Goal: Task Accomplishment & Management: Use online tool/utility

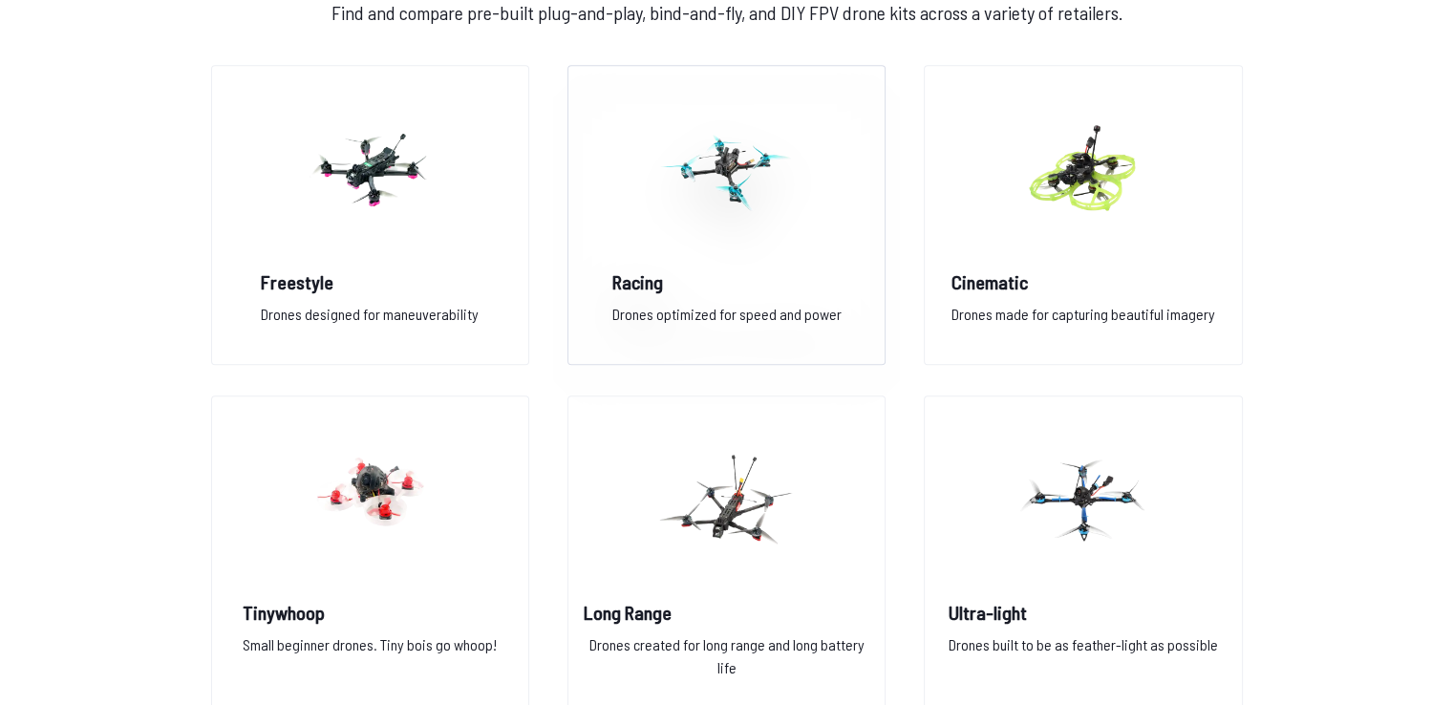
scroll to position [1433, 0]
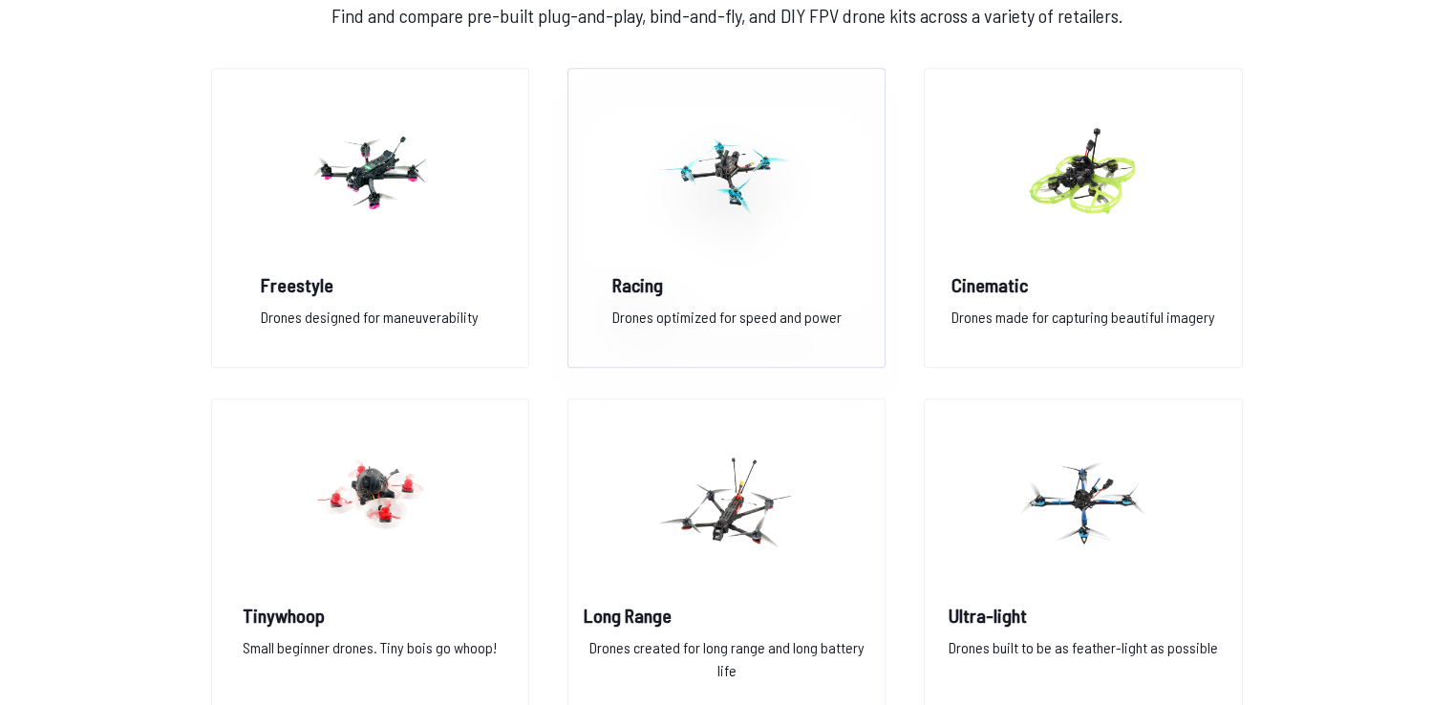
click at [691, 203] on img at bounding box center [726, 172] width 138 height 168
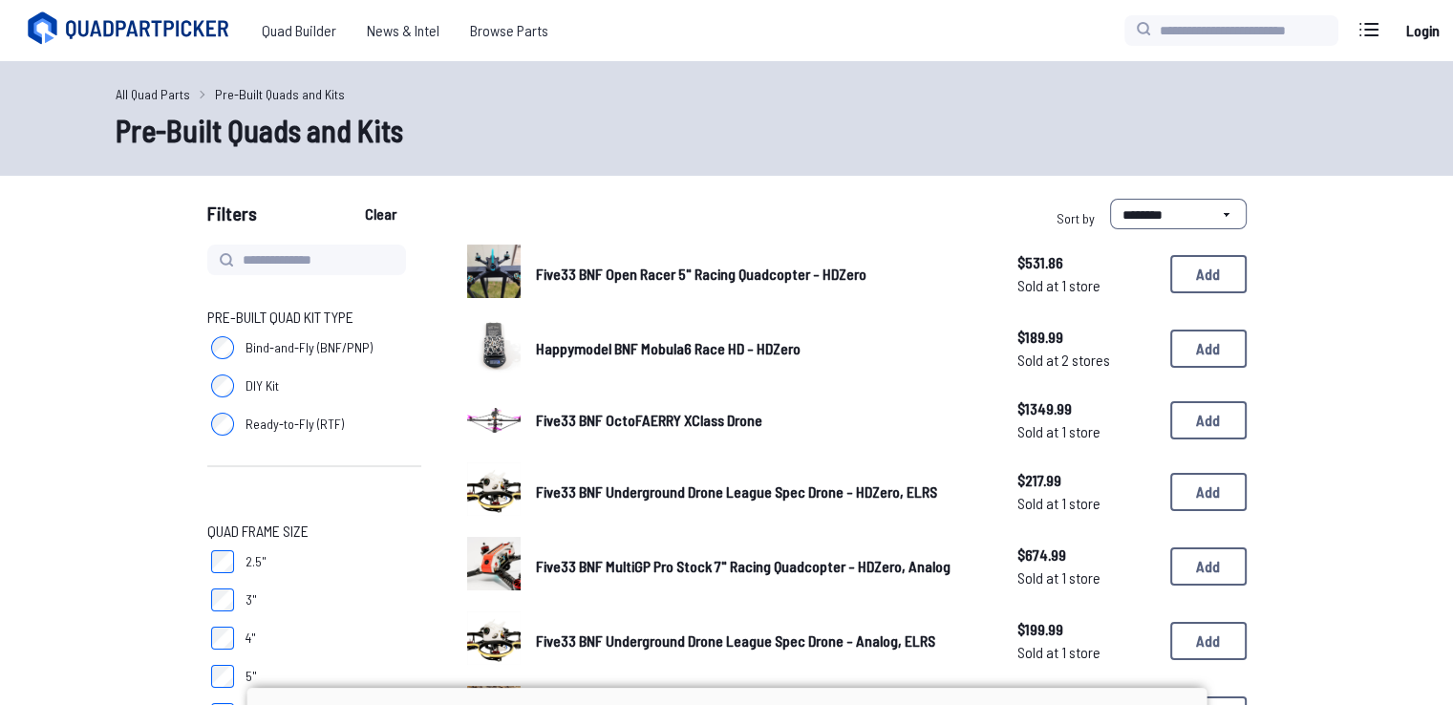
drag, startPoint x: 724, startPoint y: 567, endPoint x: 748, endPoint y: 681, distance: 117.1
click at [748, 688] on div at bounding box center [727, 688] width 960 height 0
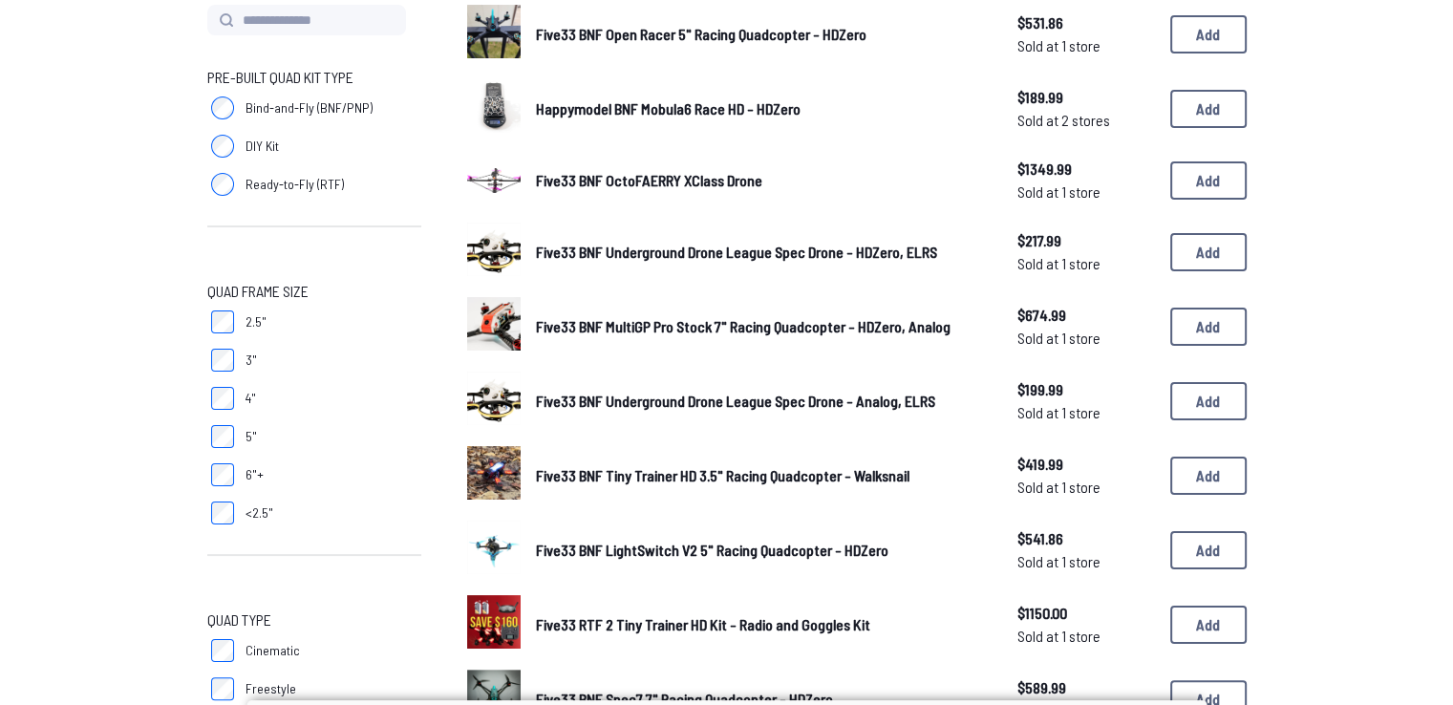
scroll to position [287, 0]
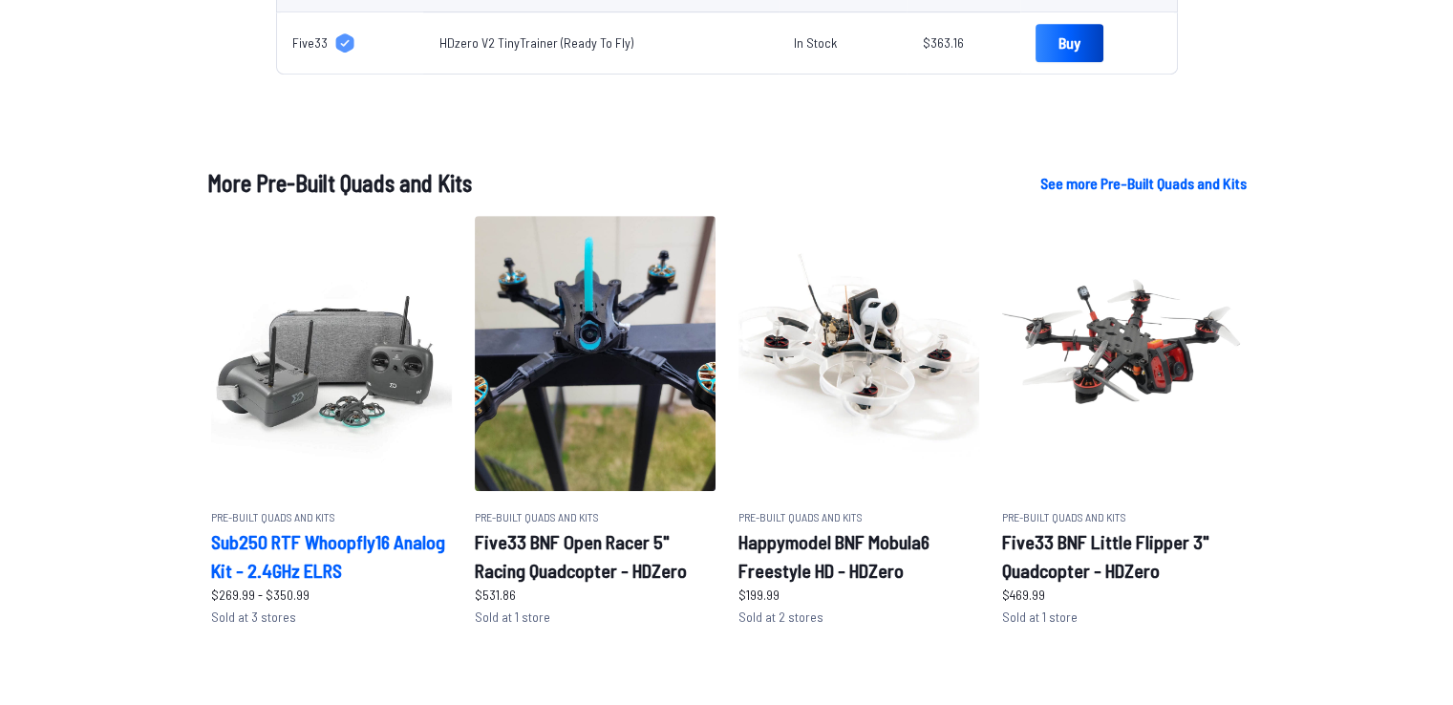
scroll to position [1051, 0]
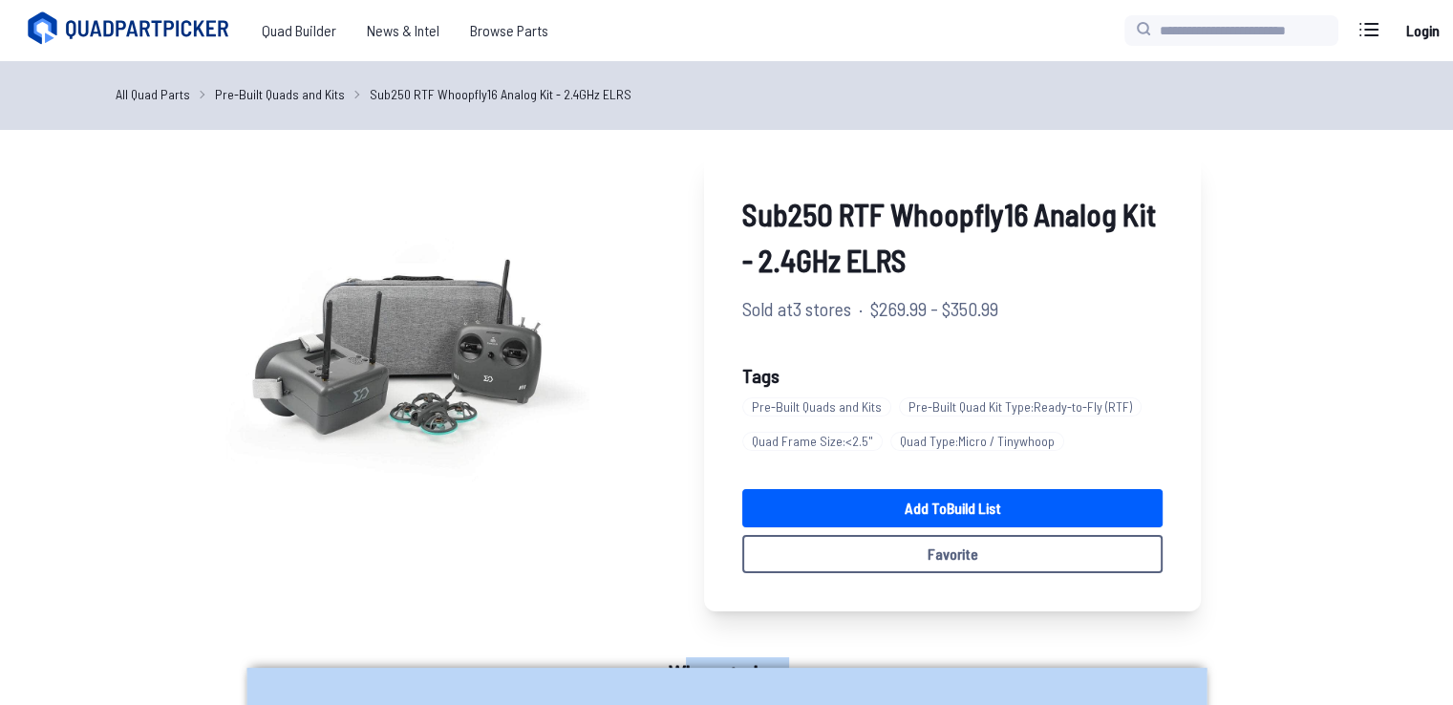
drag, startPoint x: 715, startPoint y: 569, endPoint x: 683, endPoint y: 674, distance: 109.7
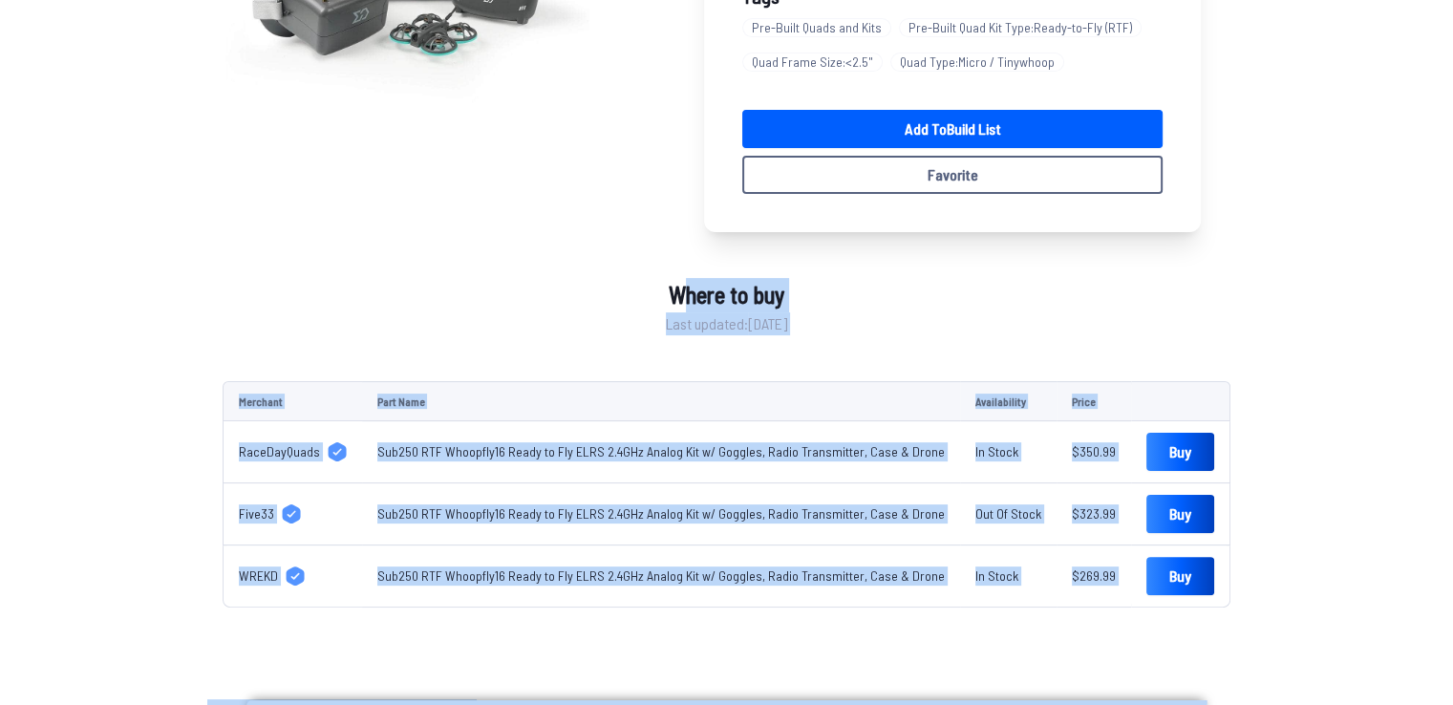
scroll to position [382, 0]
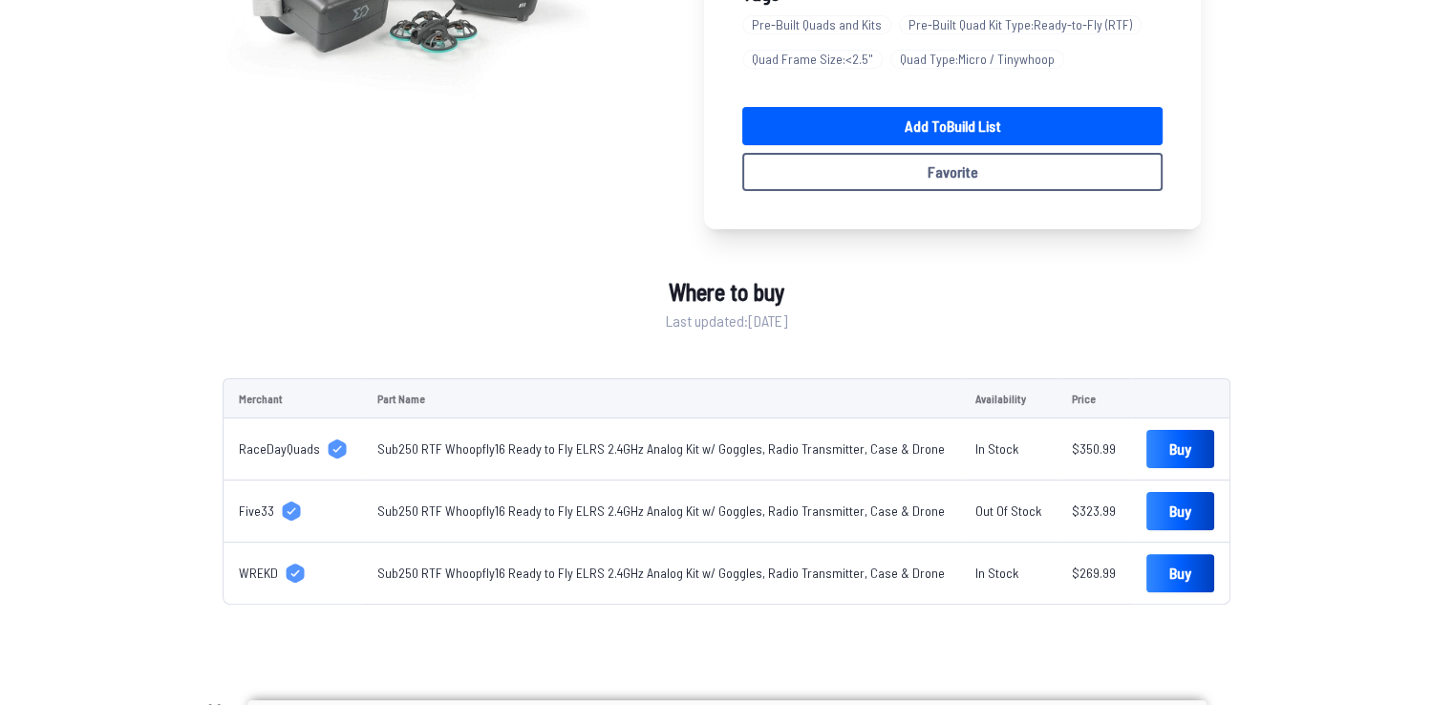
click at [958, 284] on div "Sub250 RTF Whoopfly16 Analog Kit - 2.4GHz ELRS Sold at 3 stores · $269.99 - $35…" at bounding box center [727, 188] width 1008 height 834
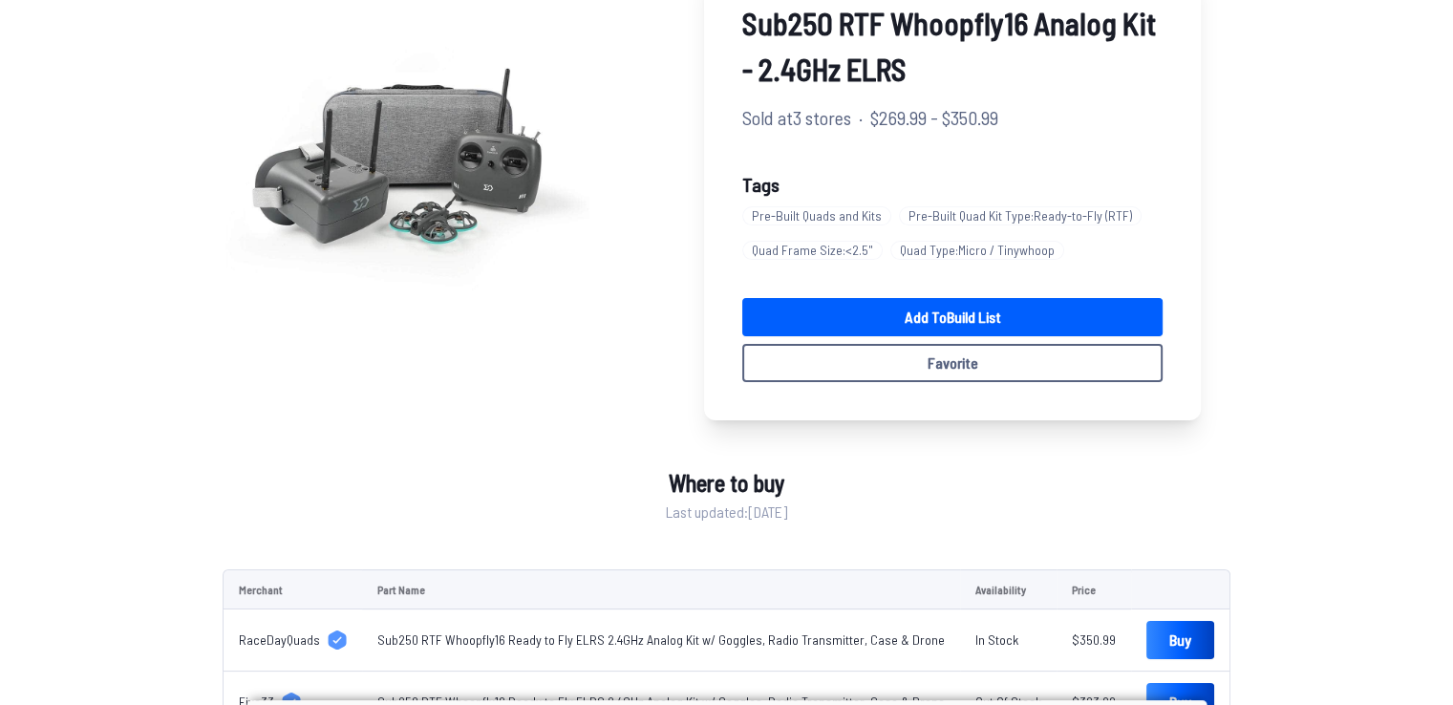
scroll to position [191, 0]
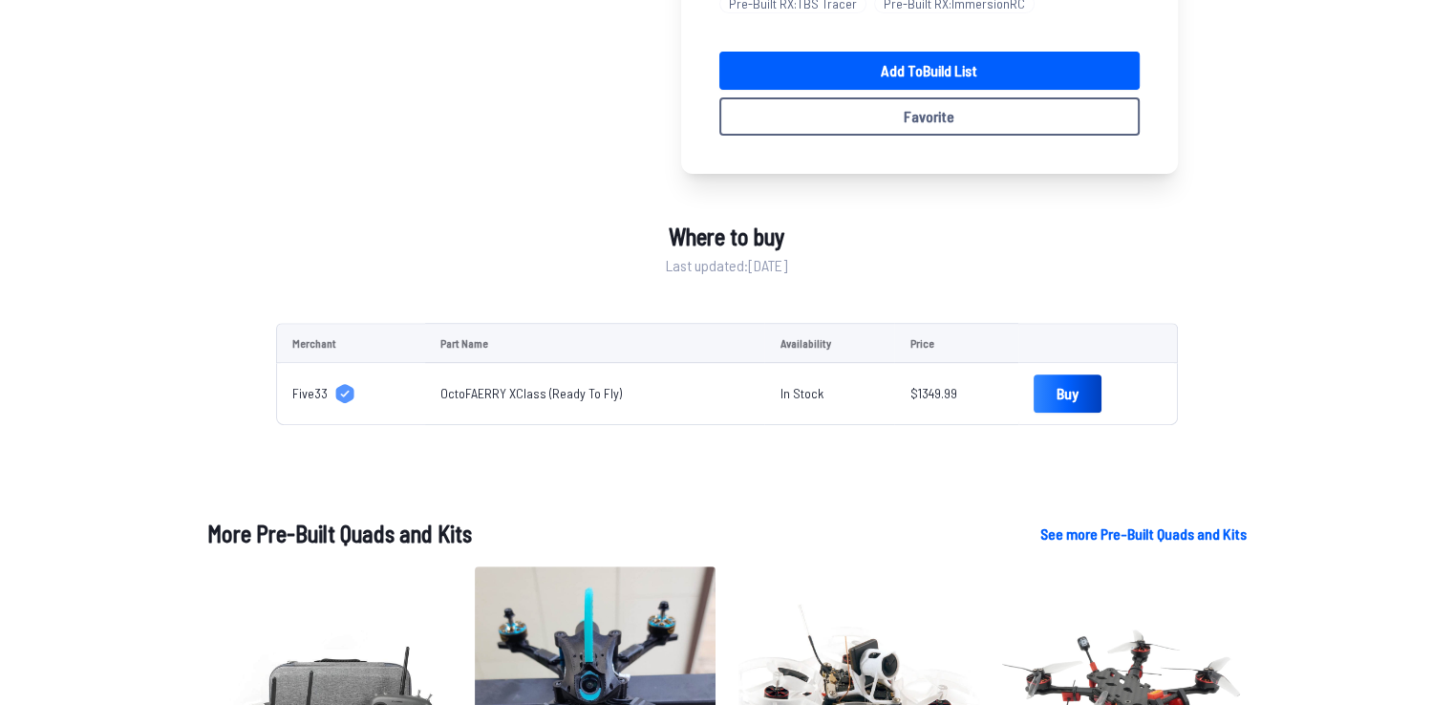
scroll to position [573, 0]
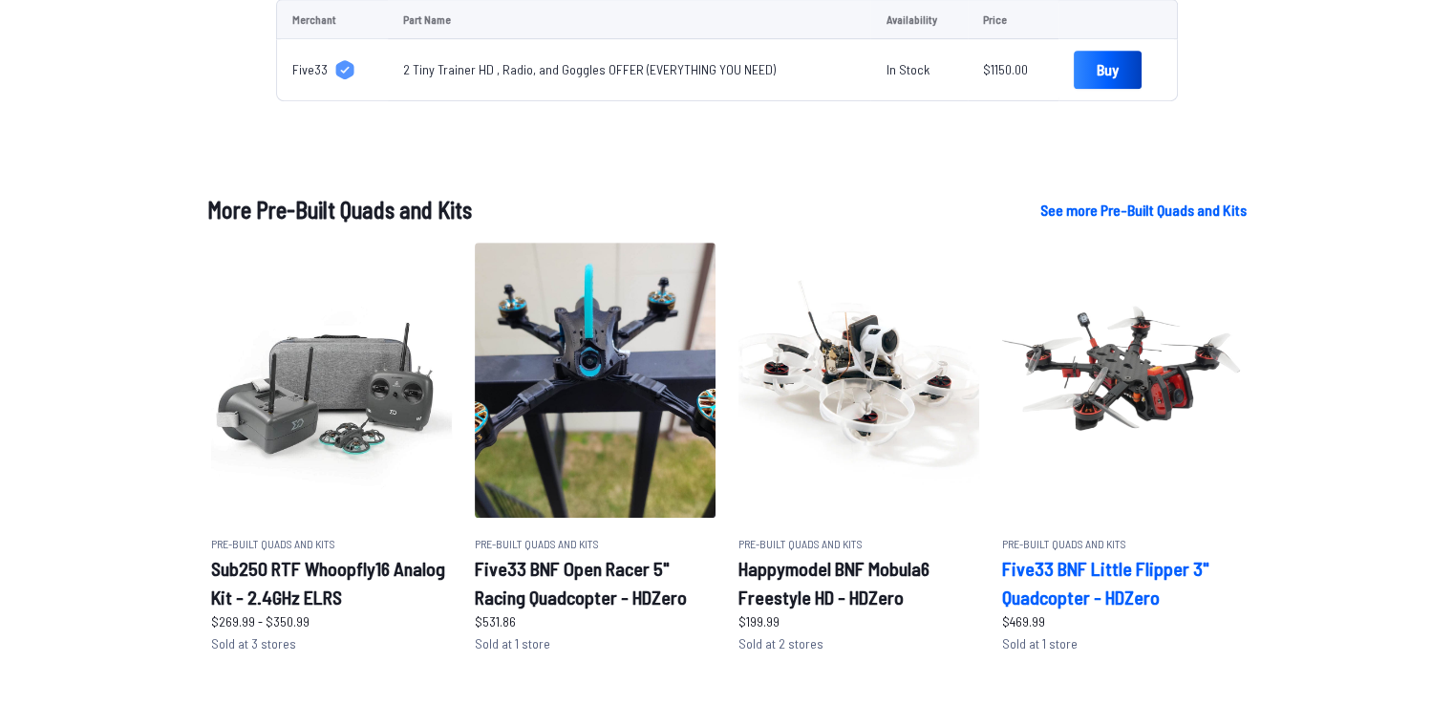
scroll to position [955, 0]
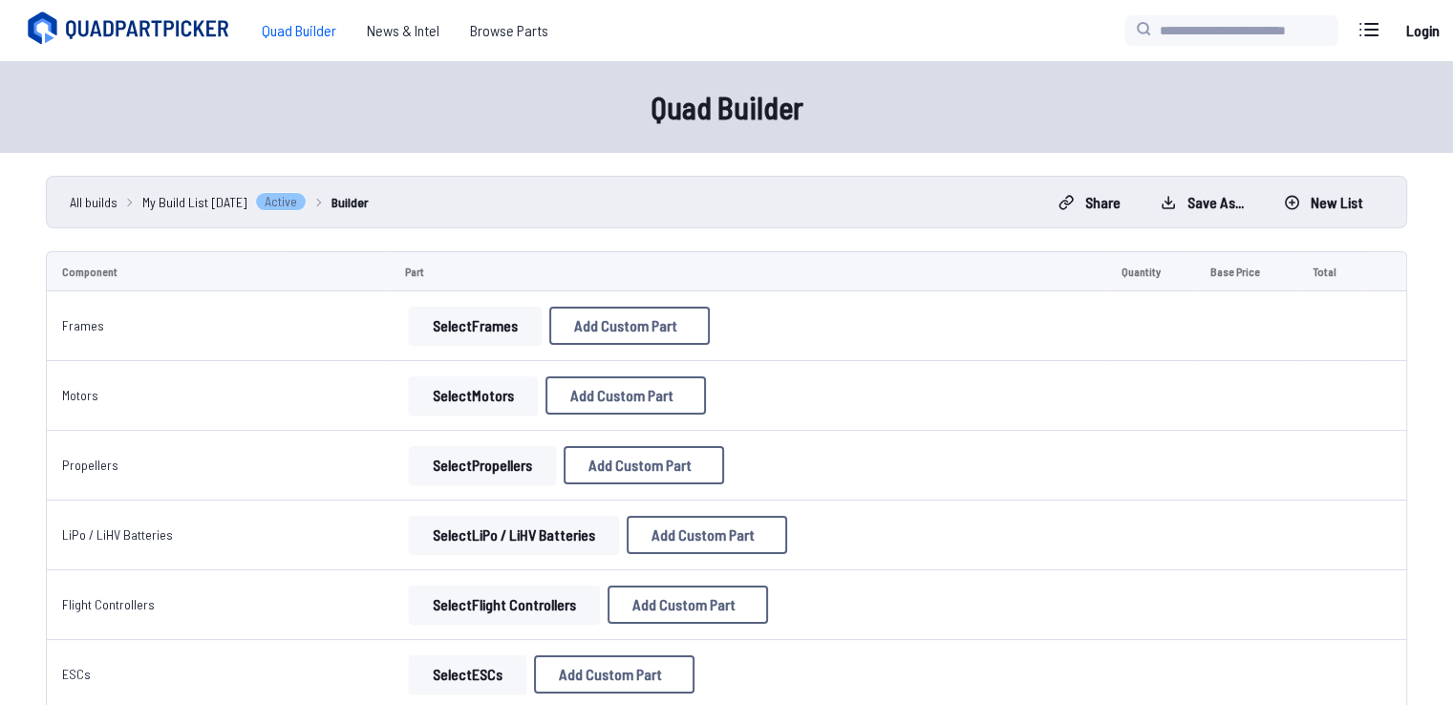
click at [428, 322] on button "Select Frames" at bounding box center [475, 326] width 133 height 38
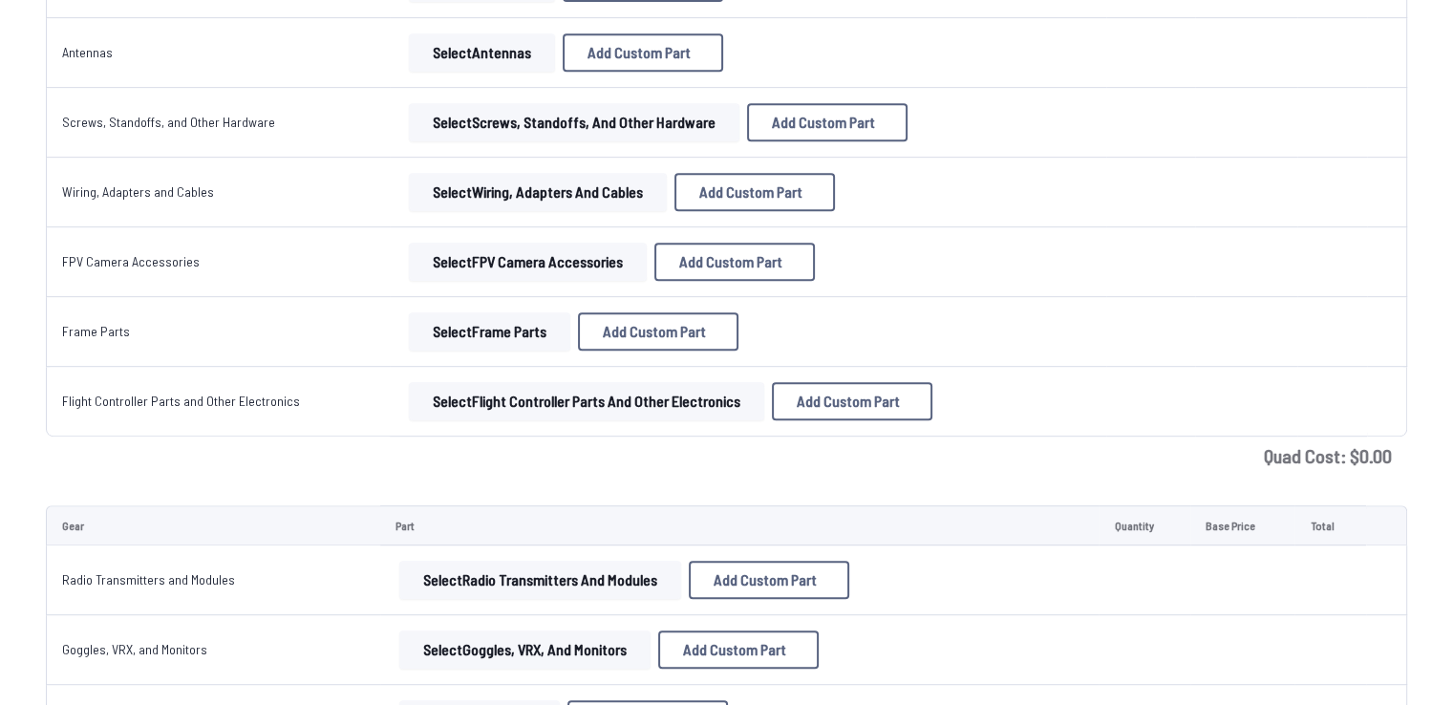
scroll to position [1338, 0]
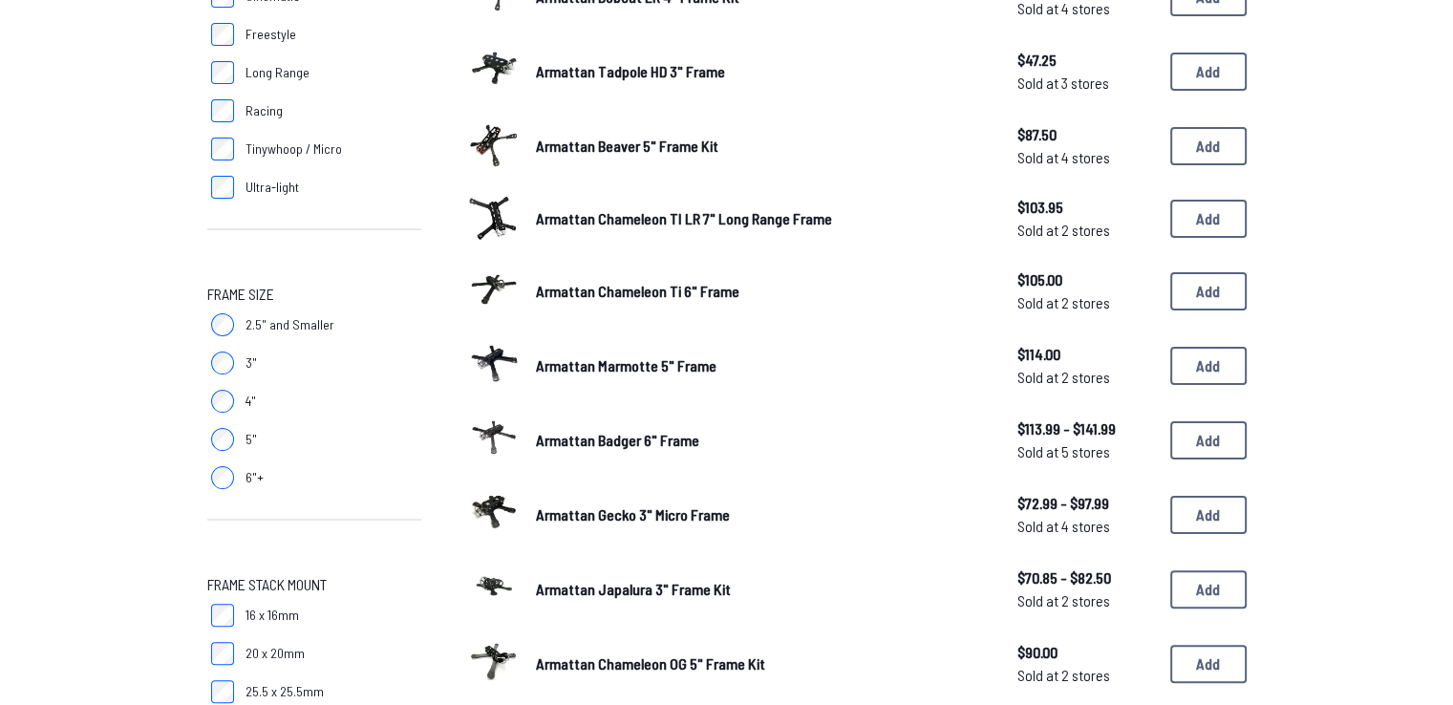
scroll to position [382, 0]
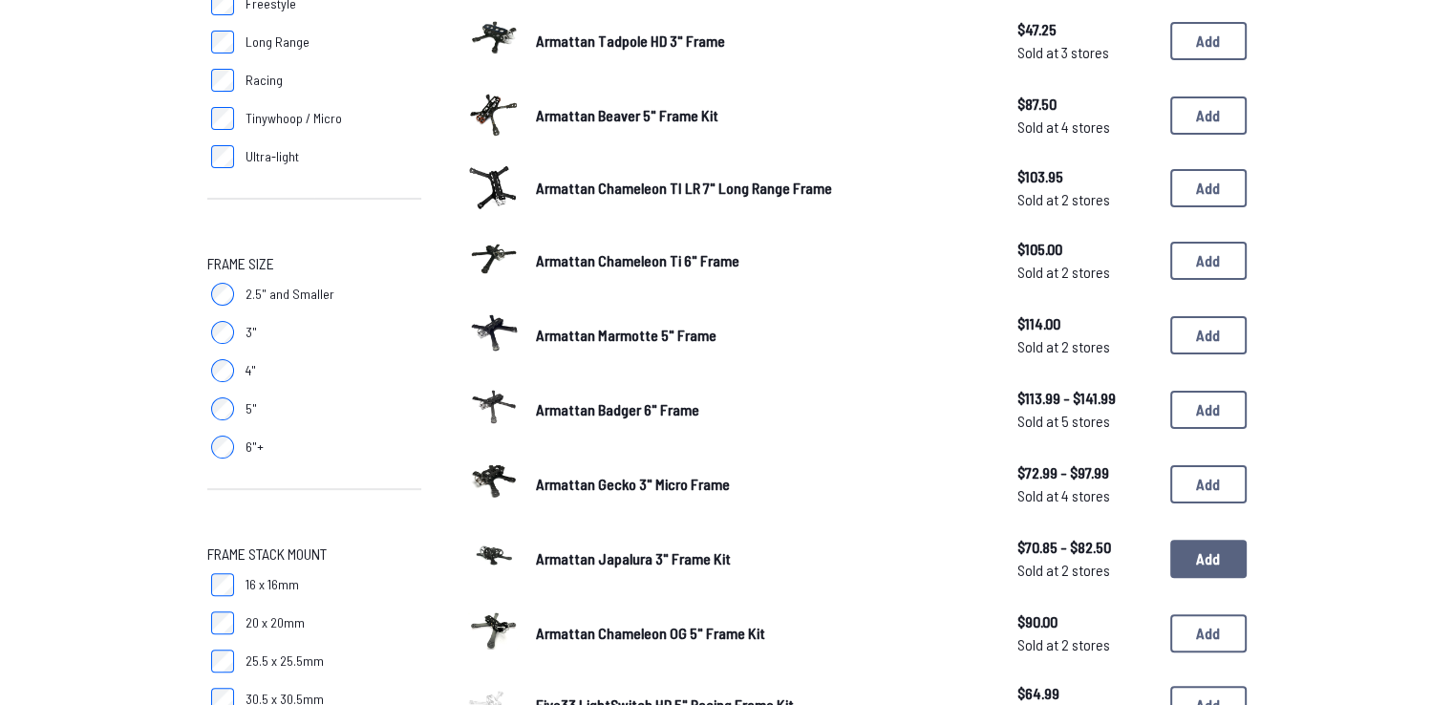
click at [1226, 551] on button "Add" at bounding box center [1208, 559] width 76 height 38
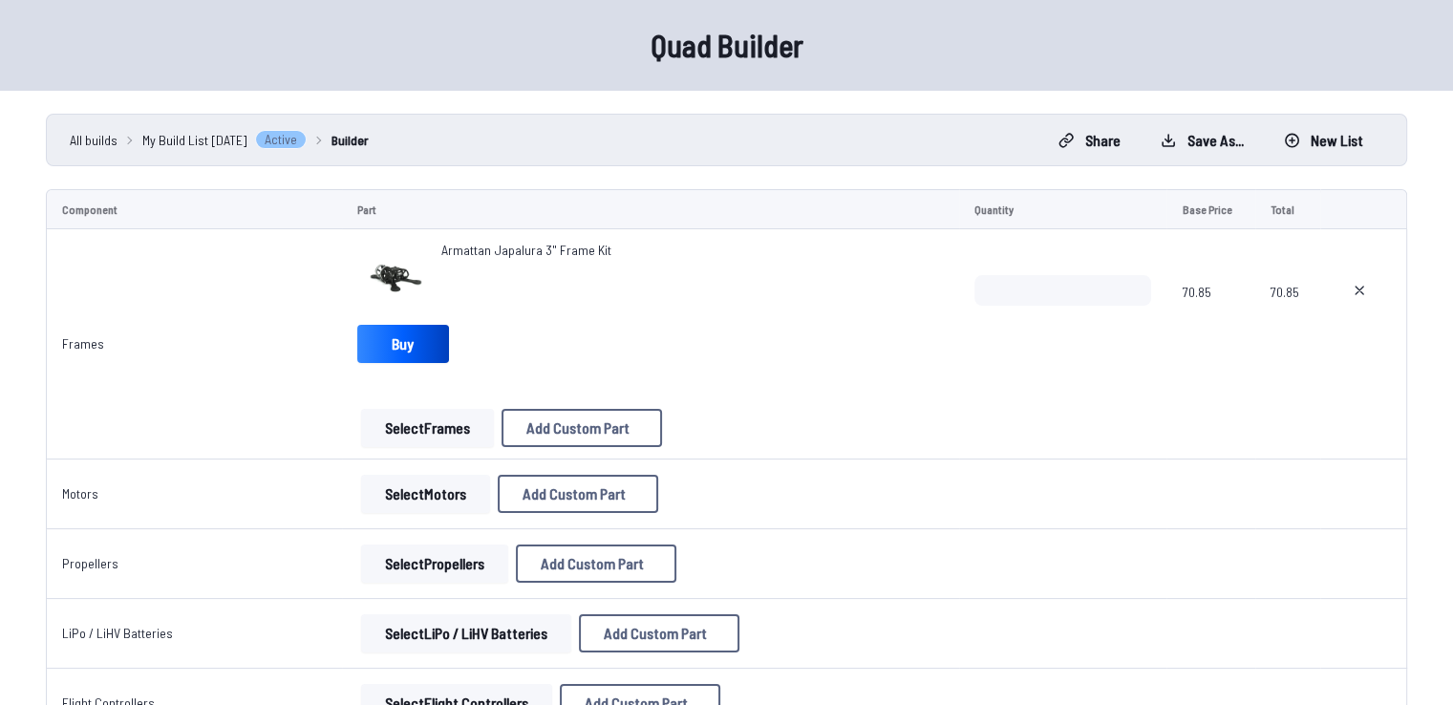
scroll to position [96, 0]
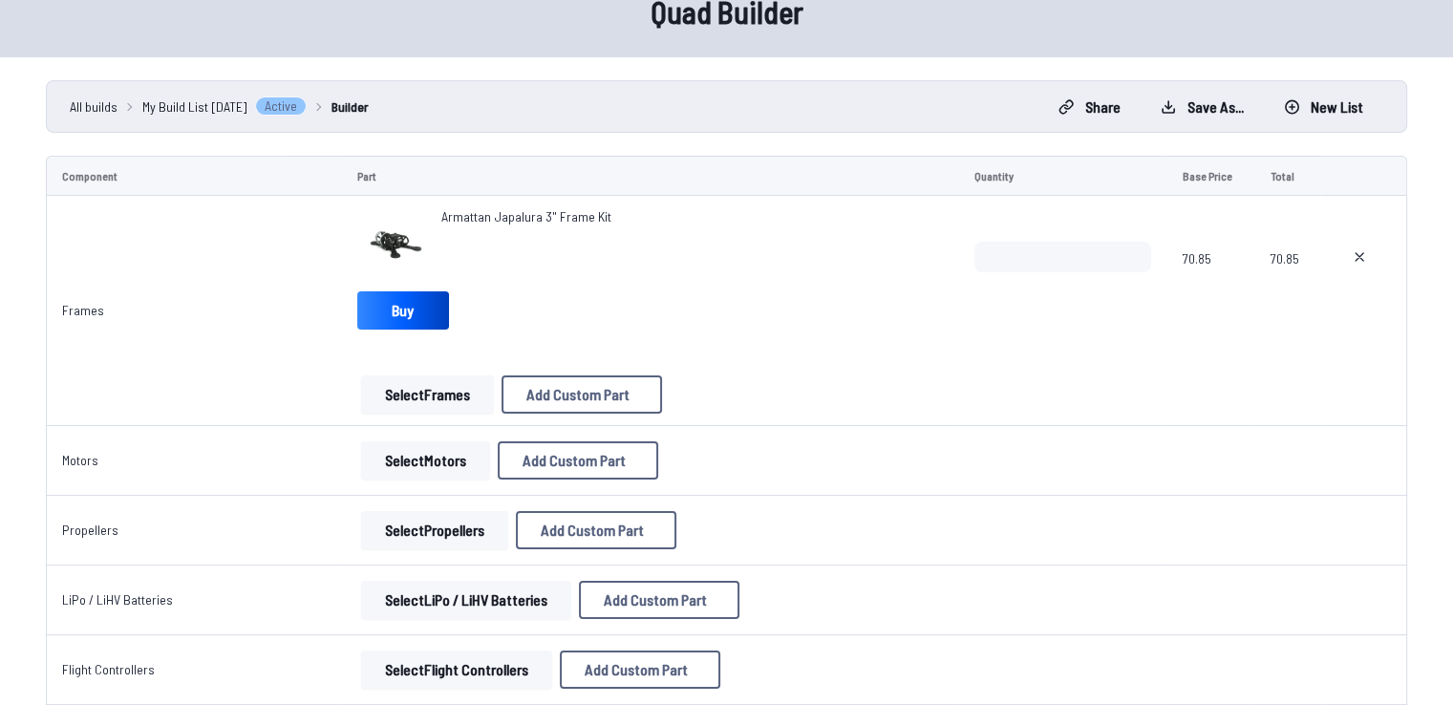
click at [451, 462] on button "Select Motors" at bounding box center [425, 460] width 129 height 38
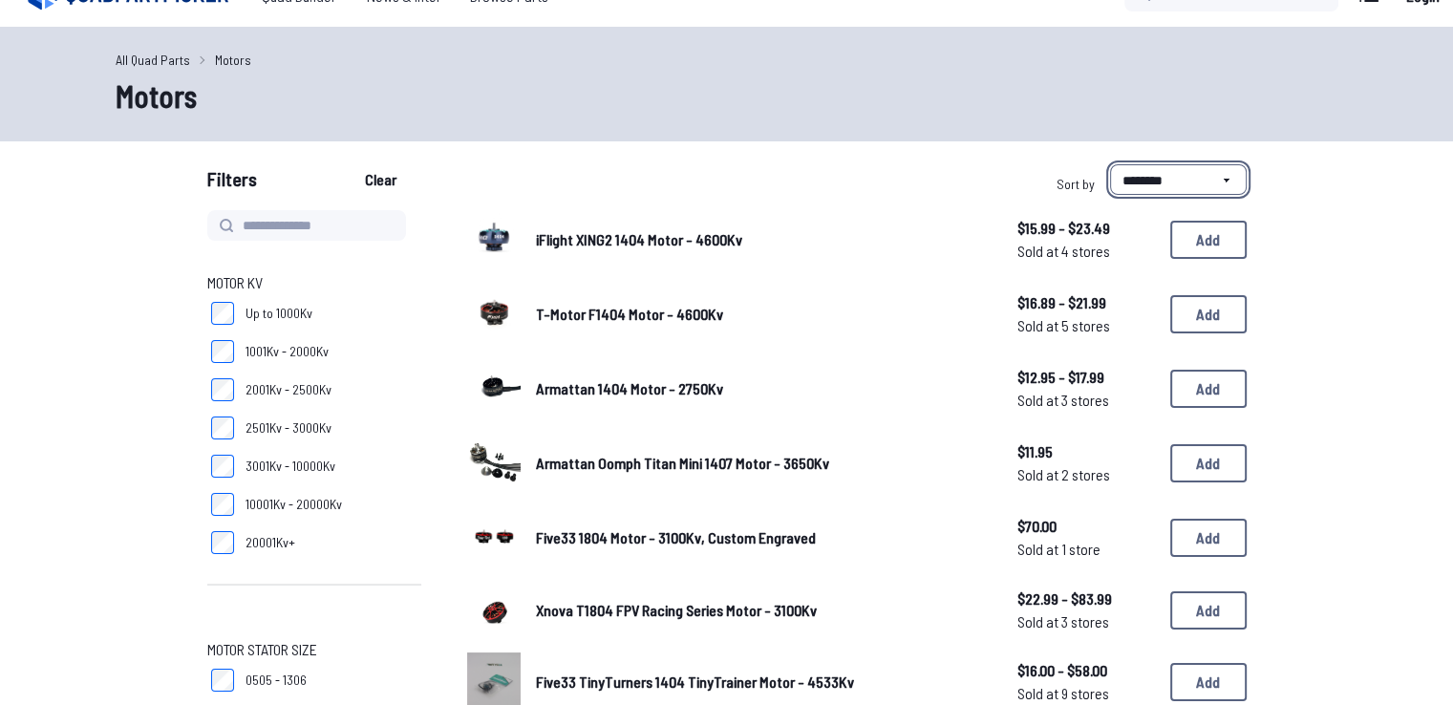
click at [1202, 169] on select "**********" at bounding box center [1178, 179] width 137 height 31
click at [1189, 183] on select "**********" at bounding box center [1178, 179] width 137 height 31
click at [1222, 391] on button "Add" at bounding box center [1208, 389] width 76 height 38
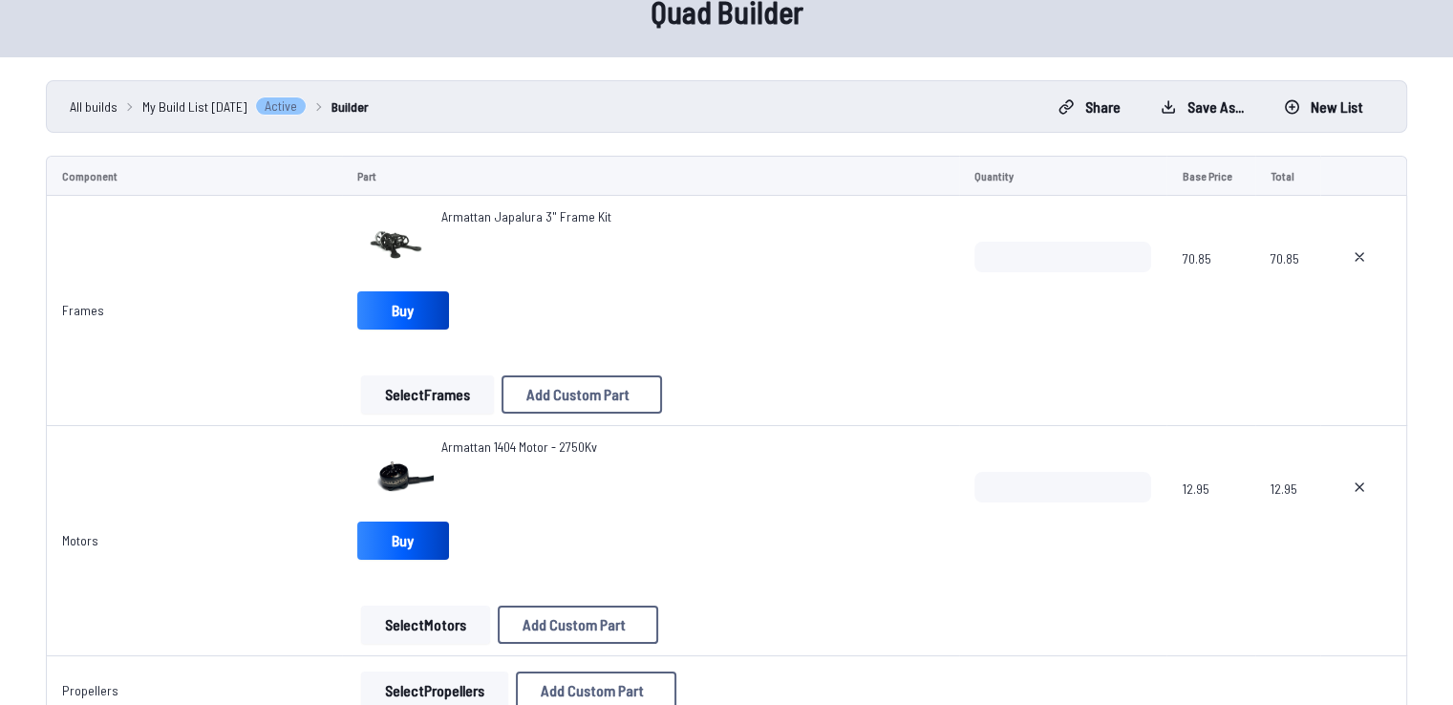
scroll to position [191, 0]
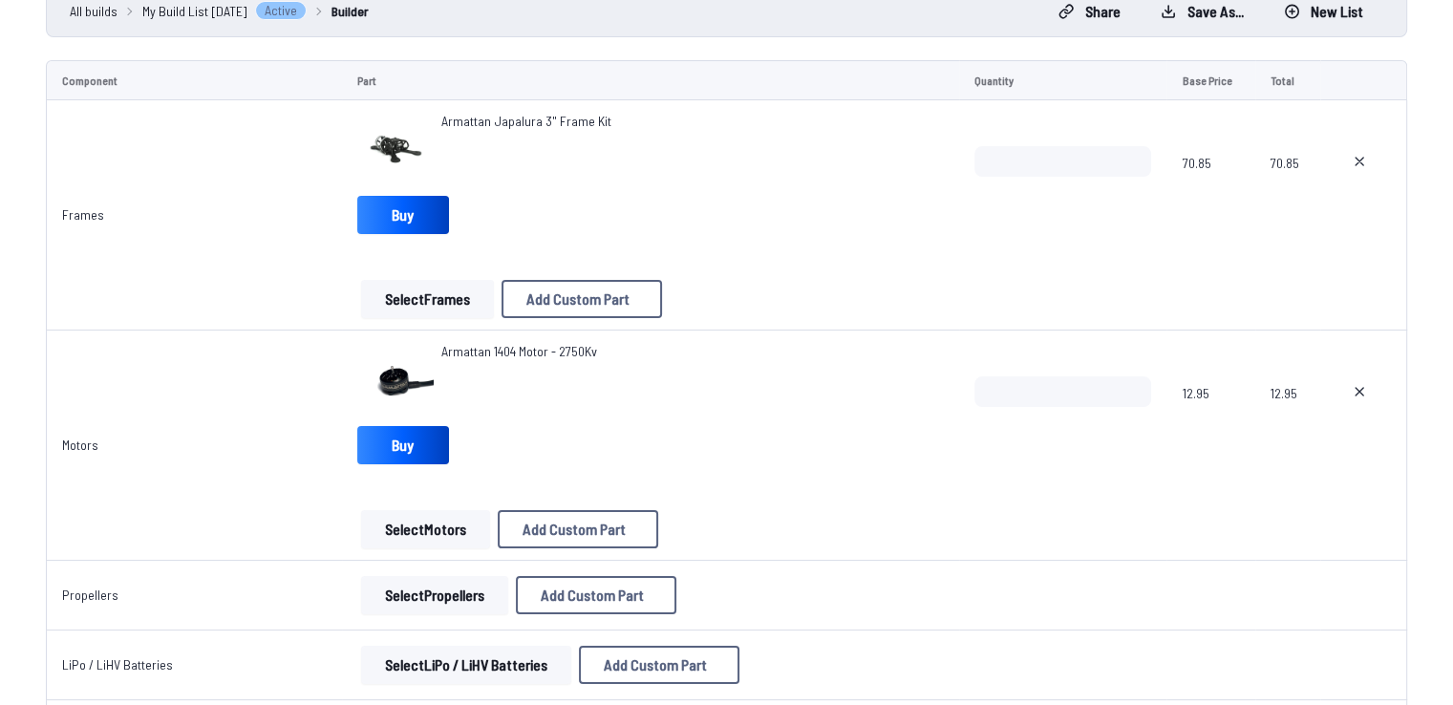
click at [436, 545] on button "Select Motors" at bounding box center [425, 529] width 129 height 38
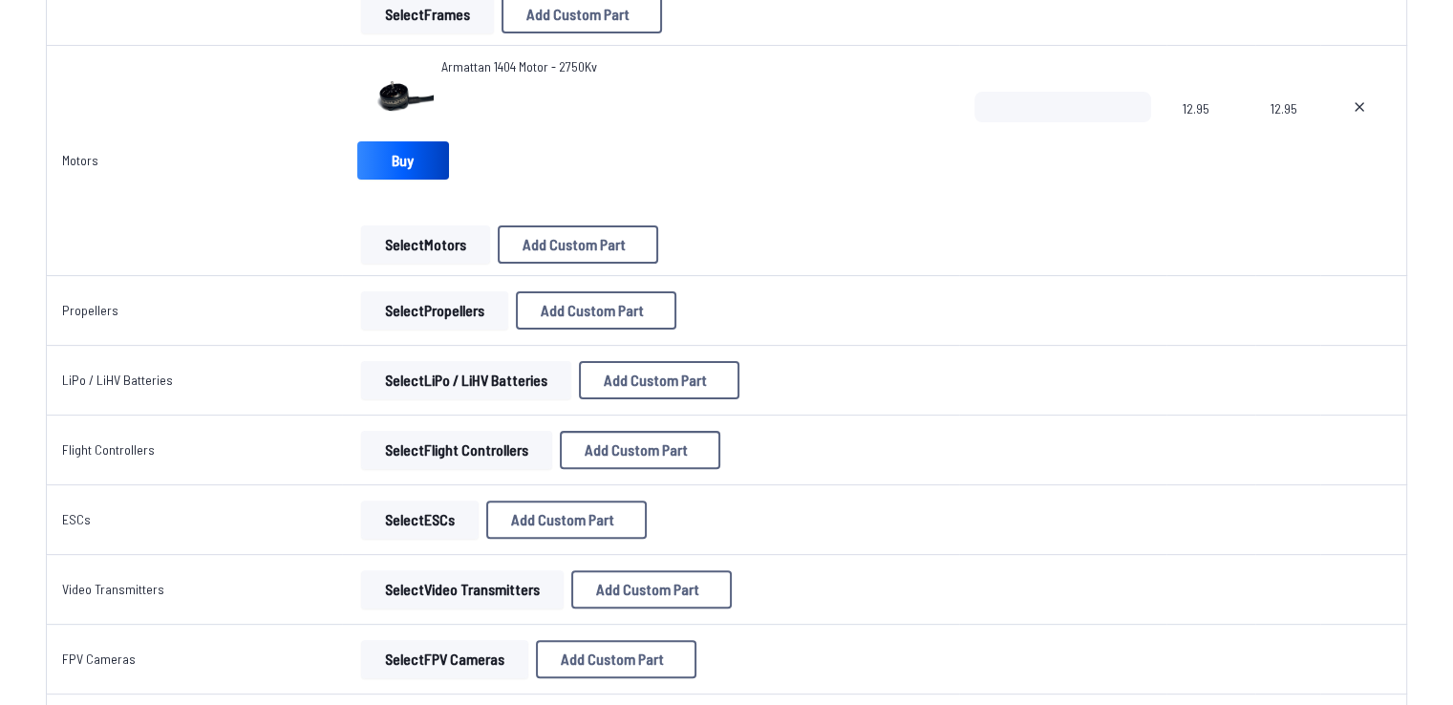
scroll to position [478, 0]
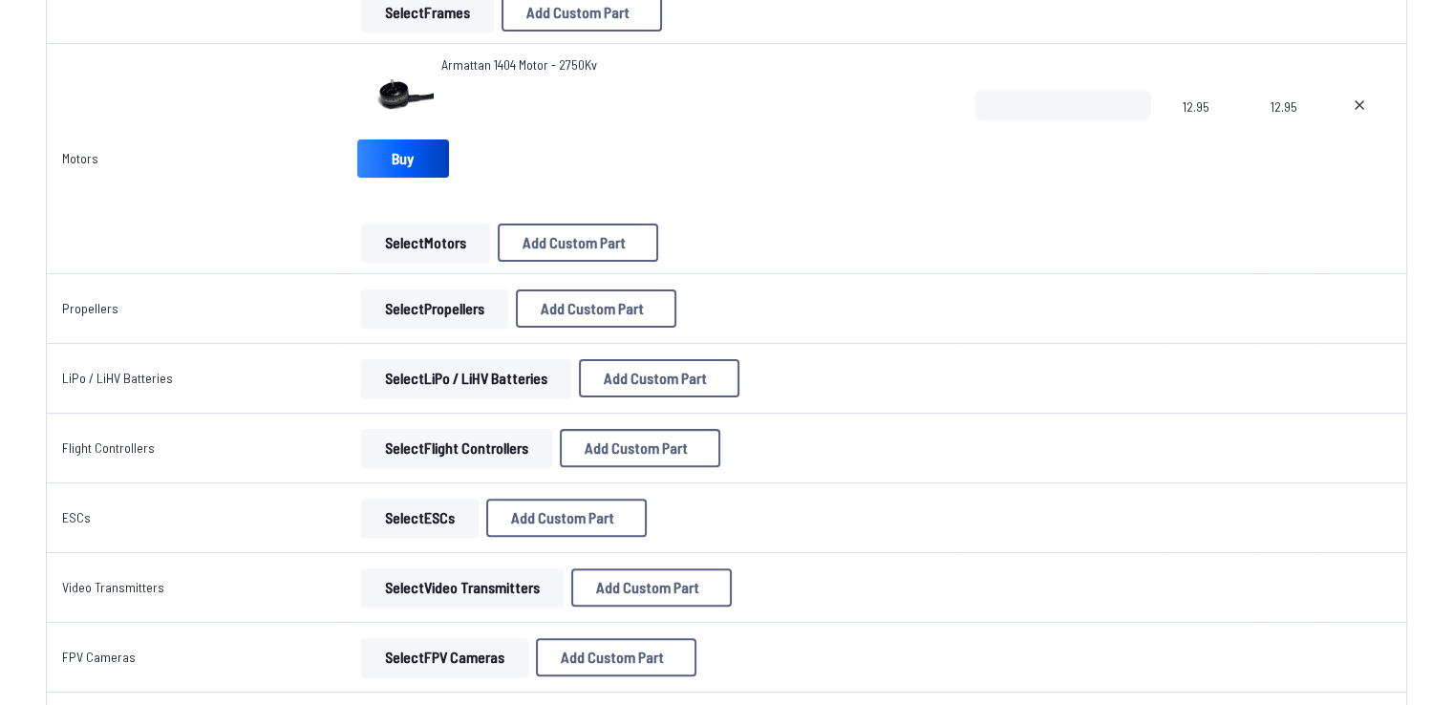
click at [461, 317] on button "Select Propellers" at bounding box center [434, 309] width 147 height 38
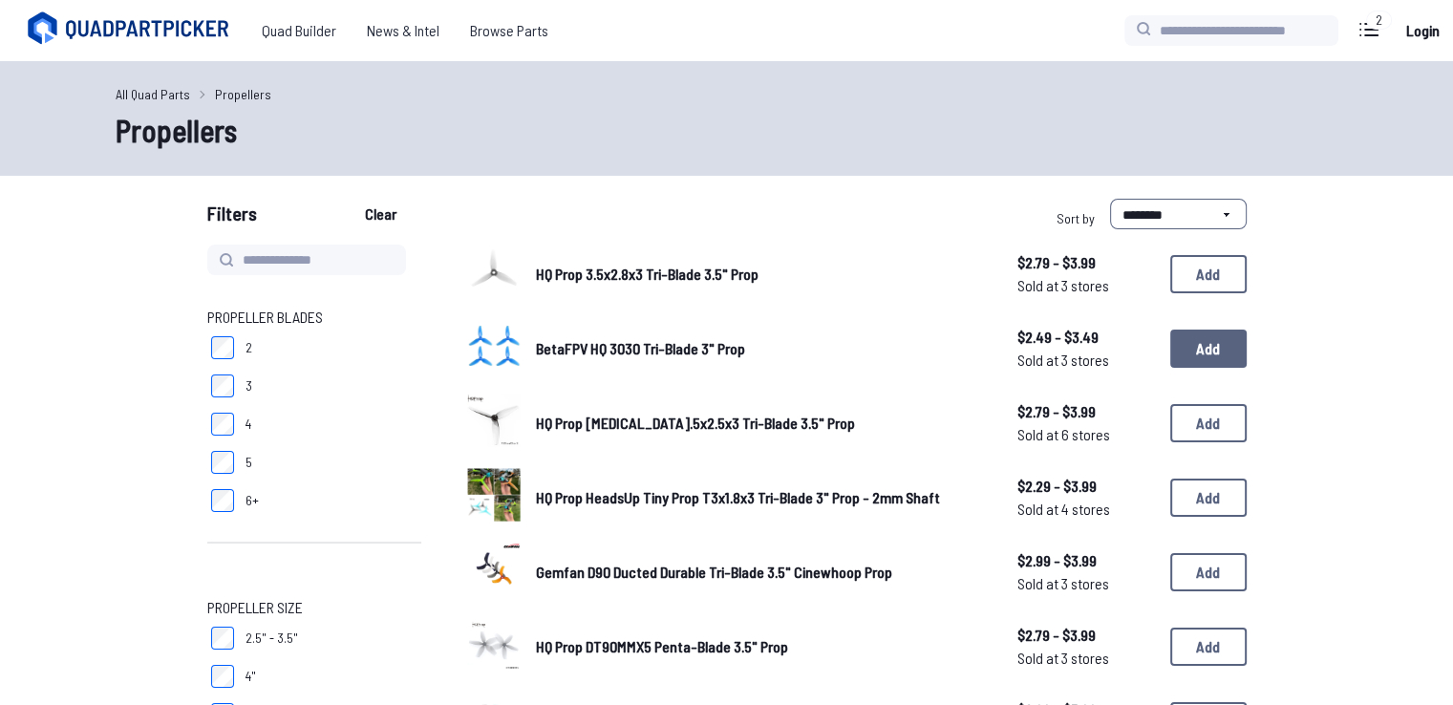
click at [1218, 347] on button "Add" at bounding box center [1208, 349] width 76 height 38
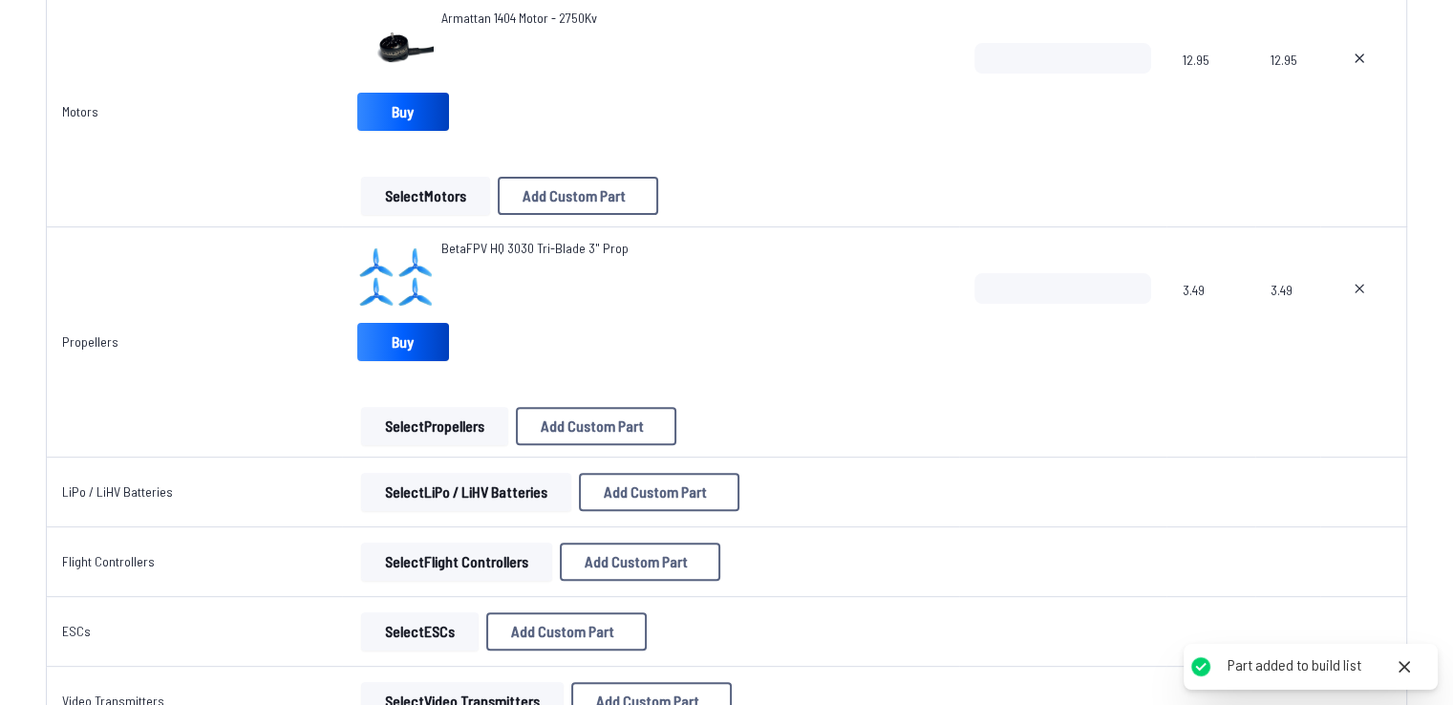
scroll to position [573, 0]
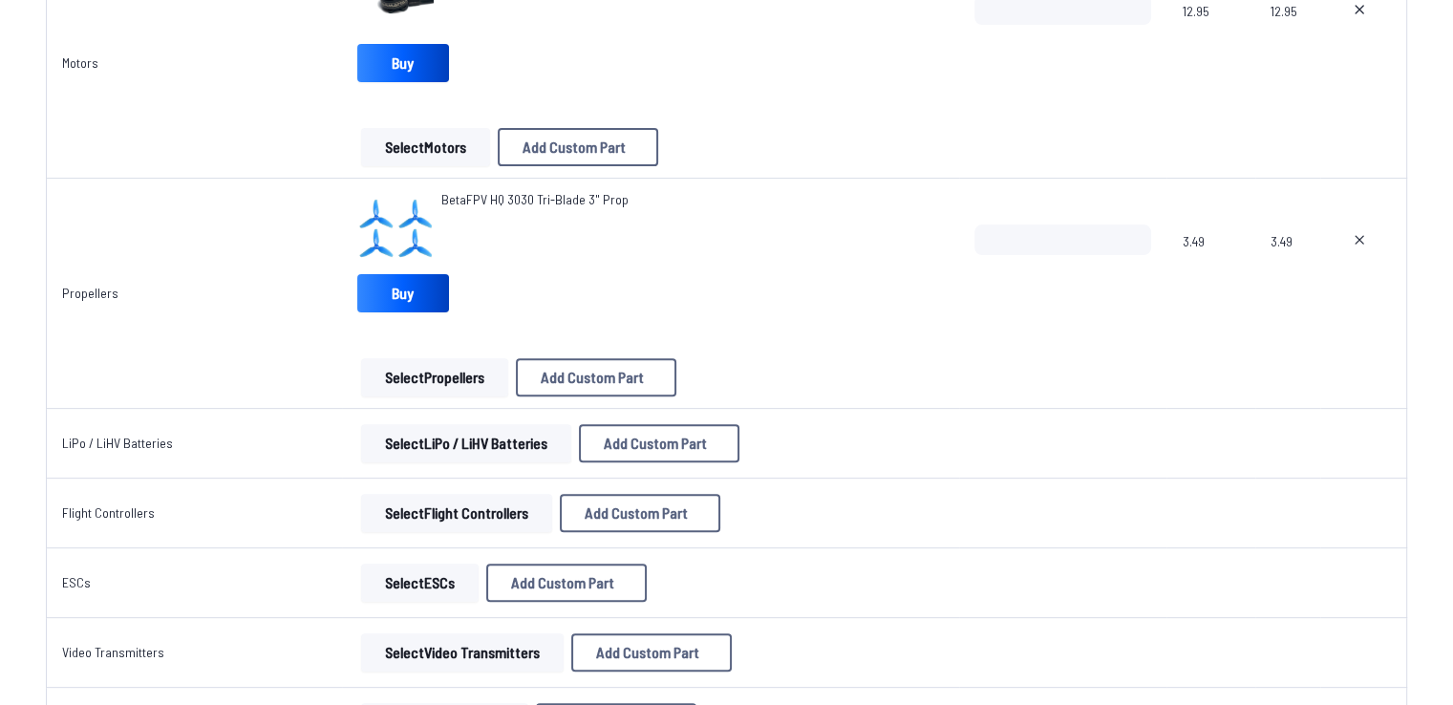
click at [826, 429] on div "Select LiPo / LiHV Batteries Add Custom Part Add Custom Part Part name* Brand /…" at bounding box center [650, 443] width 587 height 38
click at [451, 437] on button "Select LiPo / LiHV Batteries" at bounding box center [466, 443] width 210 height 38
click at [493, 440] on button "Select LiPo / LiHV Batteries" at bounding box center [466, 443] width 210 height 38
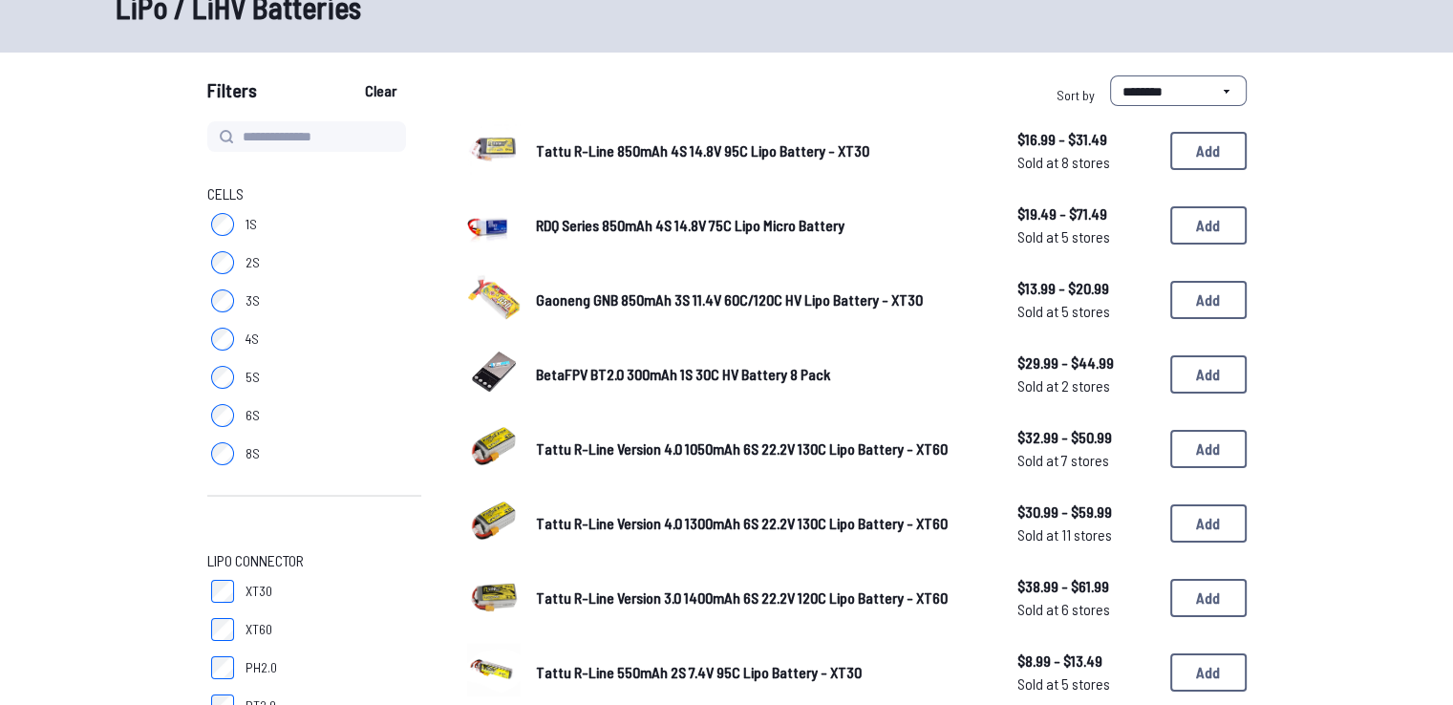
scroll to position [96, 0]
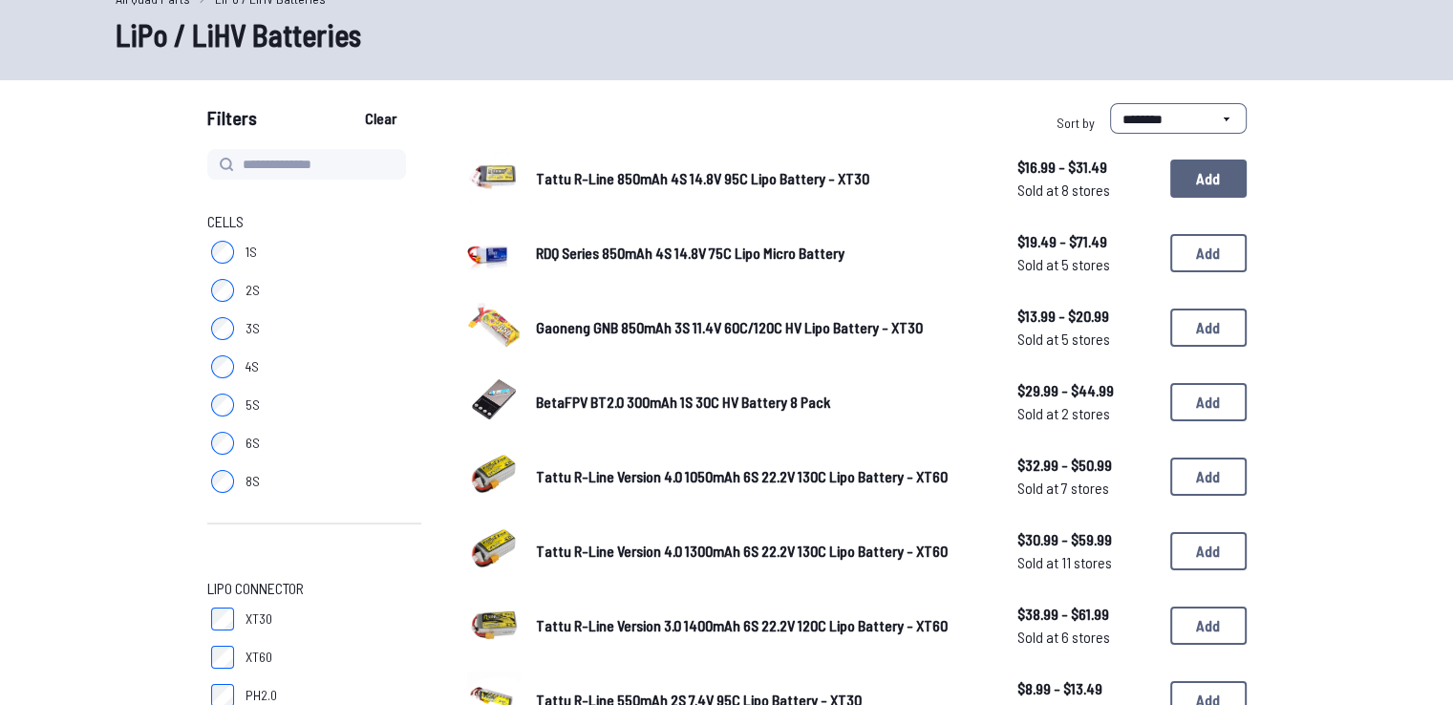
click at [1222, 173] on button "Add" at bounding box center [1208, 179] width 76 height 38
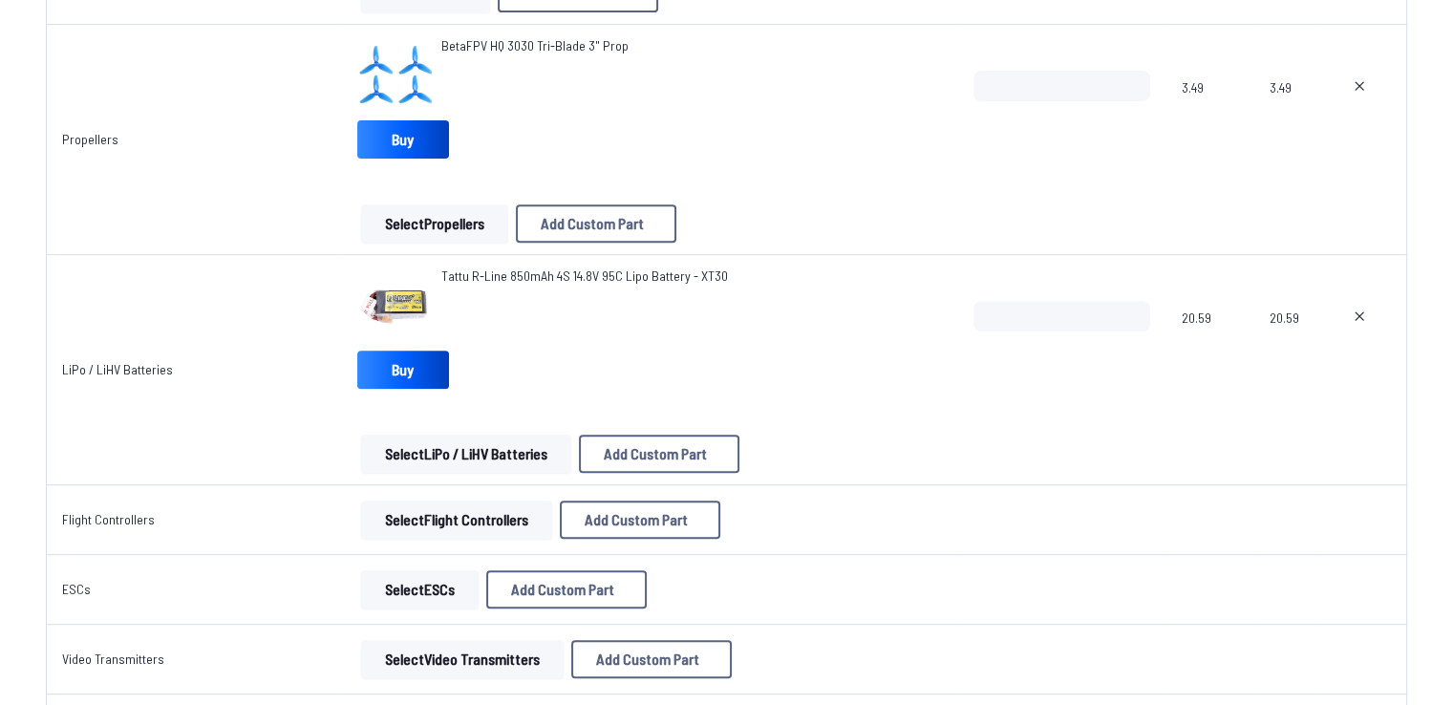
scroll to position [799, 0]
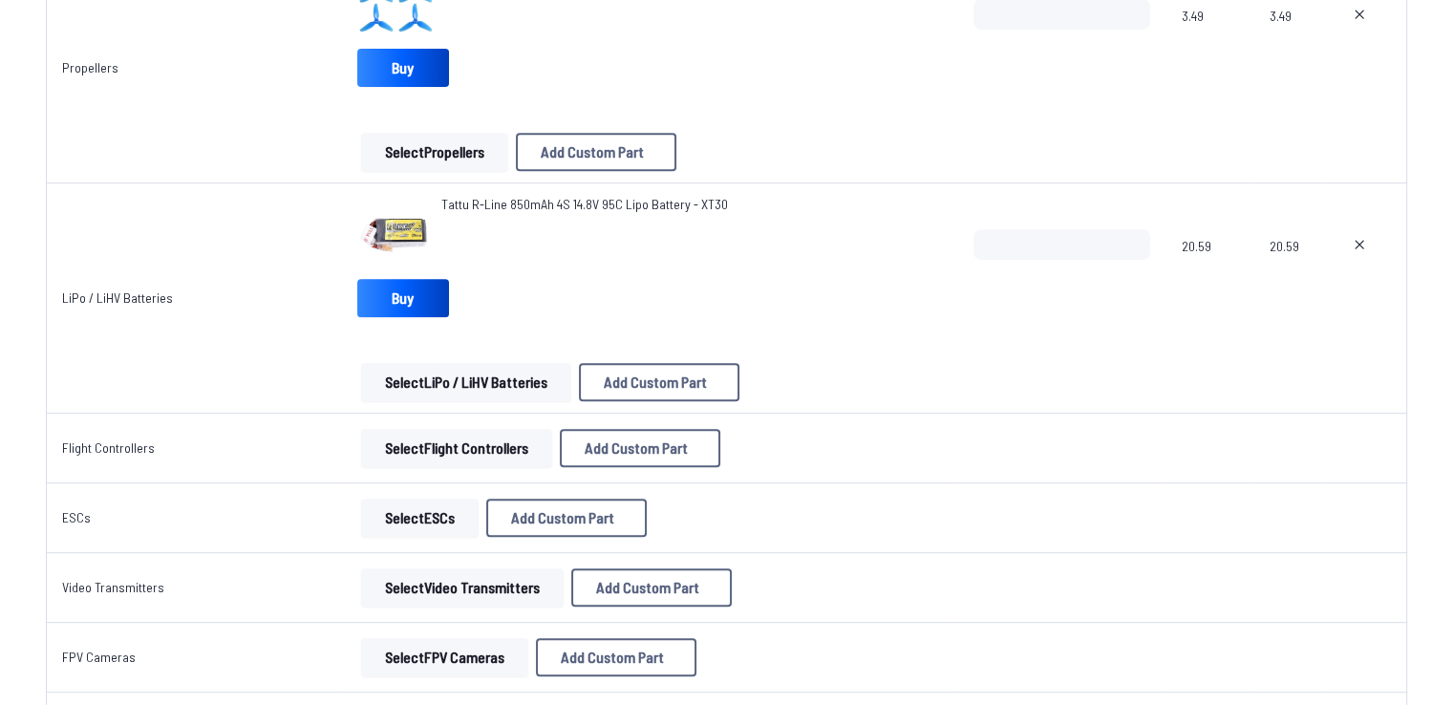
click at [494, 455] on button "Select Flight Controllers" at bounding box center [456, 448] width 191 height 38
click at [482, 458] on button "Select Flight Controllers" at bounding box center [456, 448] width 191 height 38
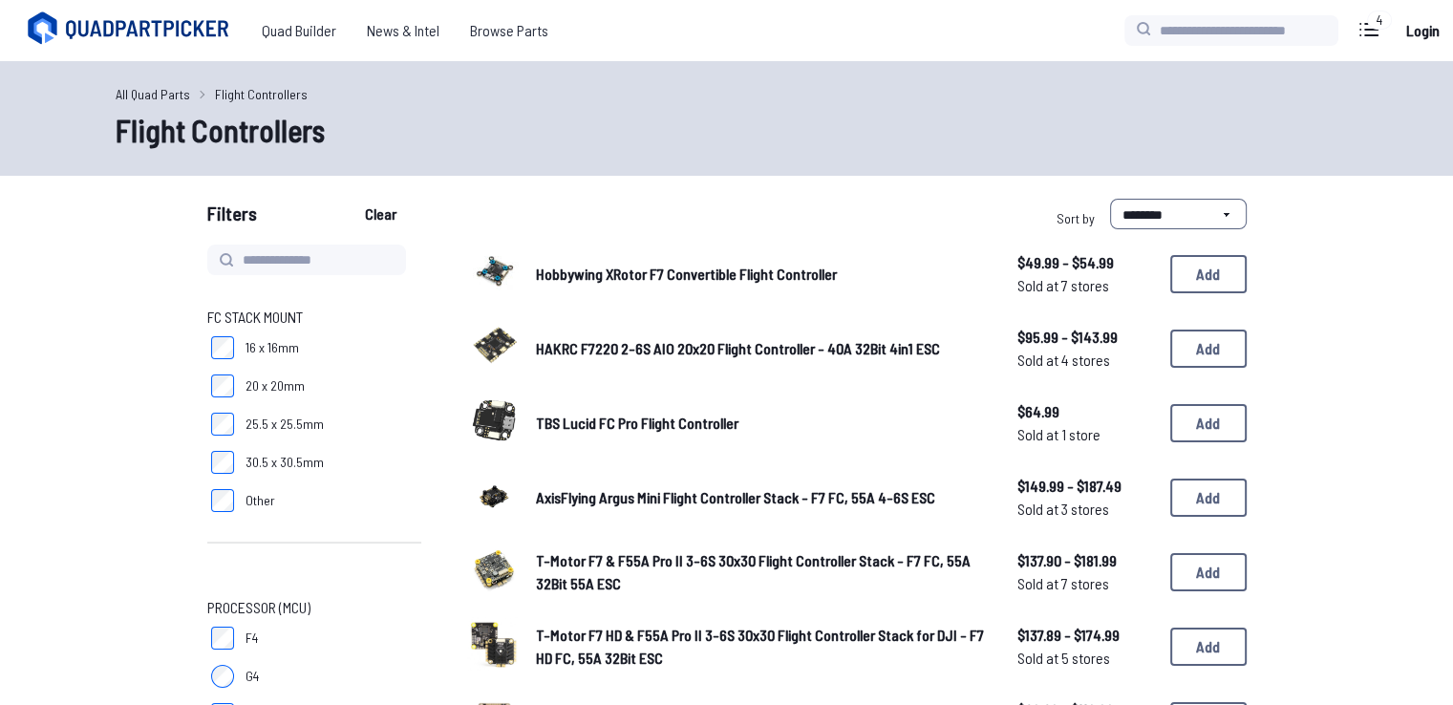
click at [787, 211] on div "**********" at bounding box center [991, 218] width 512 height 38
click at [1233, 338] on button "Add" at bounding box center [1208, 349] width 76 height 38
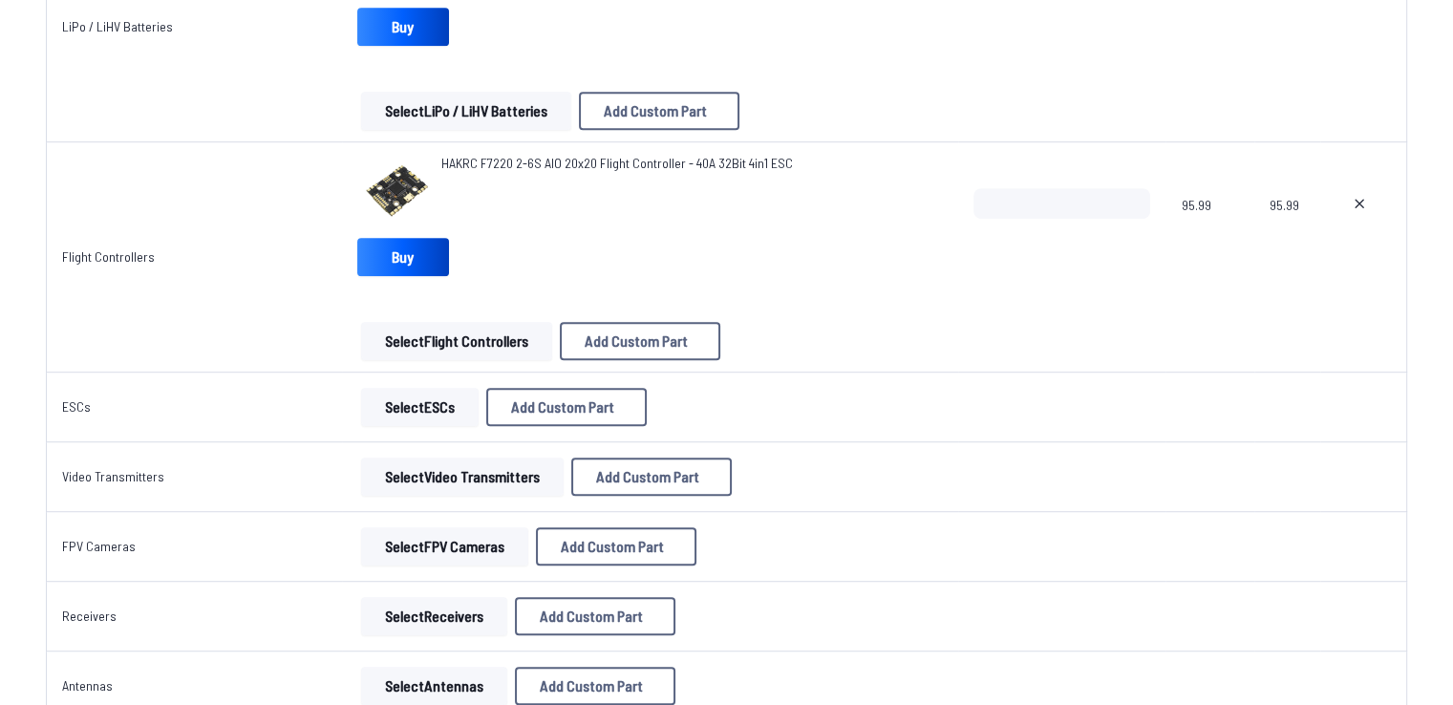
scroll to position [1147, 0]
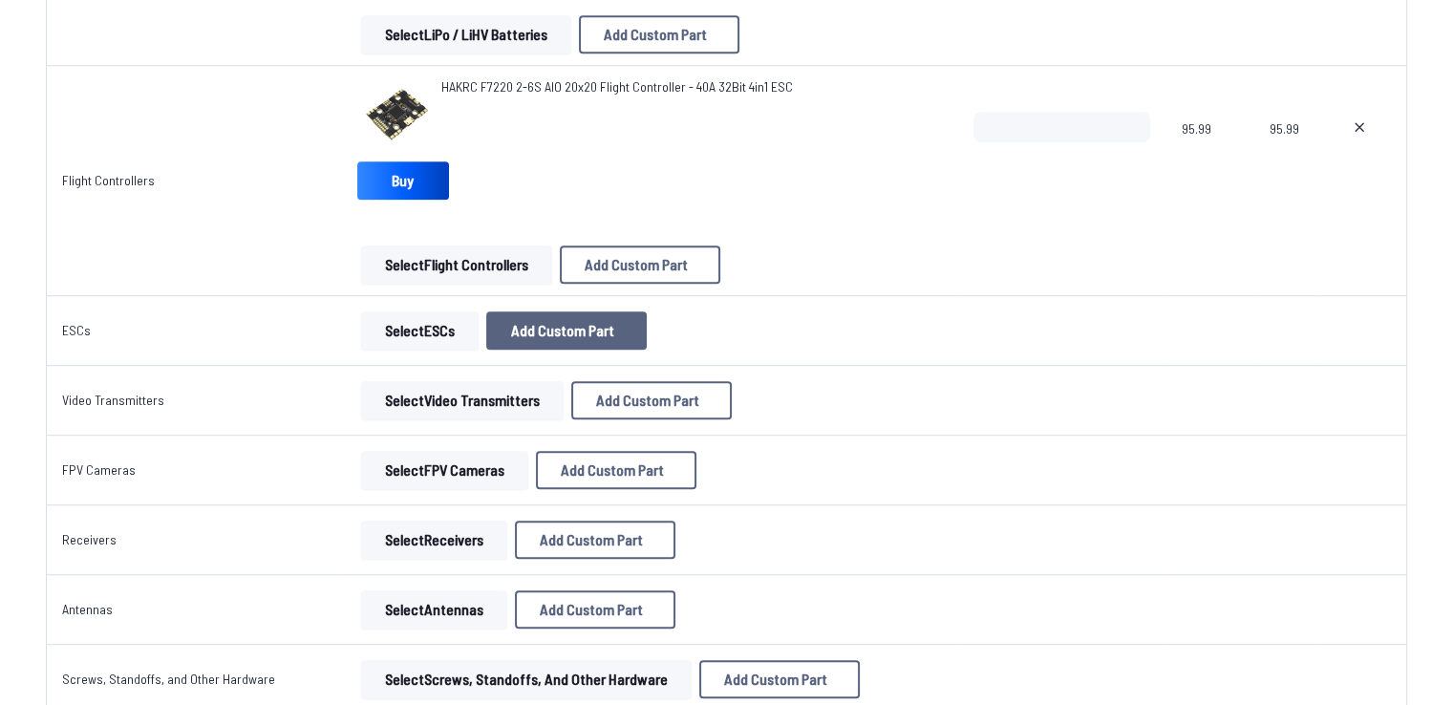
click at [562, 331] on span "Add Custom Part" at bounding box center [562, 330] width 103 height 15
select select "**********"
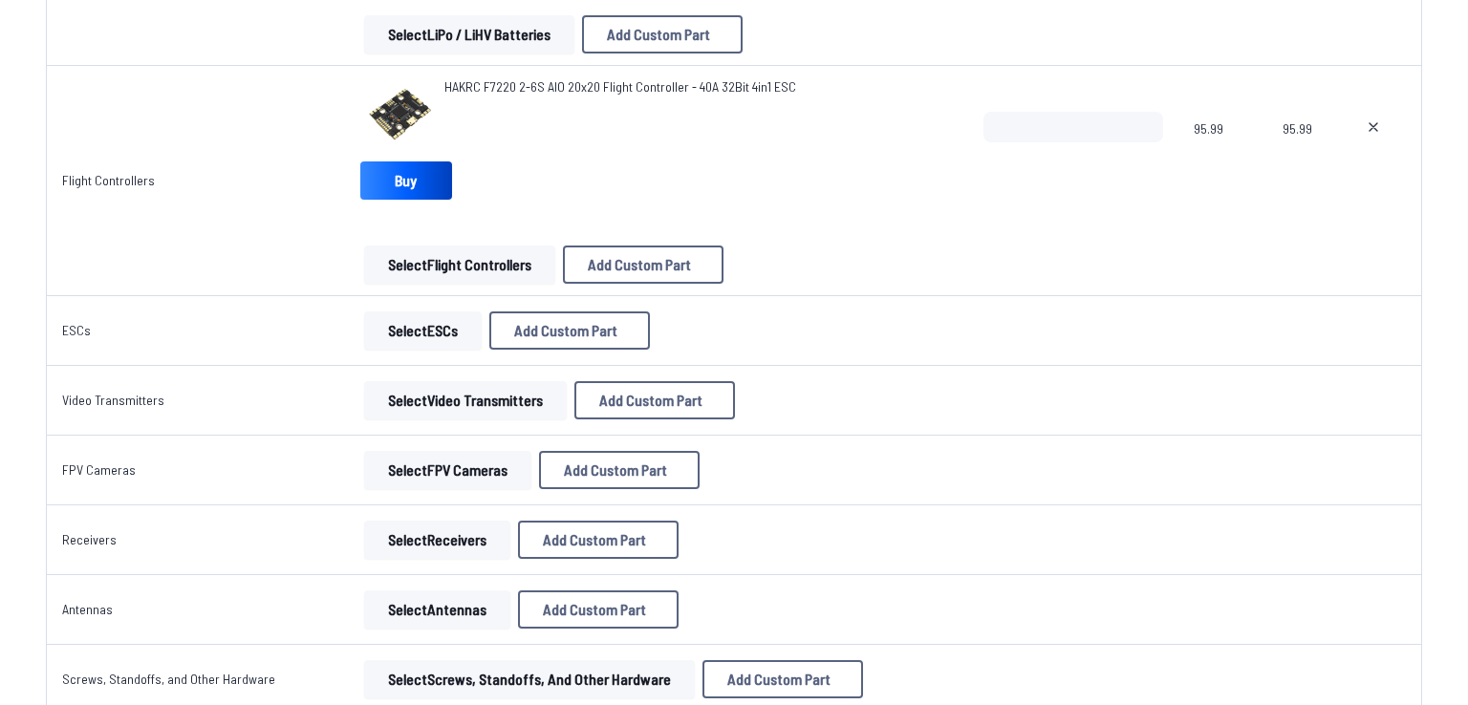
click at [928, 82] on button at bounding box center [914, 96] width 47 height 28
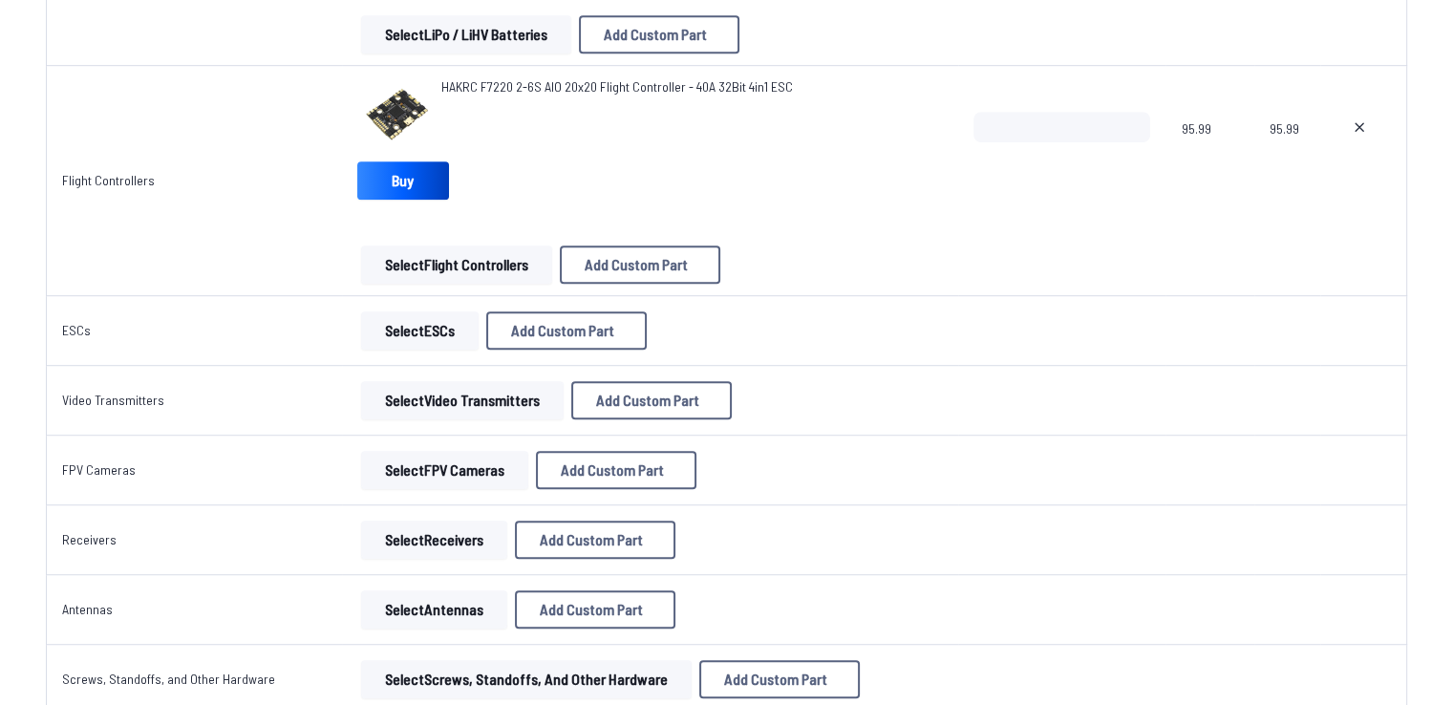
click at [421, 327] on button "Select ESCs" at bounding box center [420, 330] width 118 height 38
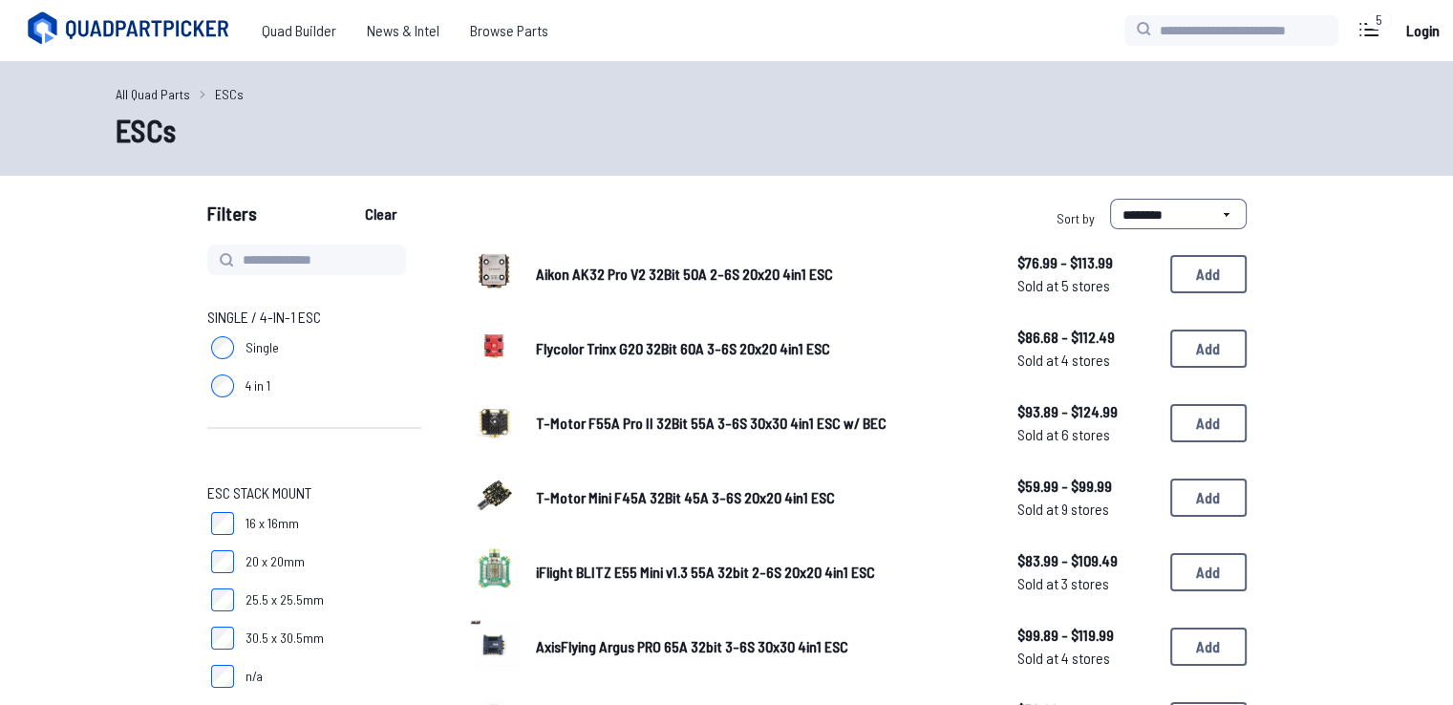
click at [399, 335] on label "Single" at bounding box center [314, 348] width 214 height 38
click at [366, 336] on label "Single" at bounding box center [314, 348] width 214 height 38
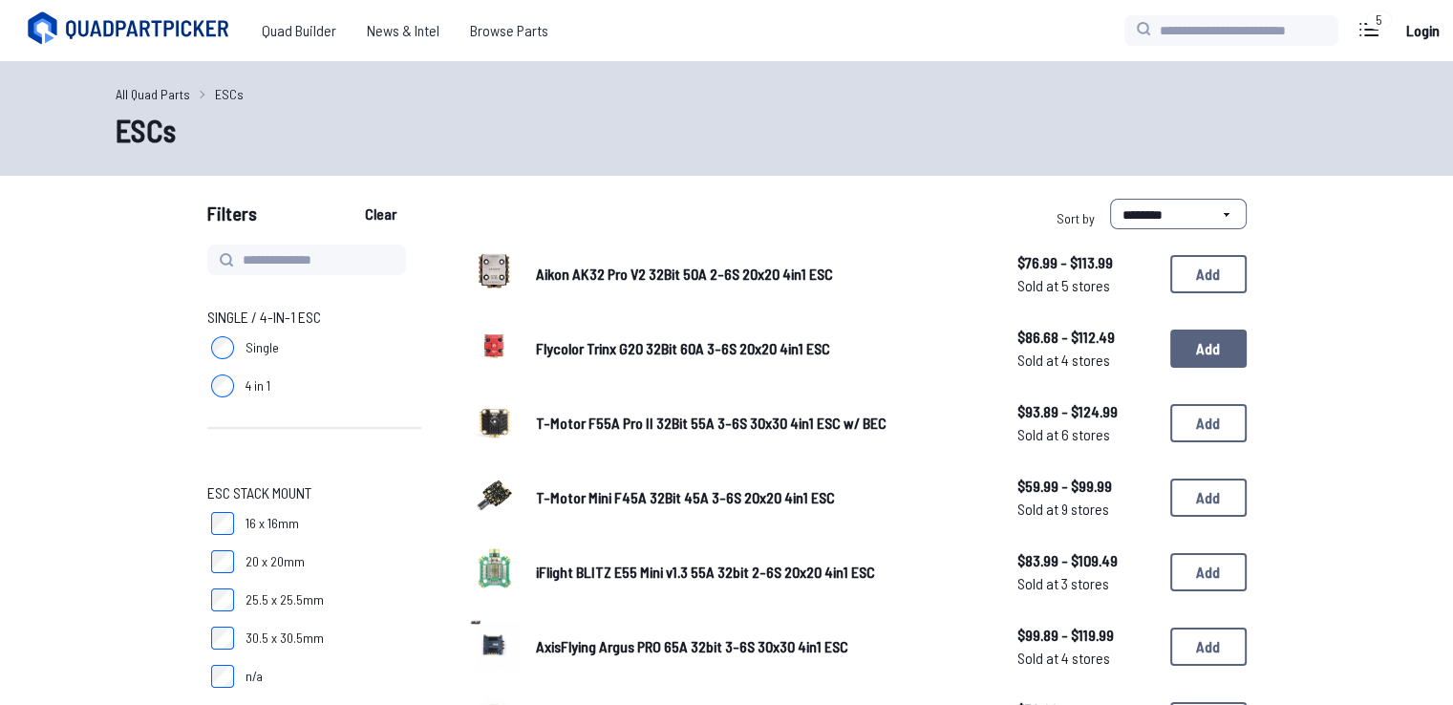
click at [1219, 341] on button "Add" at bounding box center [1208, 349] width 76 height 38
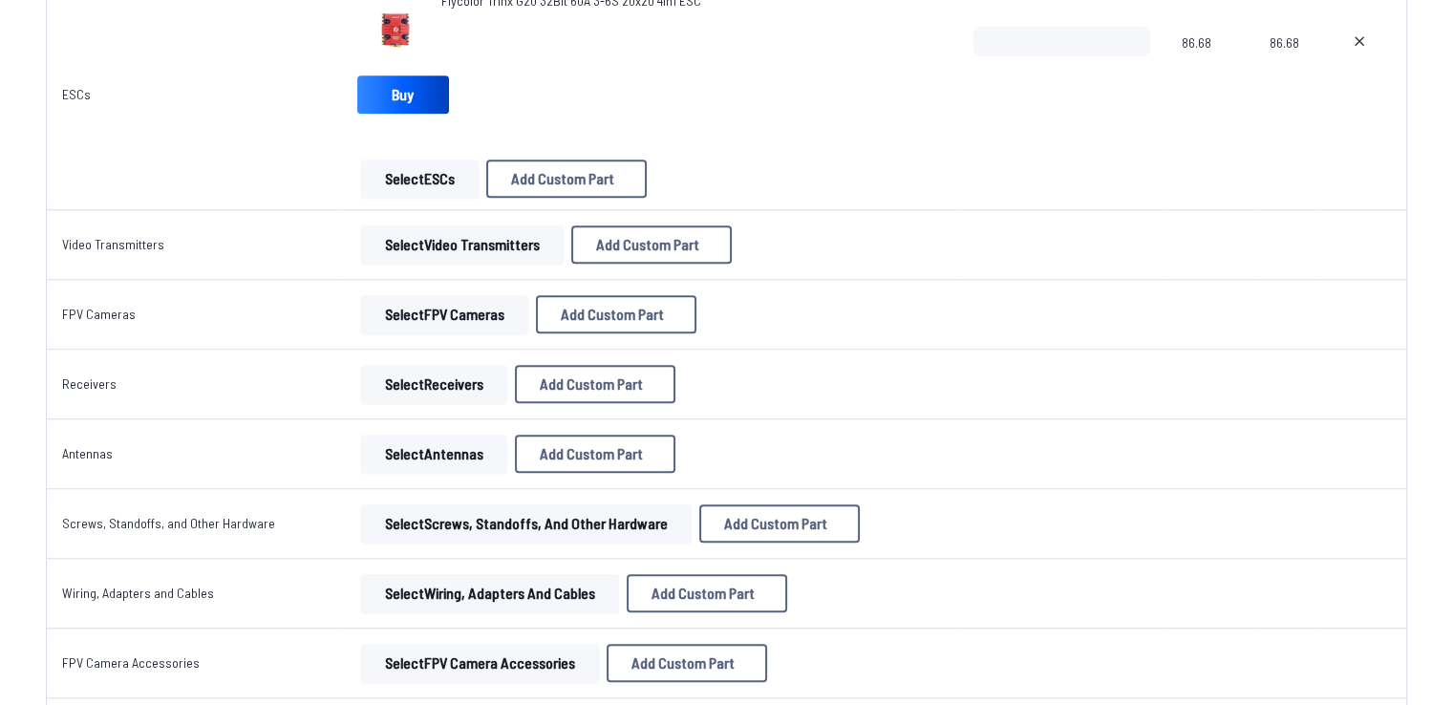
scroll to position [1433, 0]
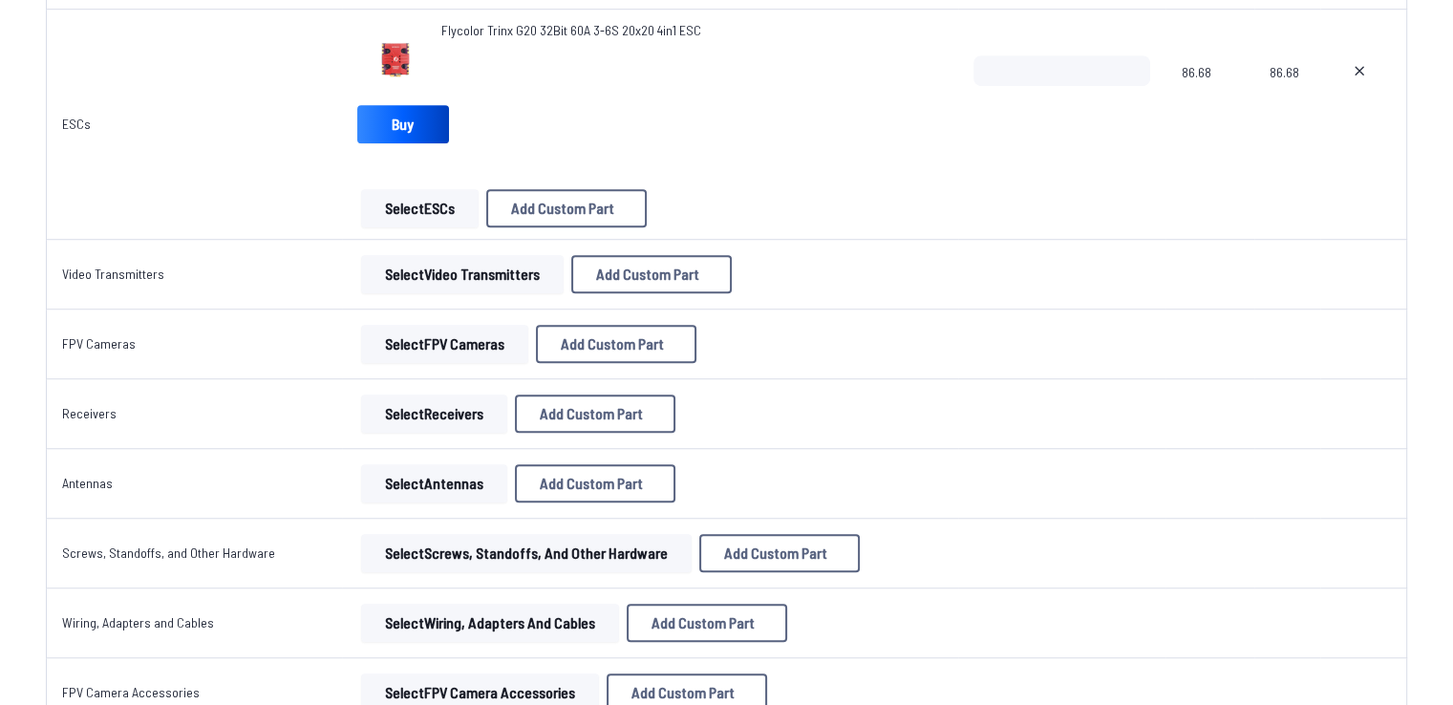
click at [506, 274] on button "Select Video Transmitters" at bounding box center [462, 274] width 203 height 38
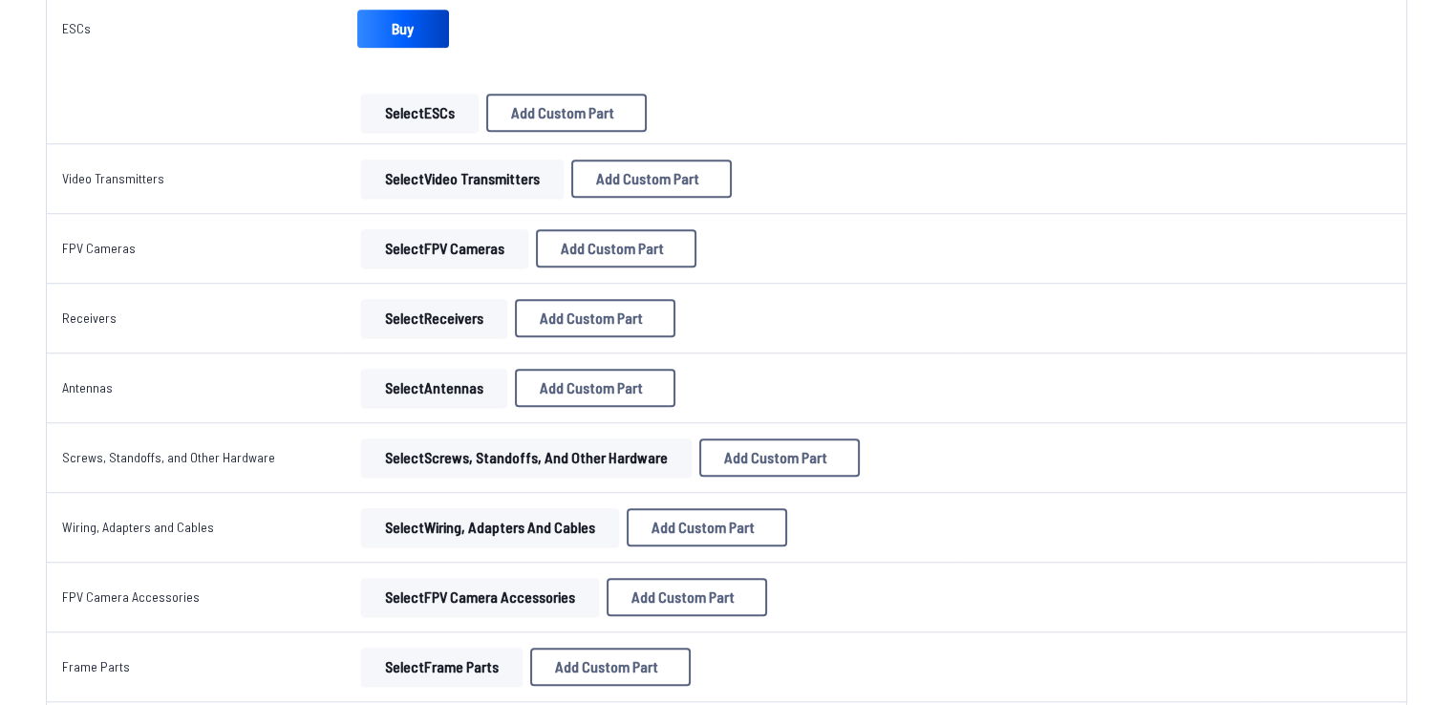
scroll to position [1338, 0]
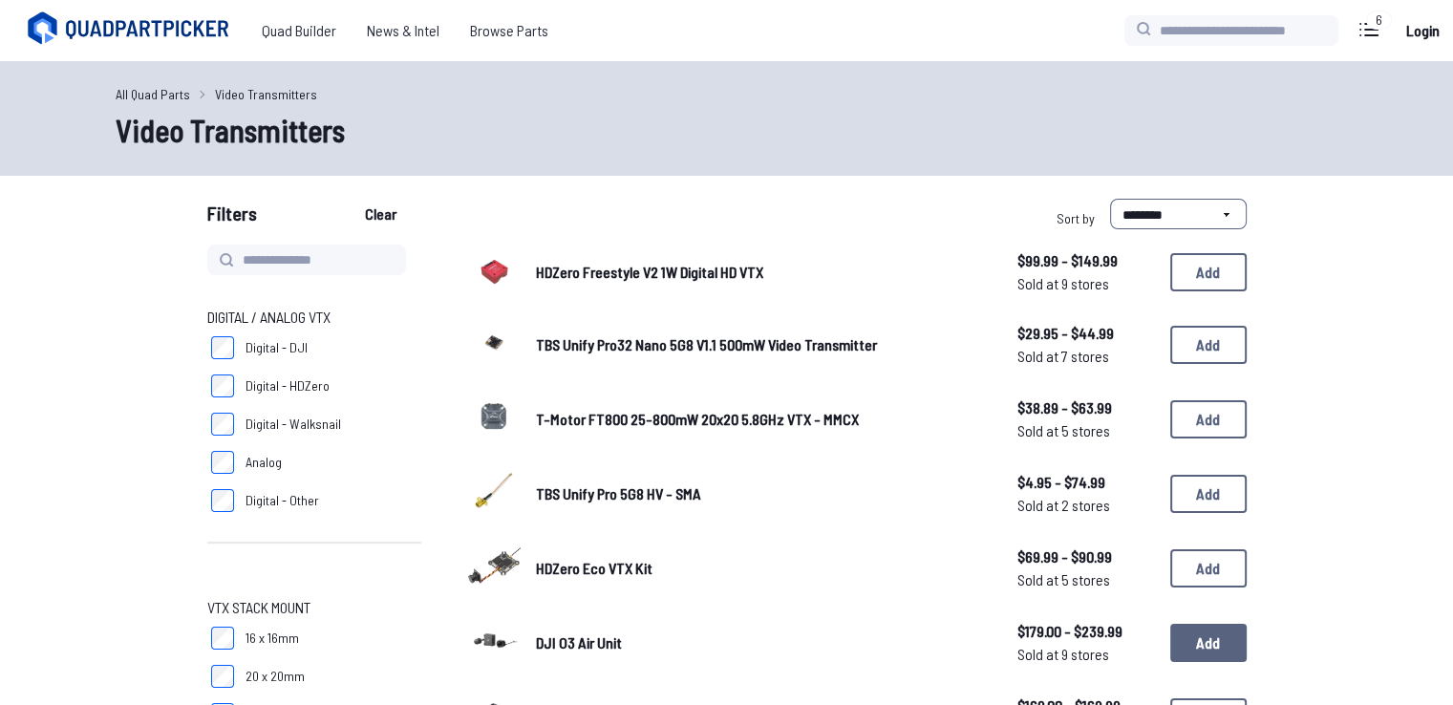
click at [1233, 638] on button "Add" at bounding box center [1208, 643] width 76 height 38
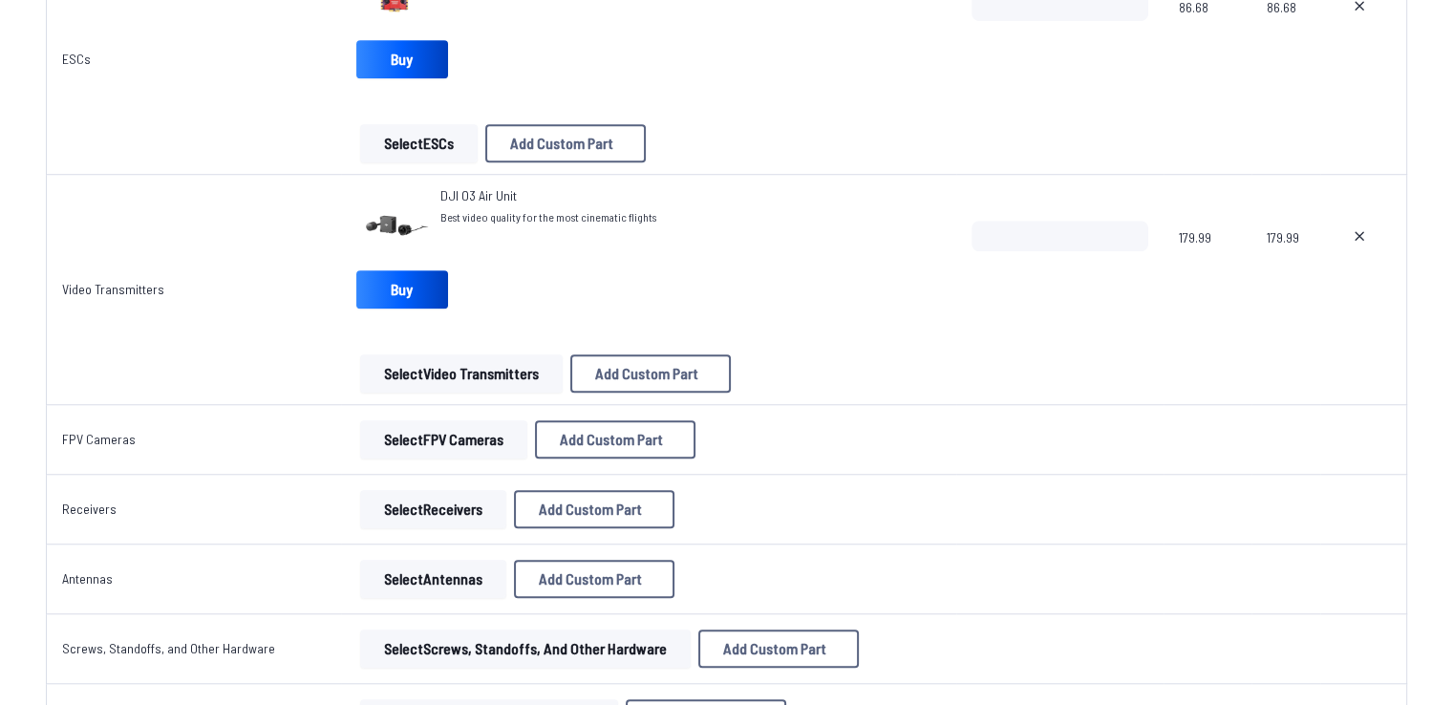
scroll to position [1529, 0]
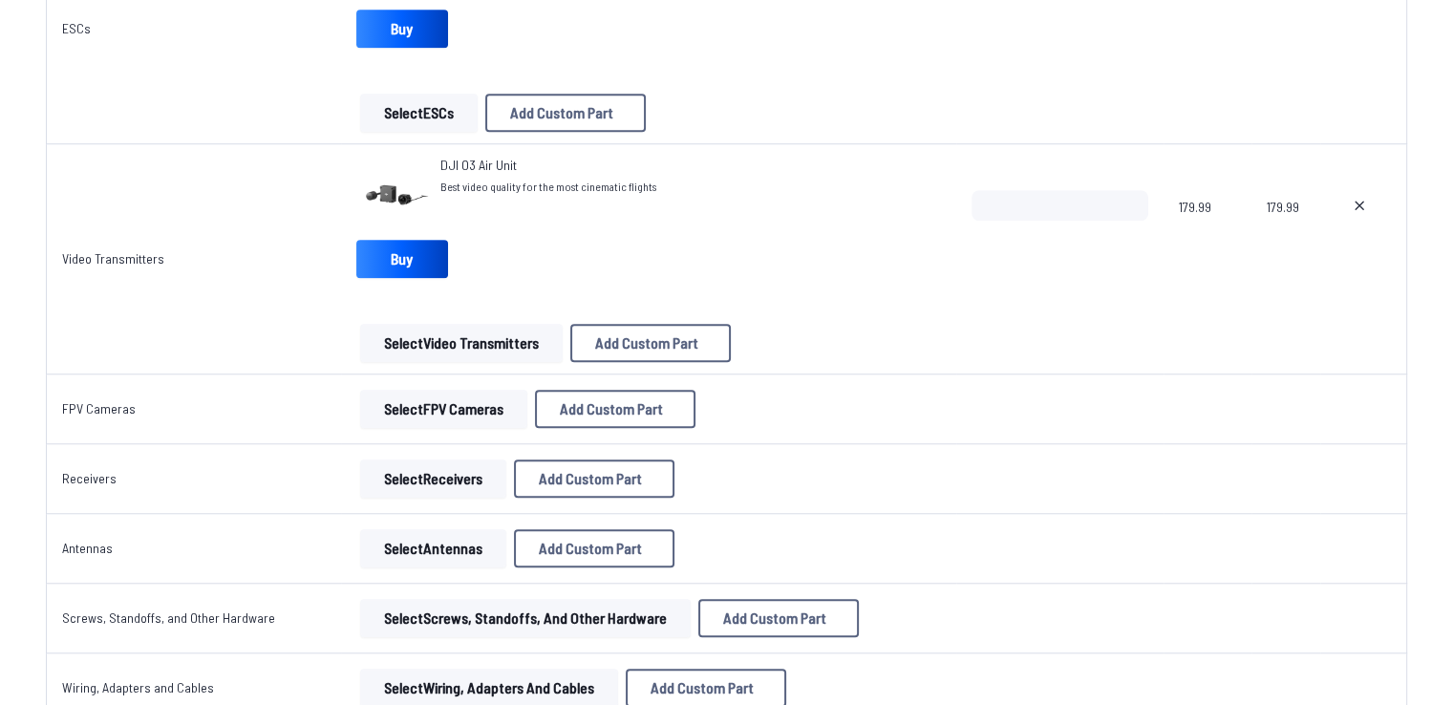
click at [460, 416] on button "Select FPV Cameras" at bounding box center [443, 409] width 167 height 38
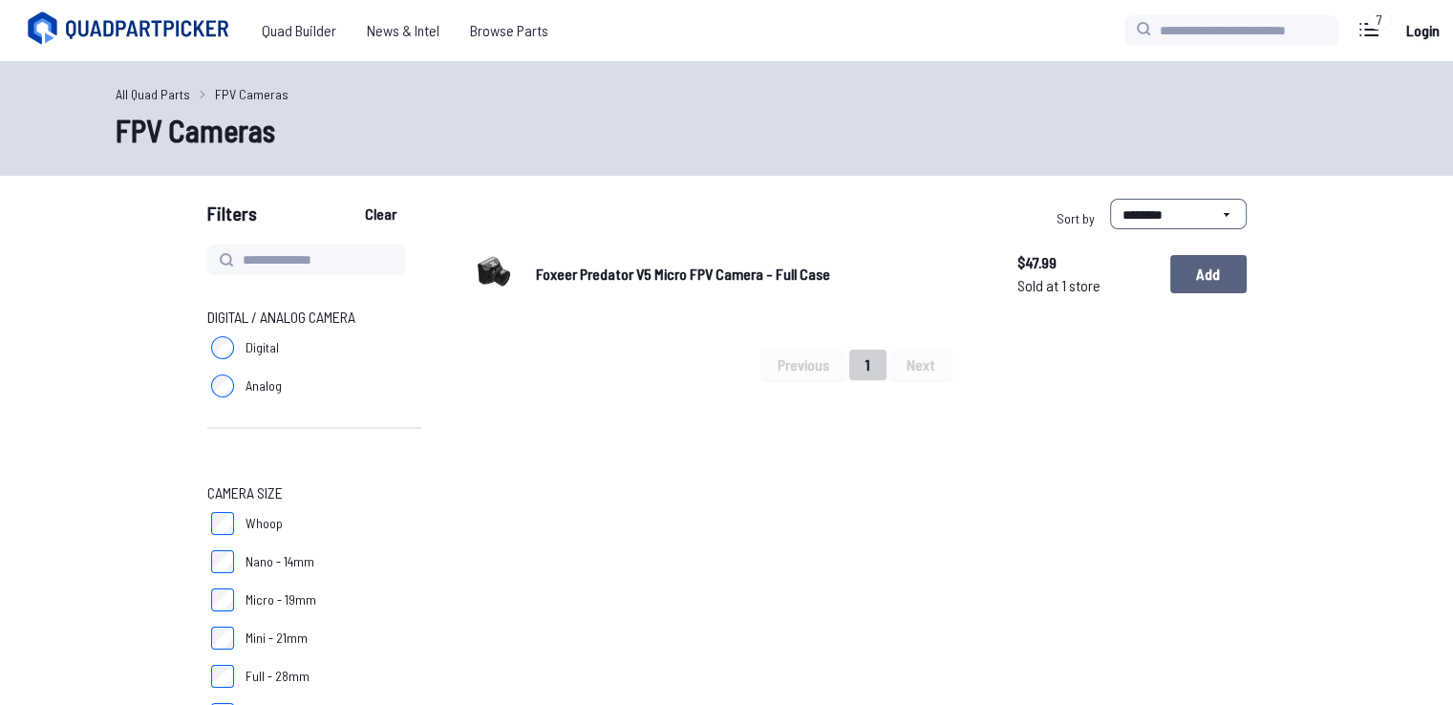
click at [1234, 268] on button "Add" at bounding box center [1208, 274] width 76 height 38
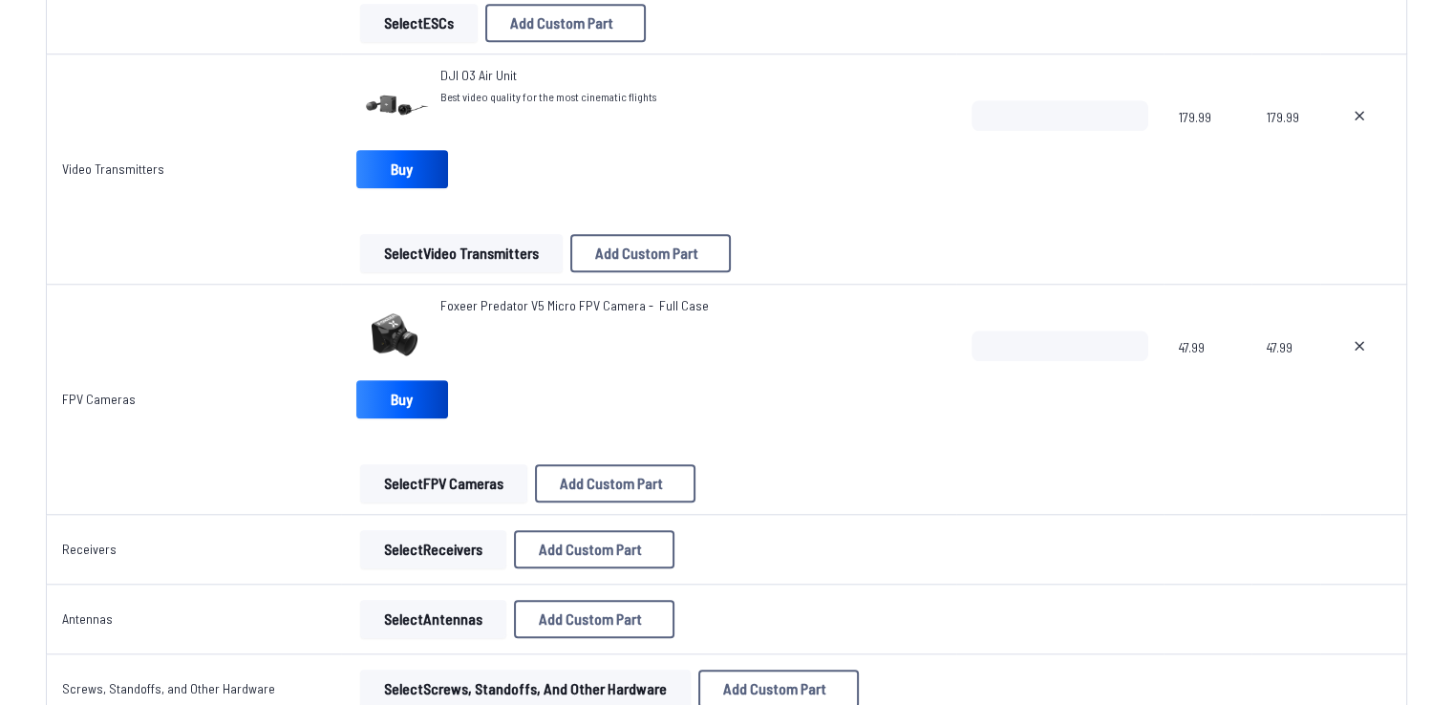
scroll to position [1720, 0]
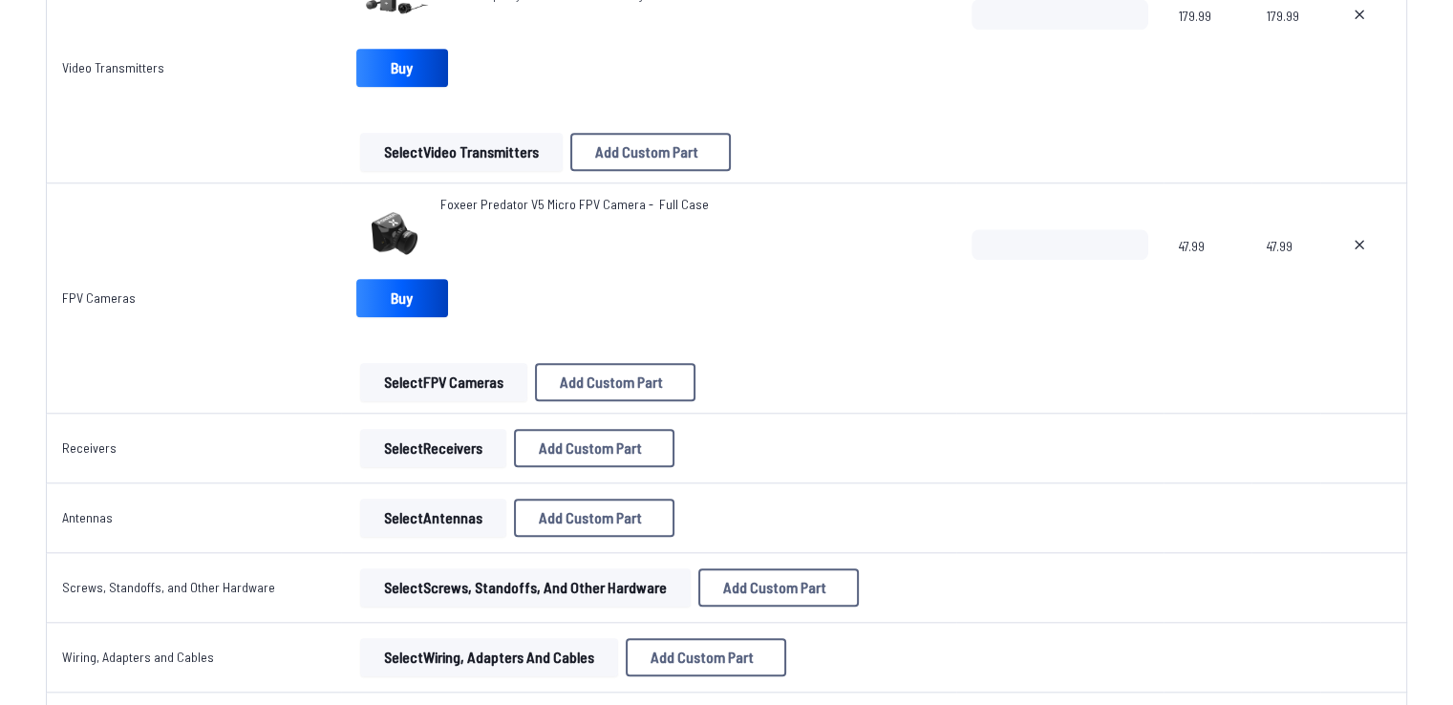
click at [425, 444] on button "Select Receivers" at bounding box center [433, 448] width 146 height 38
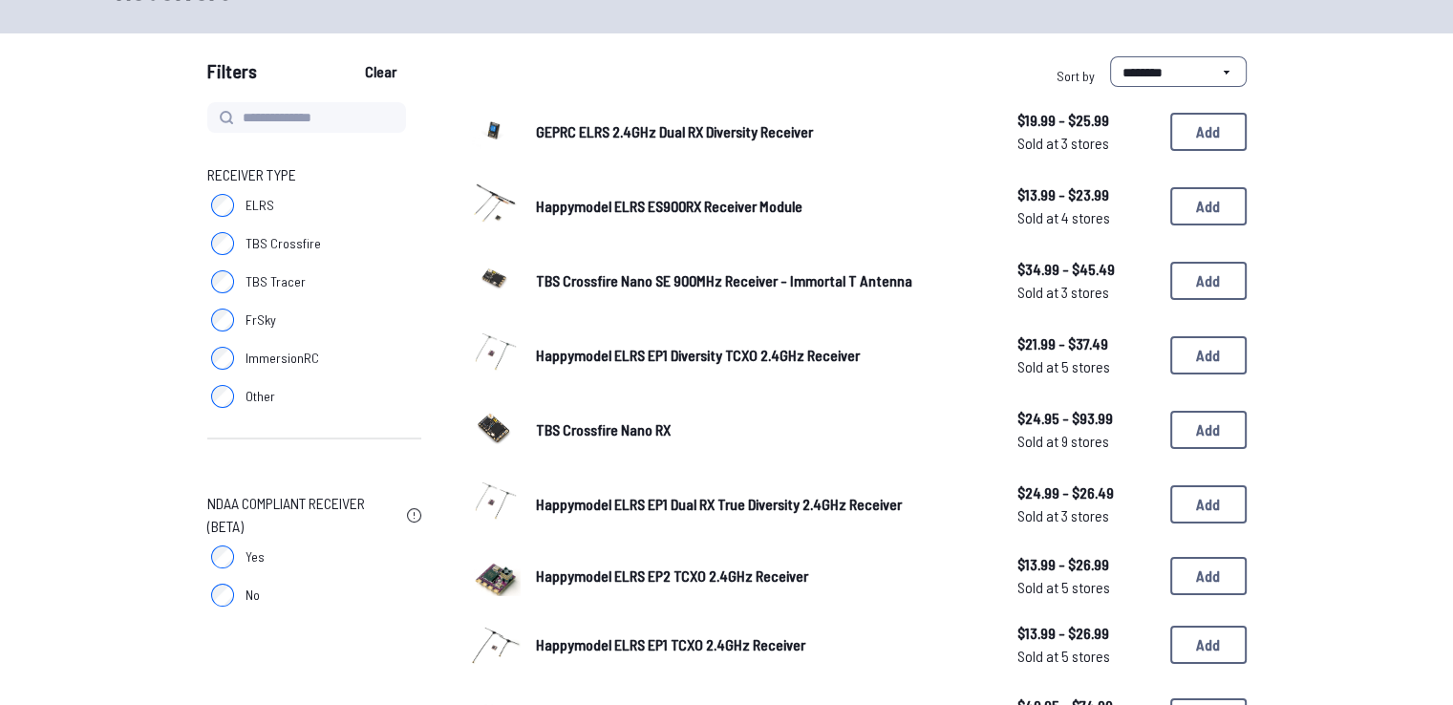
scroll to position [191, 0]
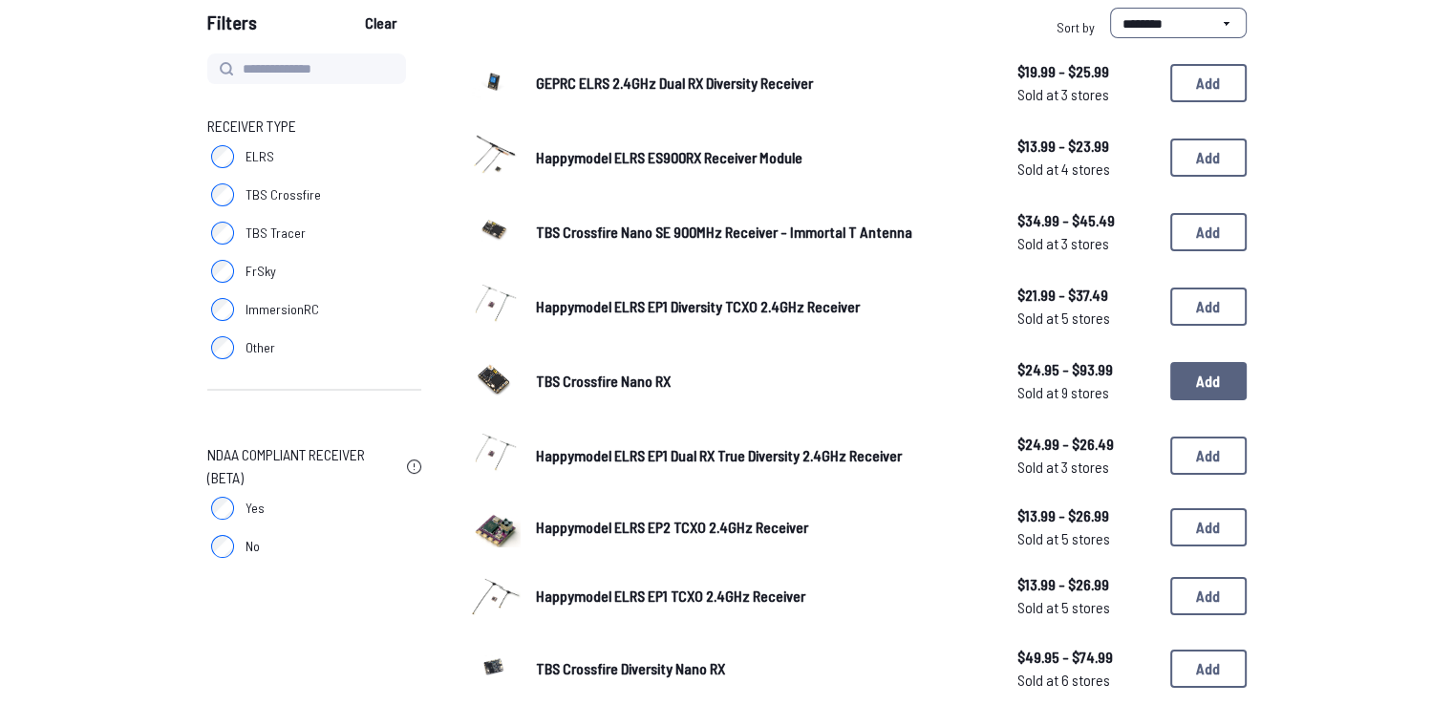
click at [1188, 377] on button "Add" at bounding box center [1208, 381] width 76 height 38
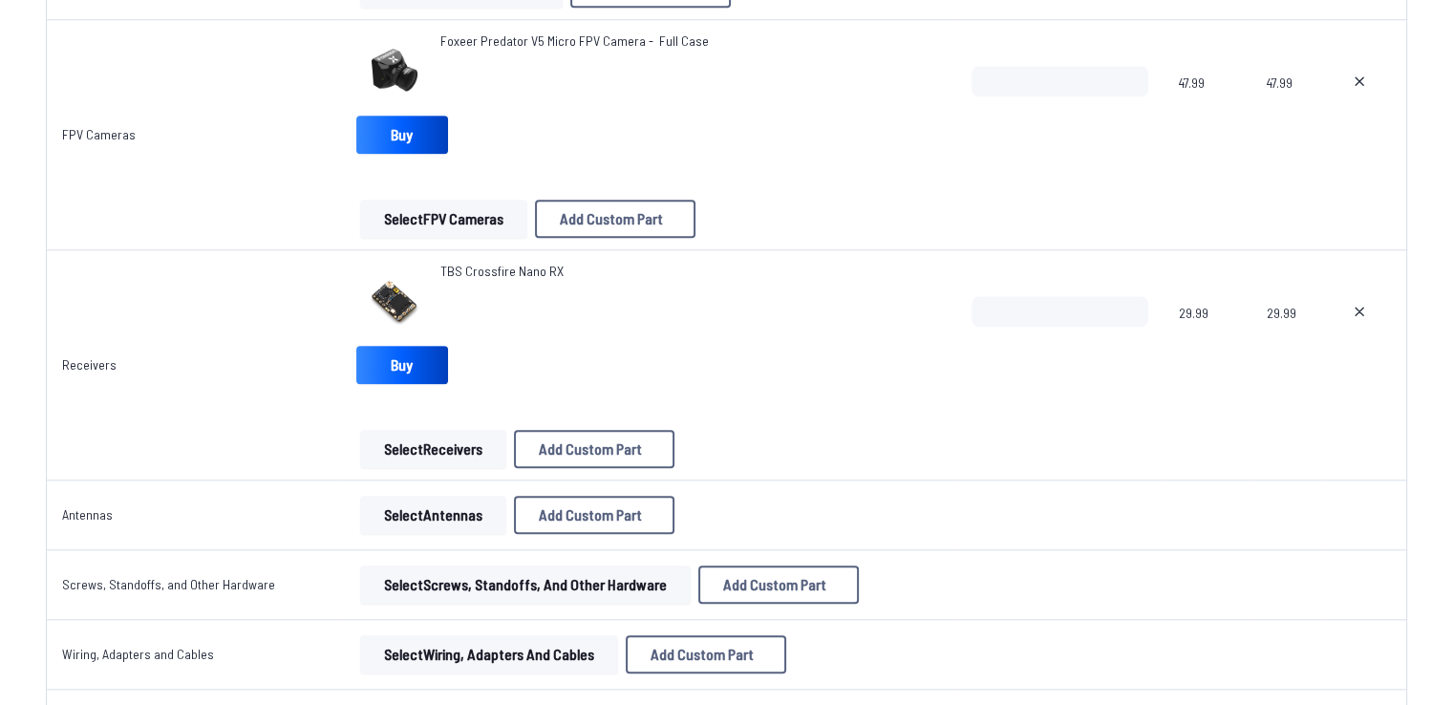
scroll to position [1911, 0]
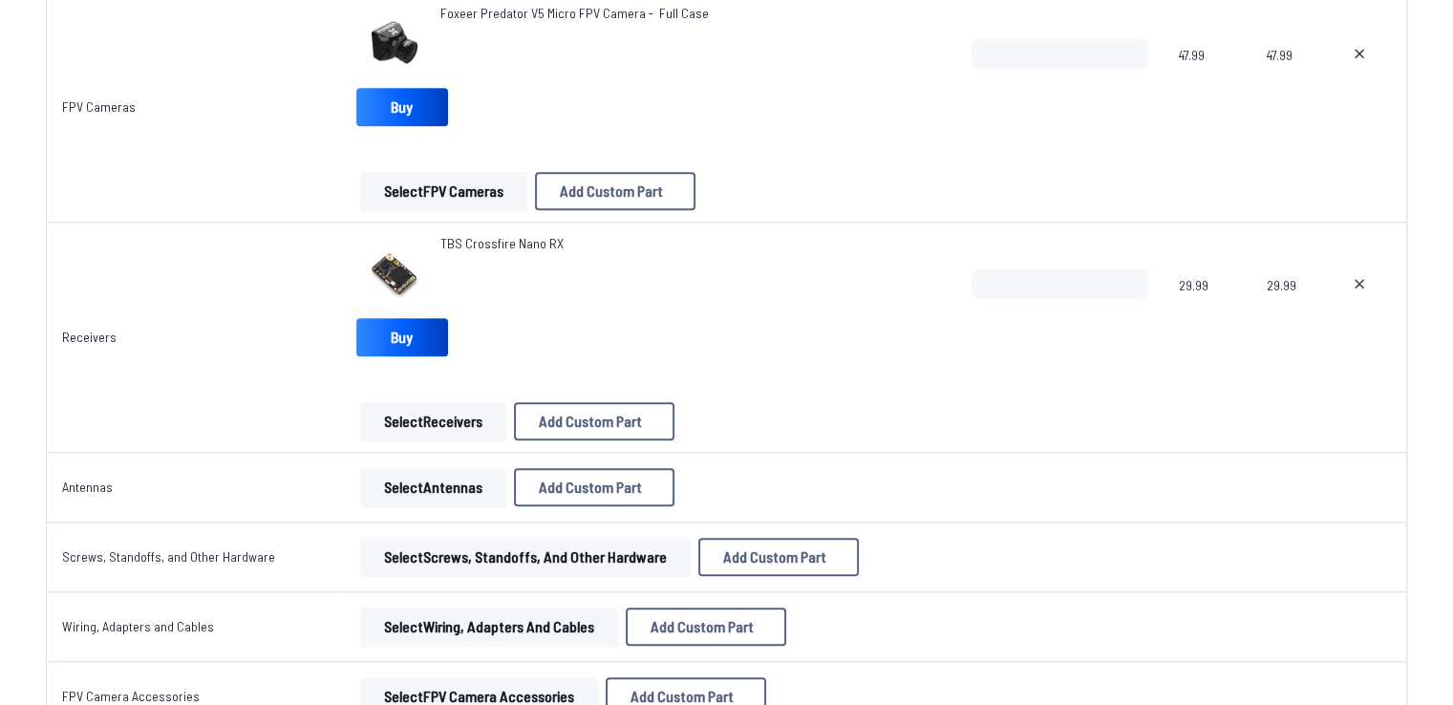
click at [448, 502] on button "Select Antennas" at bounding box center [433, 487] width 146 height 38
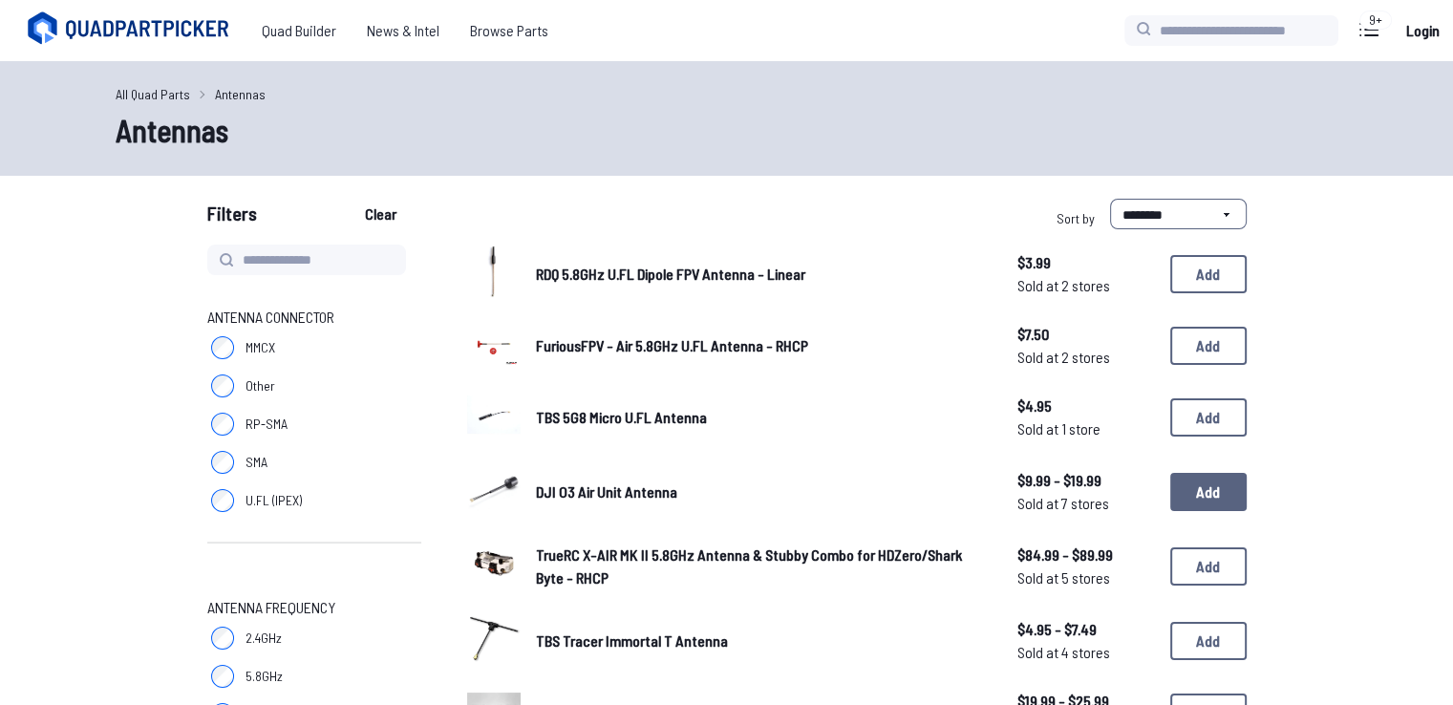
click at [1203, 490] on button "Add" at bounding box center [1208, 492] width 76 height 38
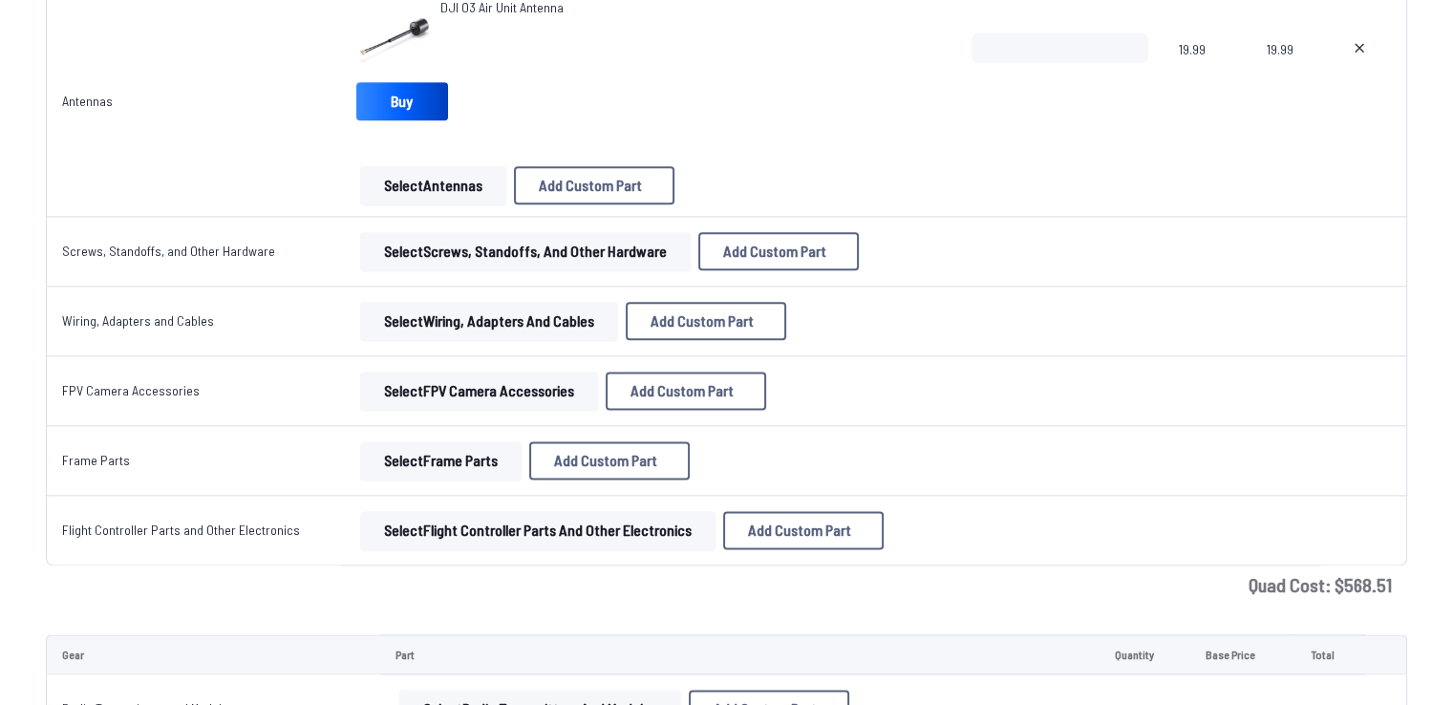
scroll to position [2389, 0]
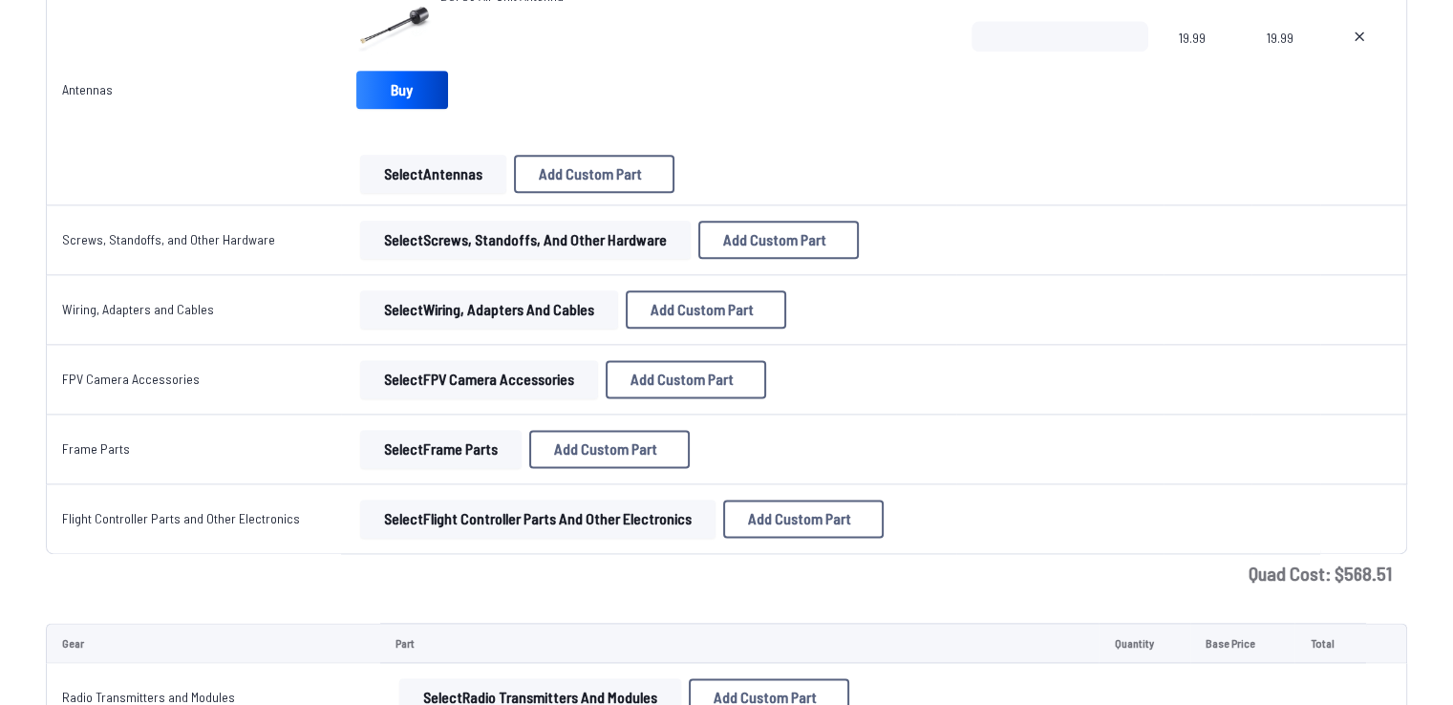
click at [479, 247] on button "Select Screws, Standoffs, and Other Hardware" at bounding box center [525, 240] width 331 height 38
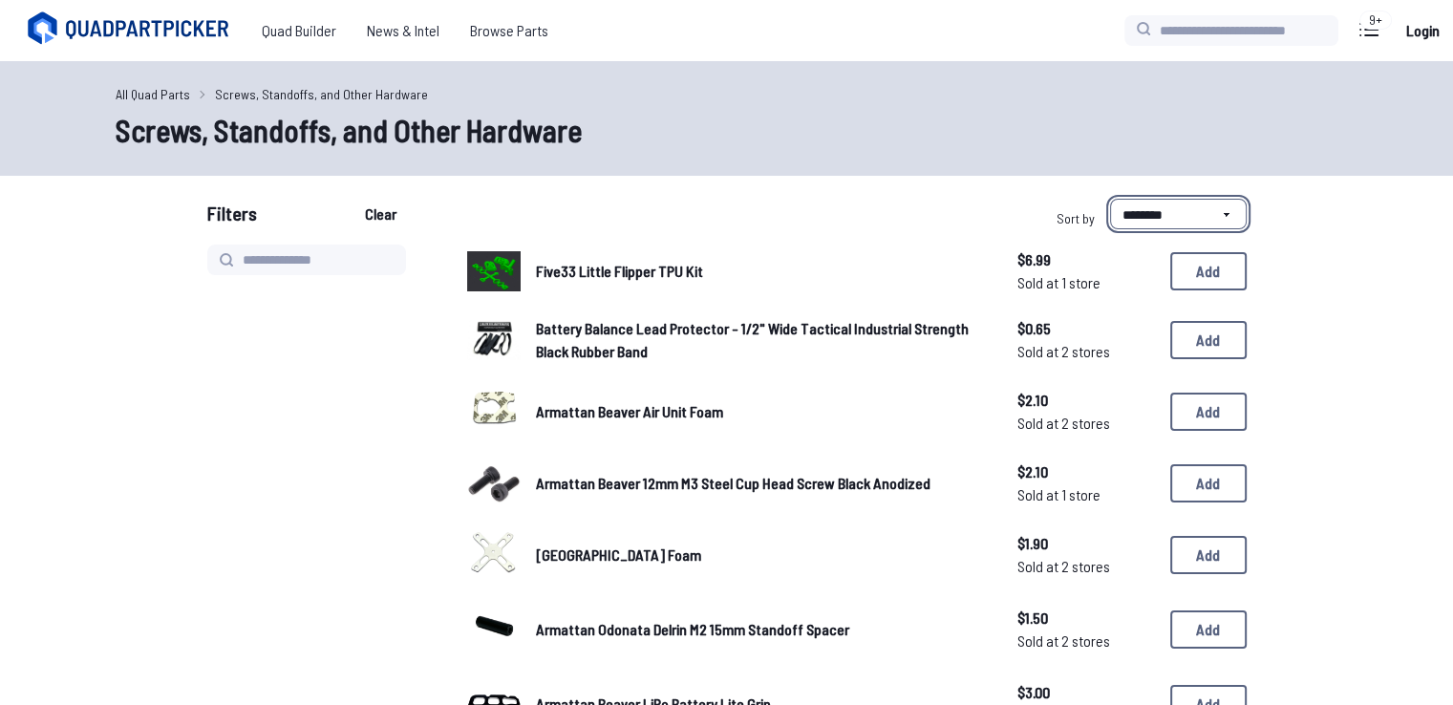
click at [1127, 204] on select "**********" at bounding box center [1178, 214] width 137 height 31
click at [1110, 199] on select "**********" at bounding box center [1178, 214] width 137 height 31
click at [1191, 475] on button "Add" at bounding box center [1208, 483] width 76 height 38
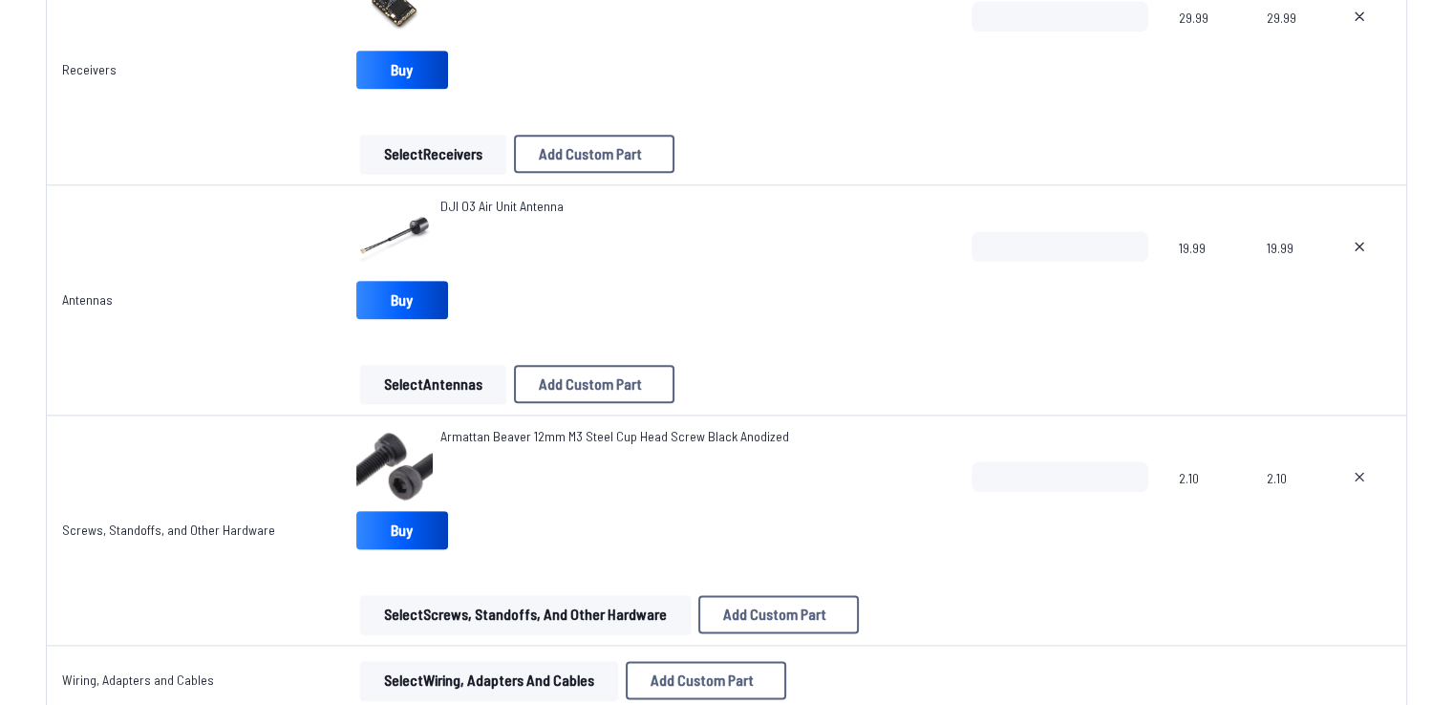
scroll to position [2484, 0]
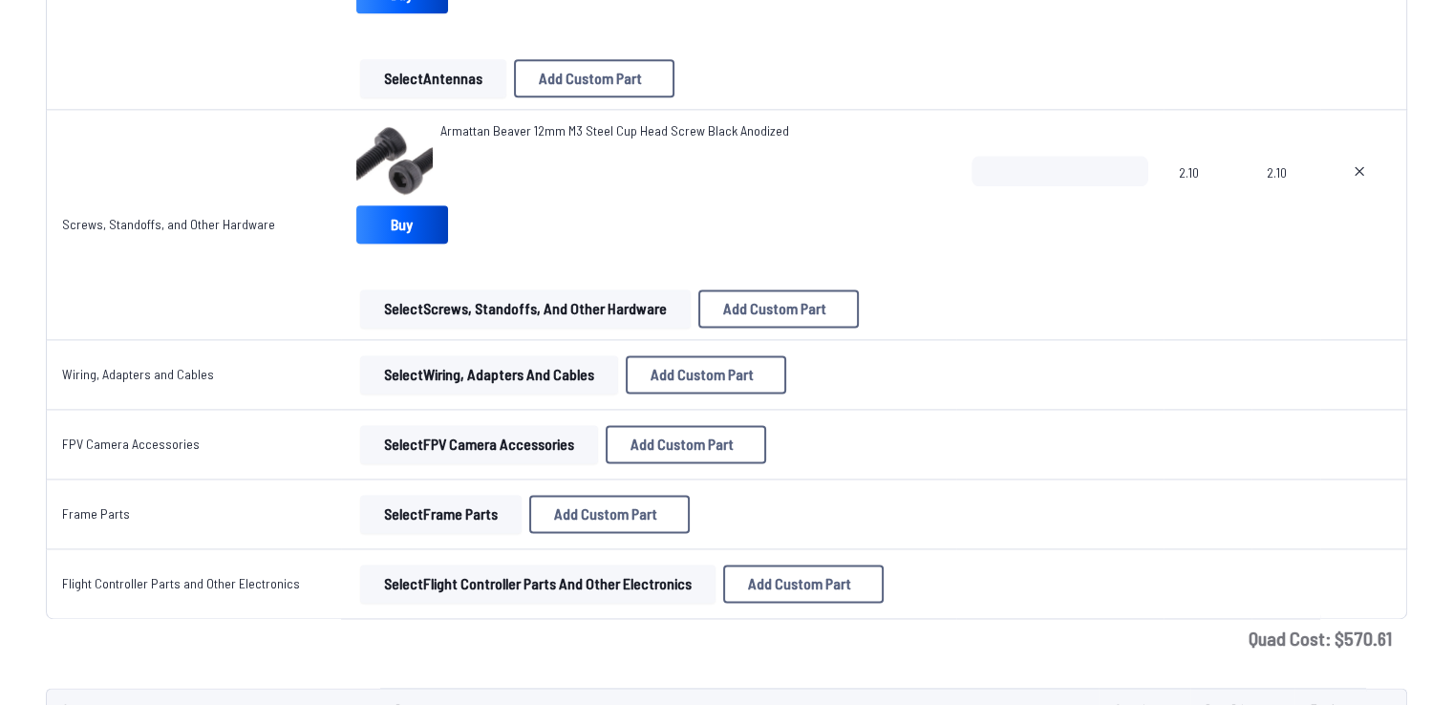
click at [550, 298] on button "Select Screws, Standoffs, and Other Hardware" at bounding box center [525, 309] width 331 height 38
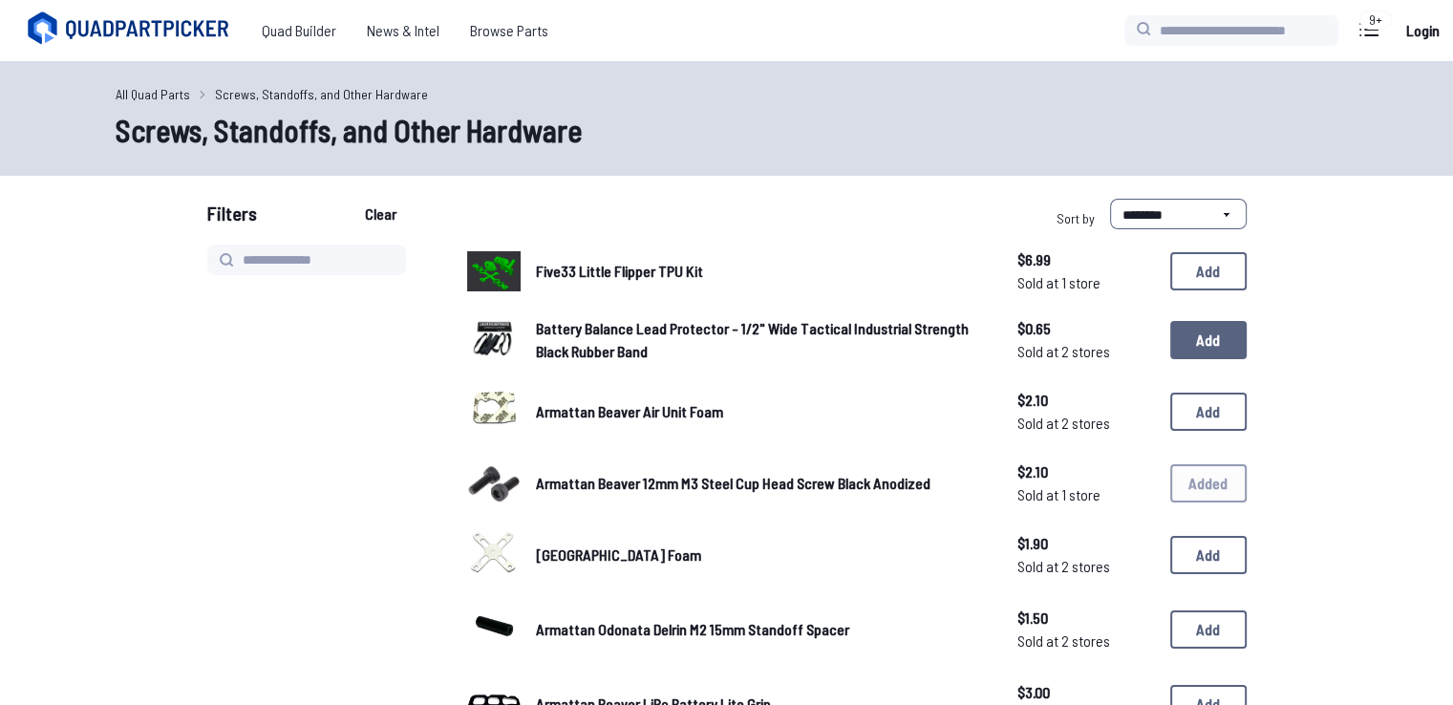
click at [1239, 341] on button "Add" at bounding box center [1208, 340] width 76 height 38
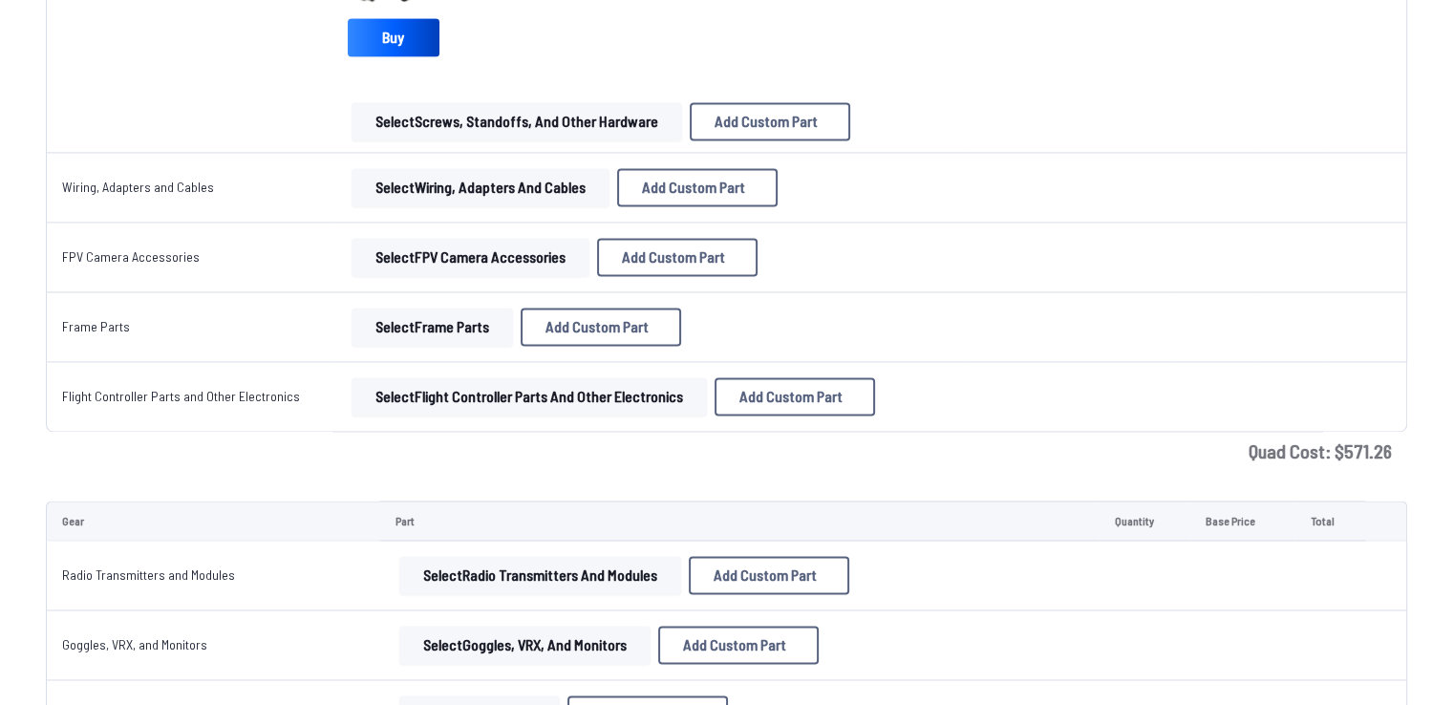
scroll to position [3091, 0]
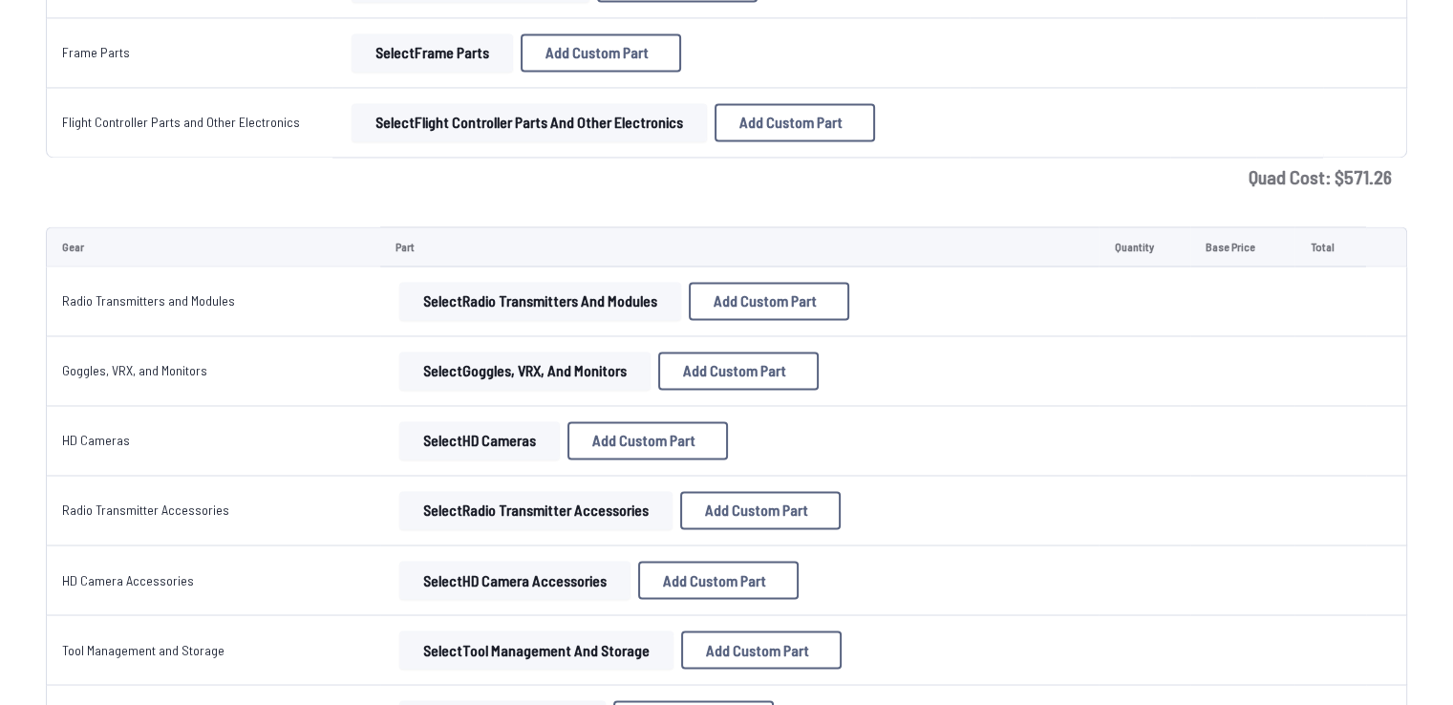
click at [475, 307] on button "Select Radio Transmitters and Modules" at bounding box center [540, 301] width 282 height 38
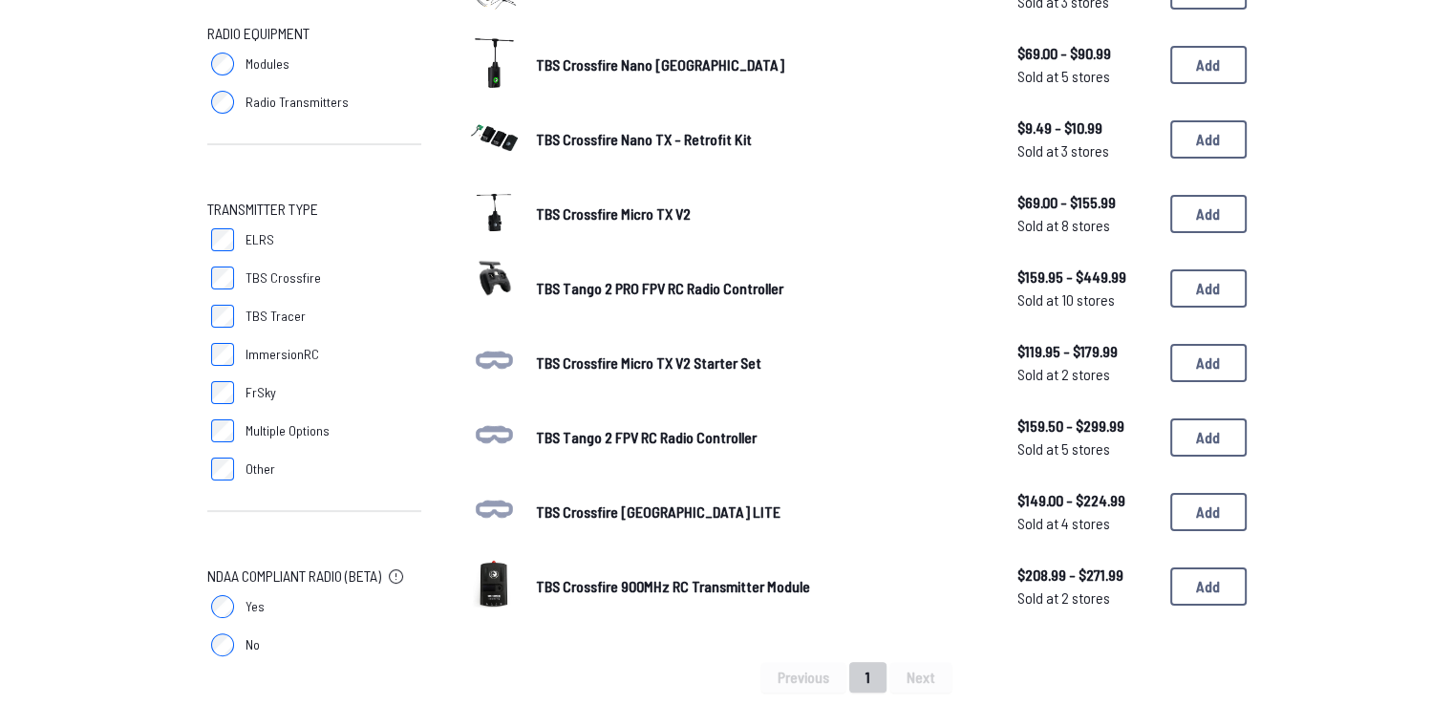
scroll to position [287, 0]
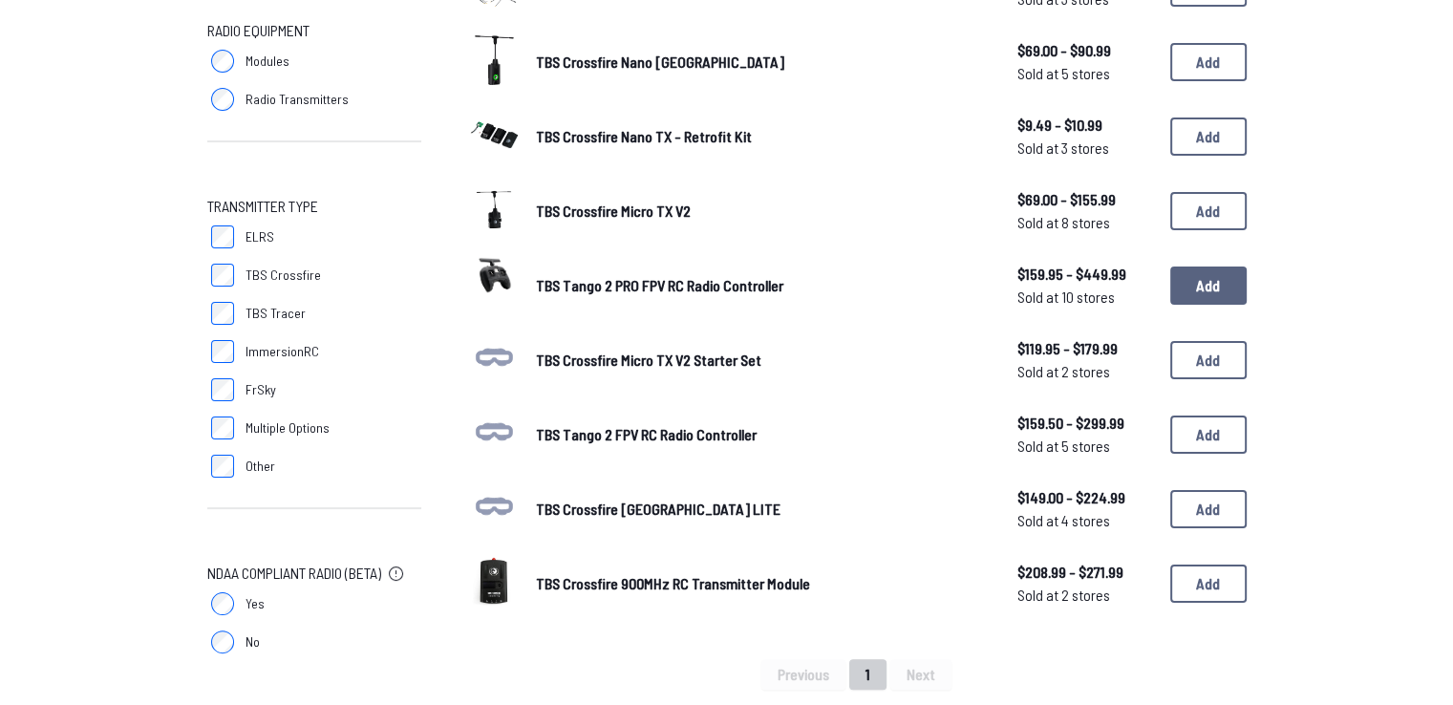
click at [1212, 283] on button "Add" at bounding box center [1208, 286] width 76 height 38
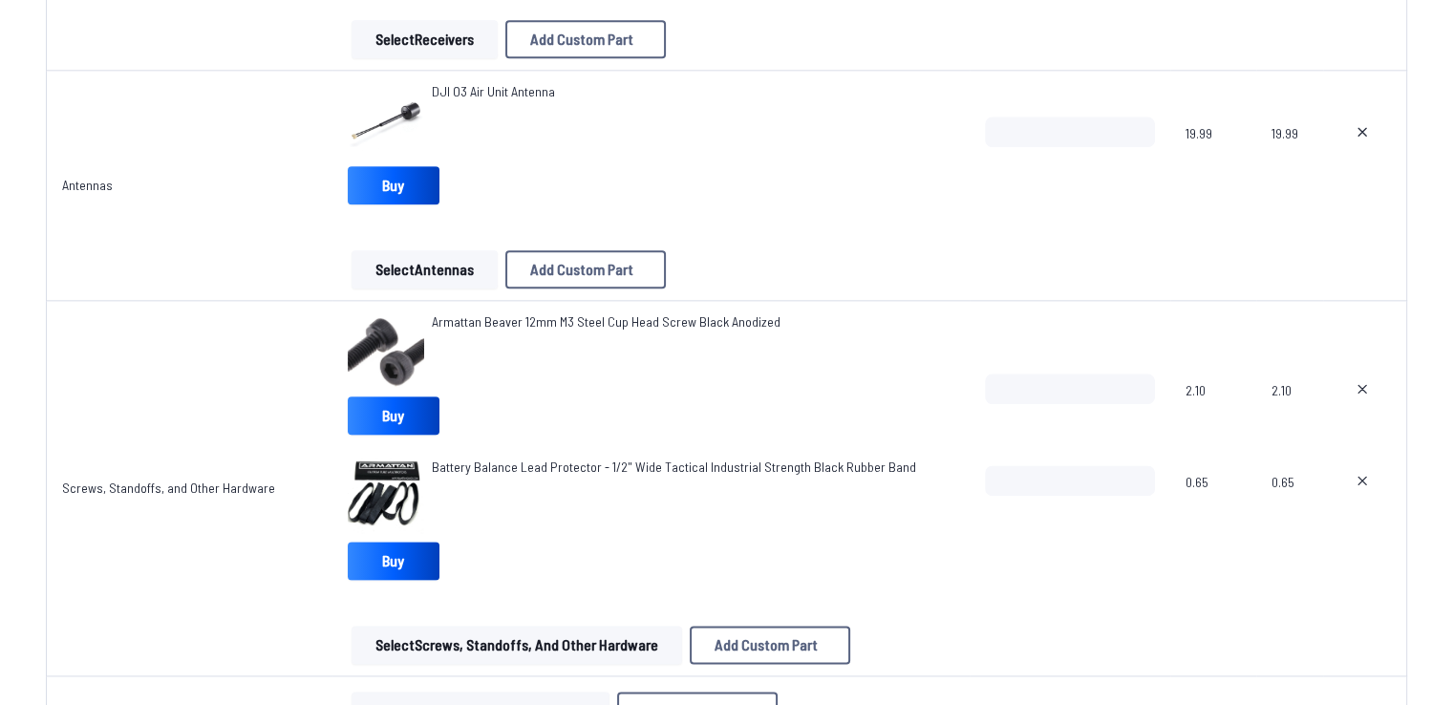
scroll to position [3058, 0]
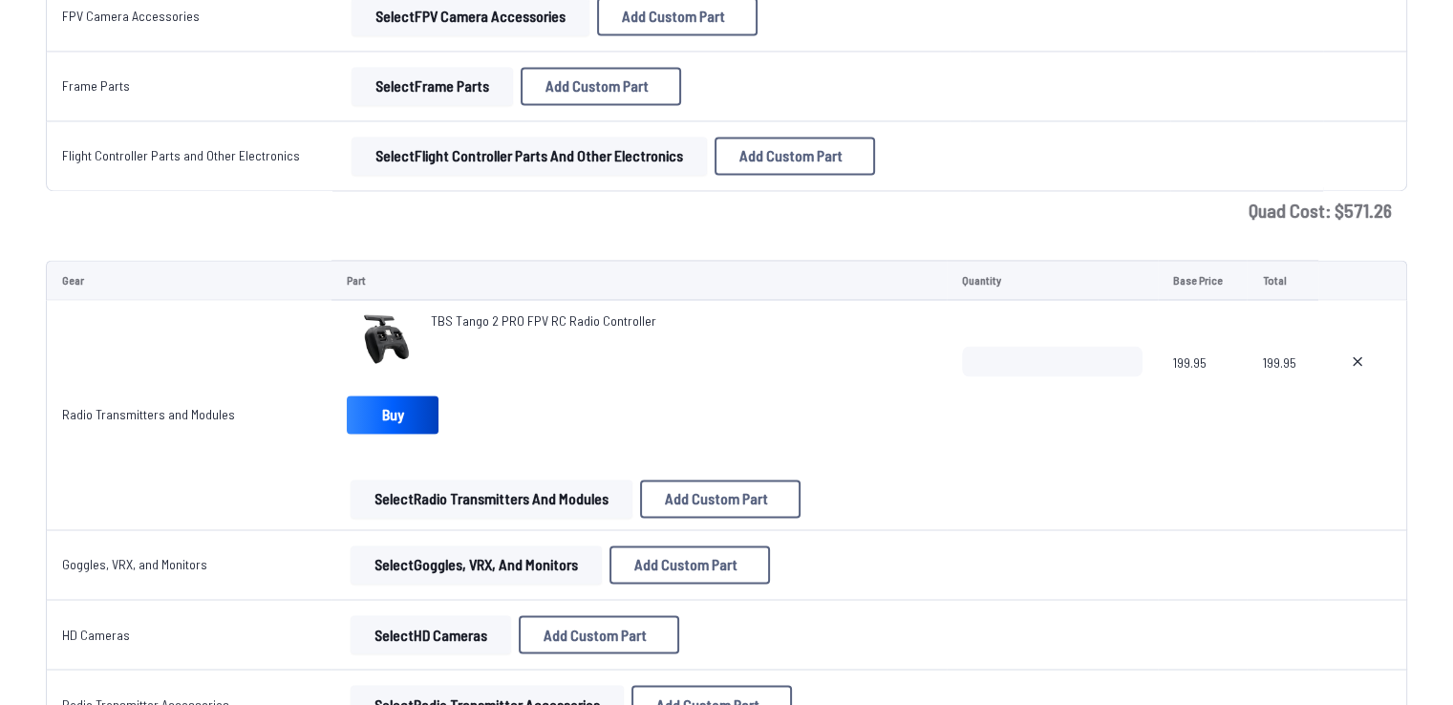
click at [523, 557] on button "Select Goggles, VRX, and Monitors" at bounding box center [476, 565] width 251 height 38
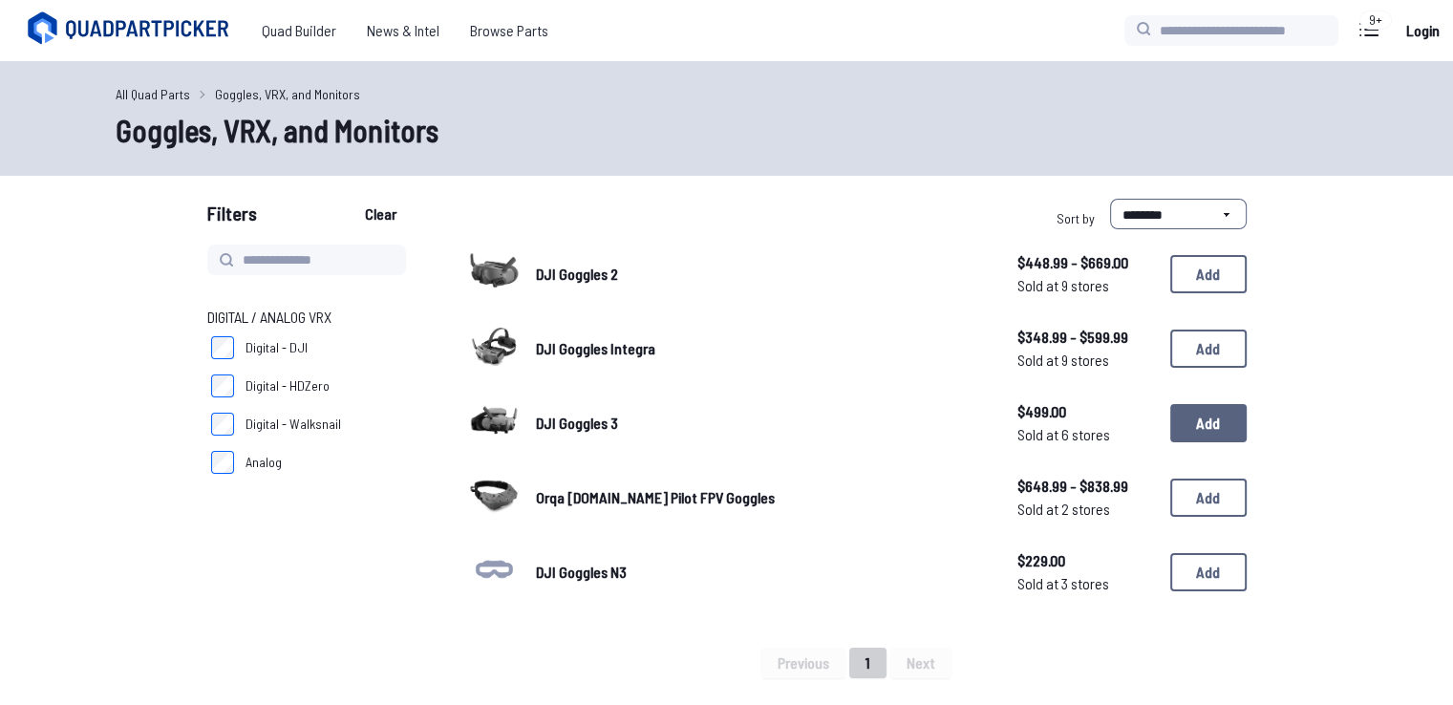
click at [1244, 411] on button "Add" at bounding box center [1208, 423] width 76 height 38
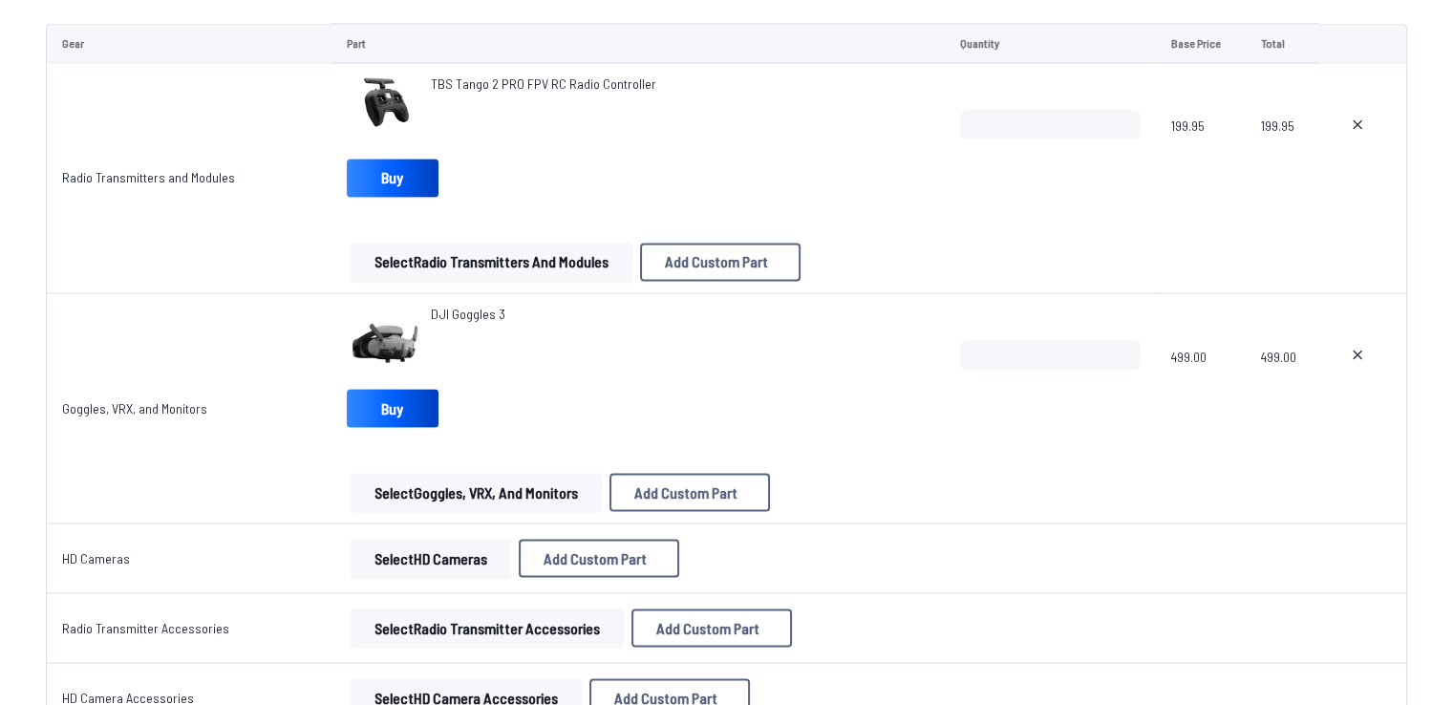
scroll to position [3535, 0]
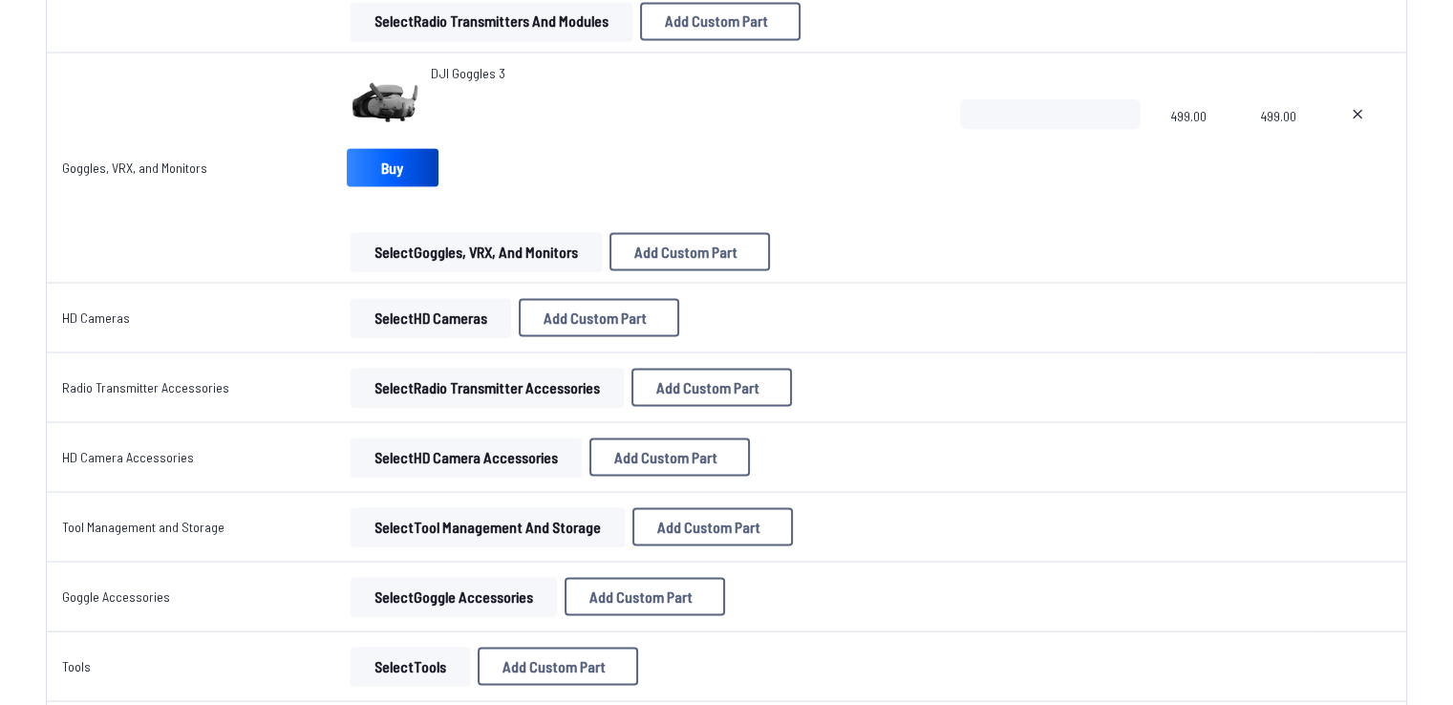
click at [455, 318] on button "Select HD Cameras" at bounding box center [431, 317] width 161 height 38
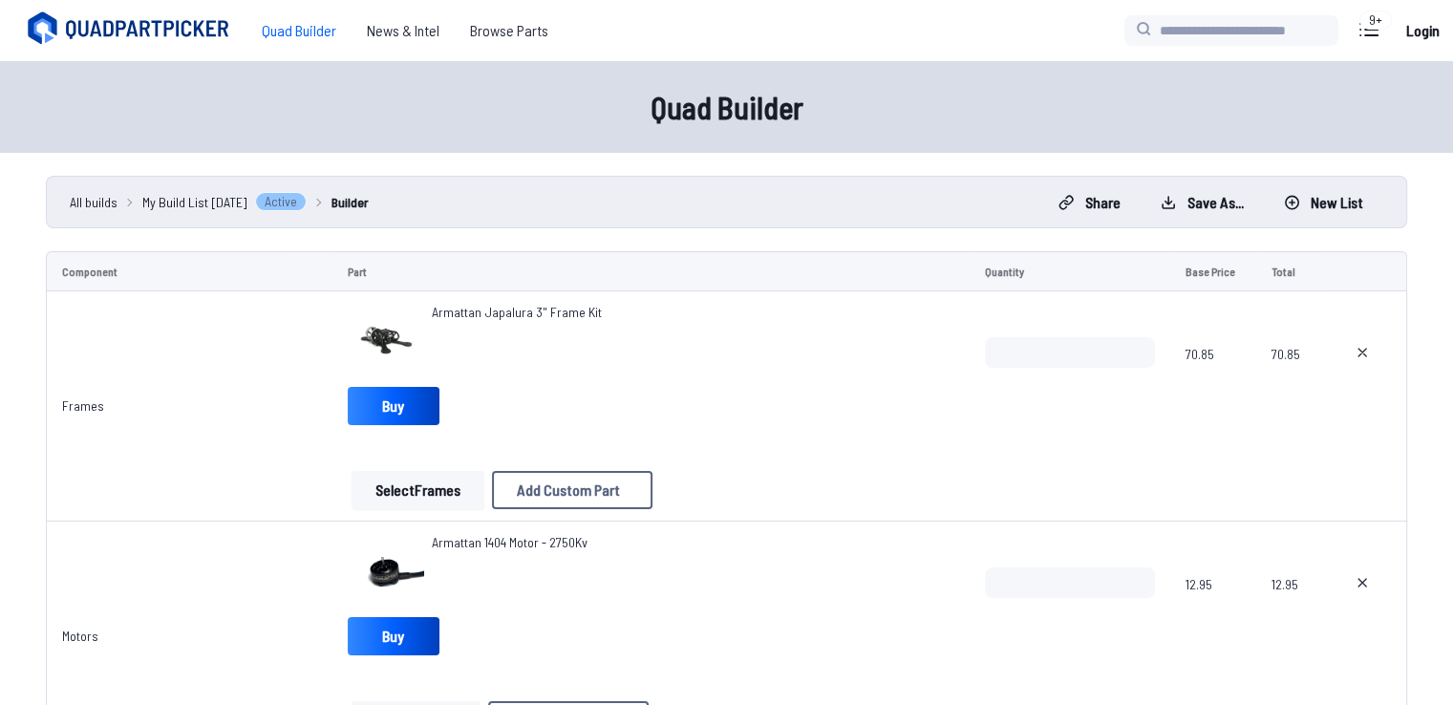
scroll to position [3535, 0]
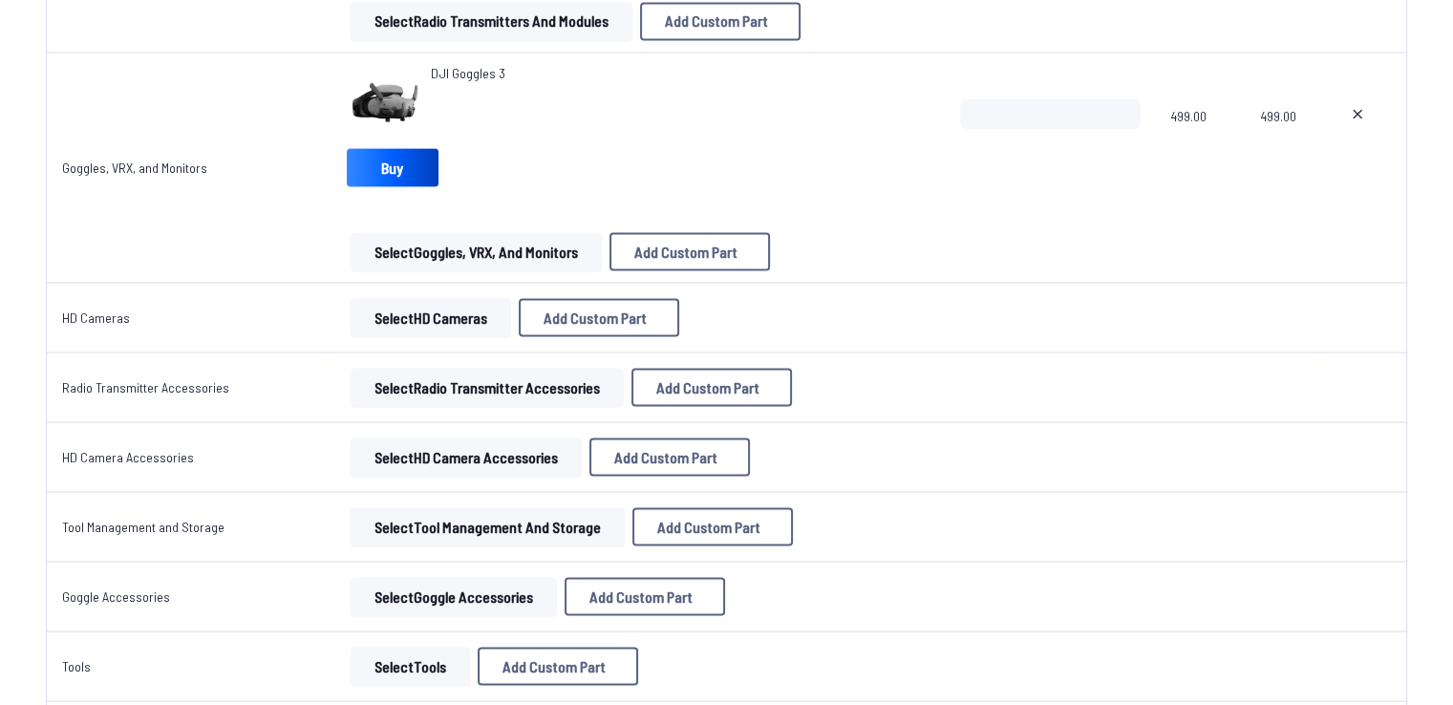
click at [497, 375] on button "Select Radio Transmitter Accessories" at bounding box center [487, 387] width 273 height 38
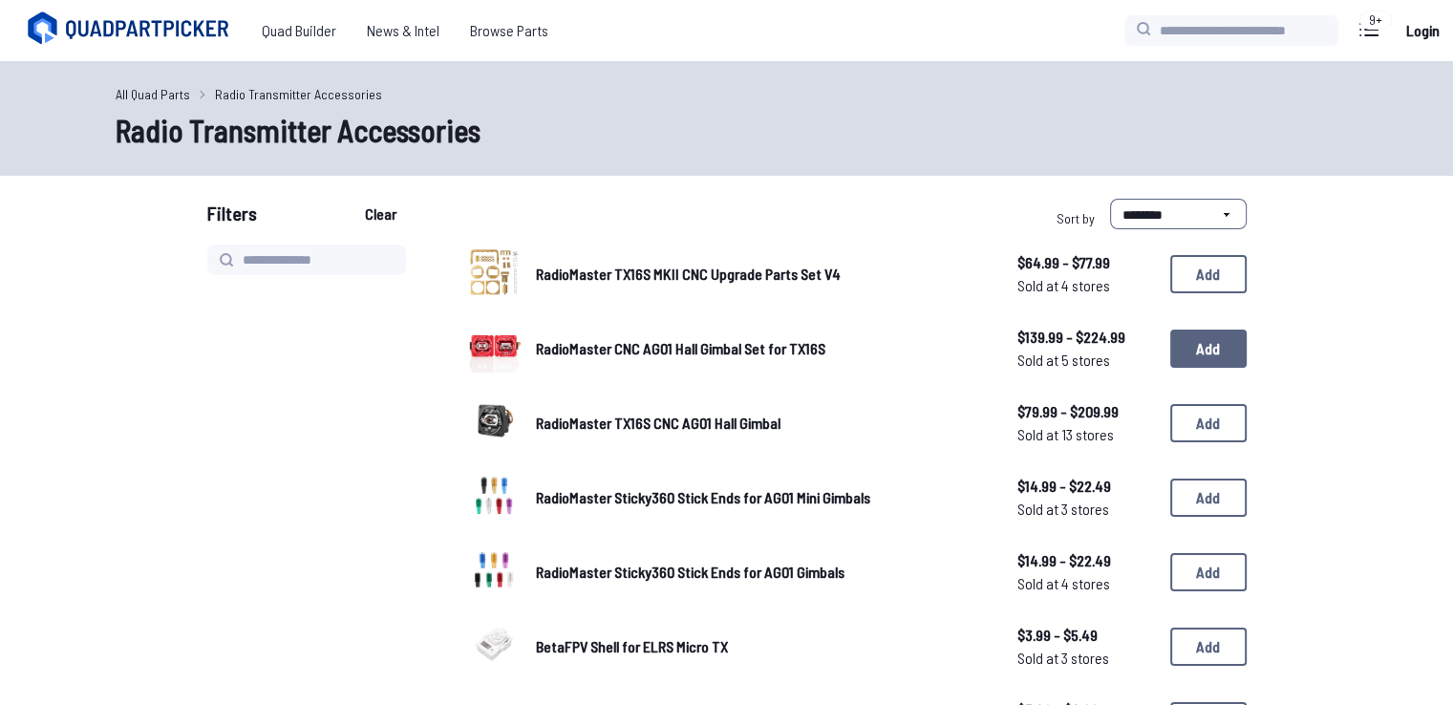
click at [1197, 339] on button "Add" at bounding box center [1208, 349] width 76 height 38
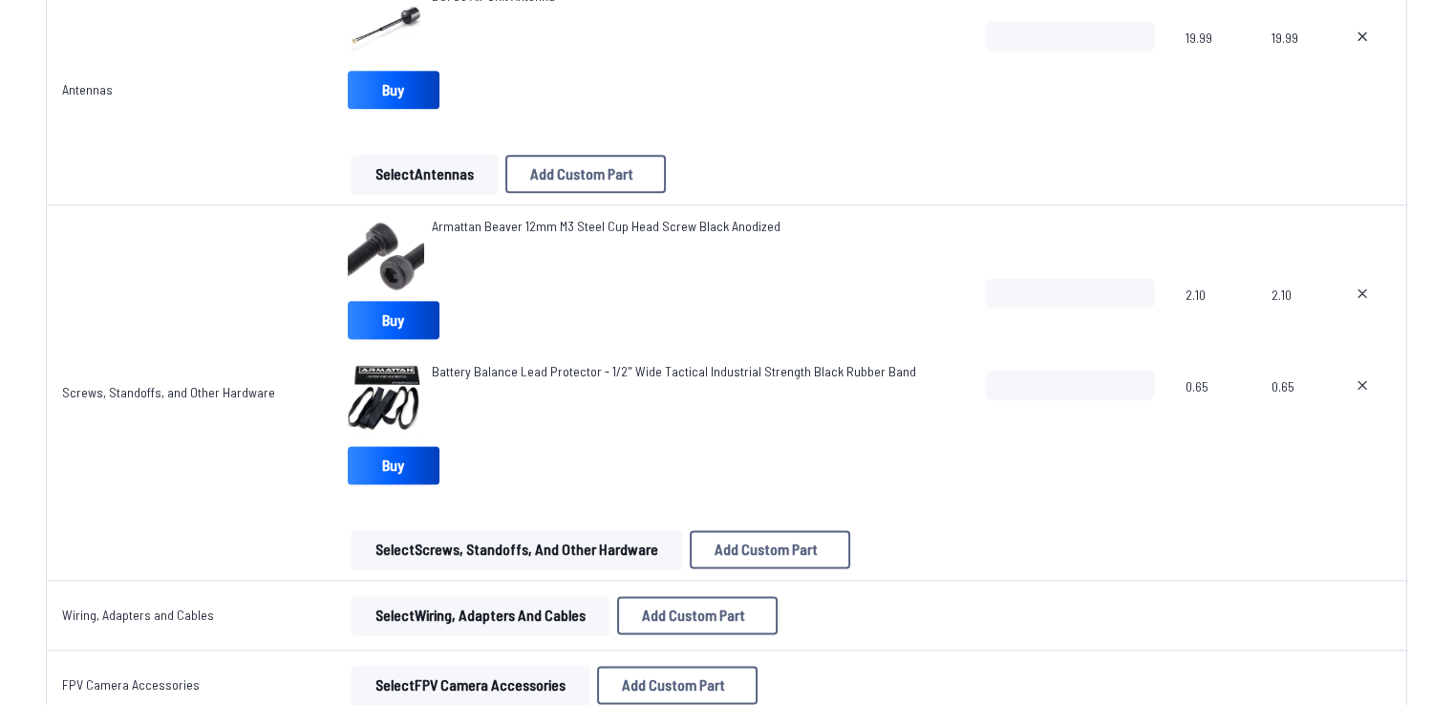
scroll to position [2675, 0]
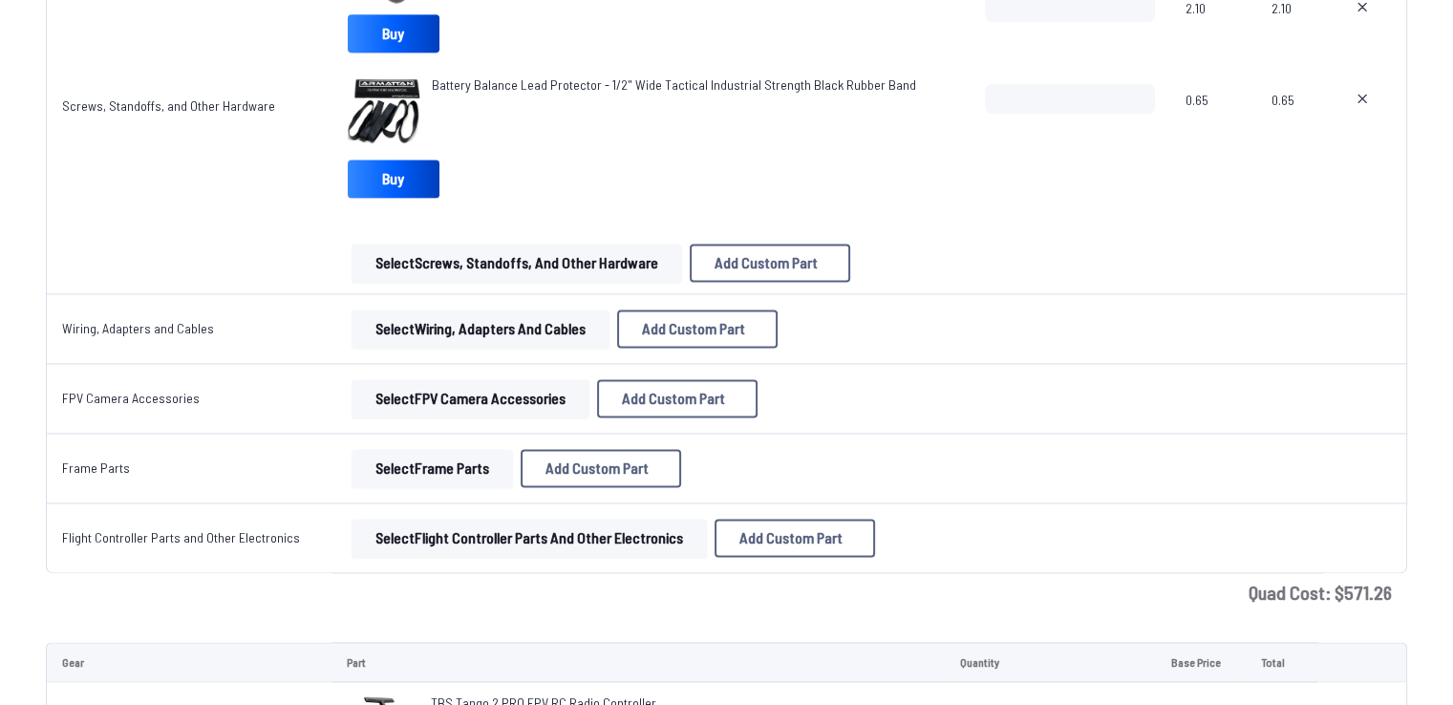
click at [504, 311] on button "Select Wiring, Adapters and Cables" at bounding box center [481, 329] width 258 height 38
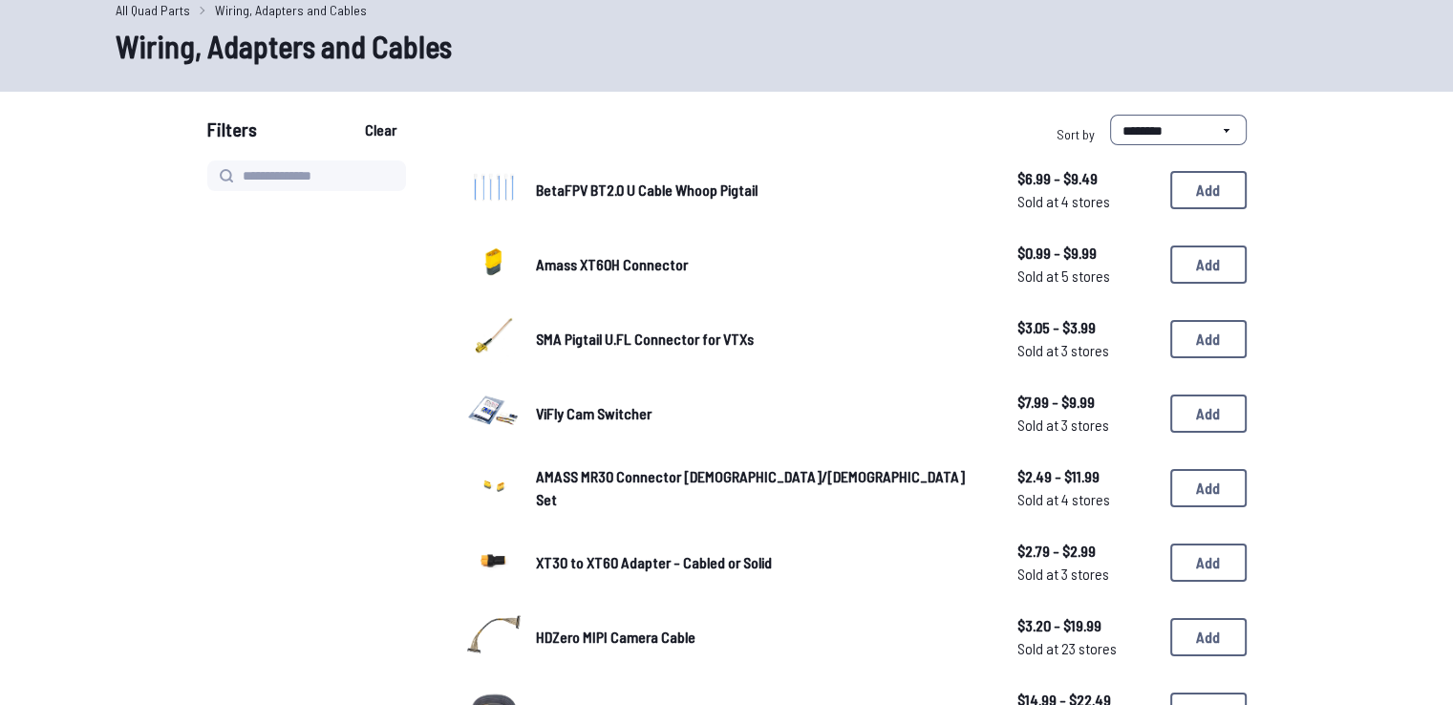
scroll to position [191, 0]
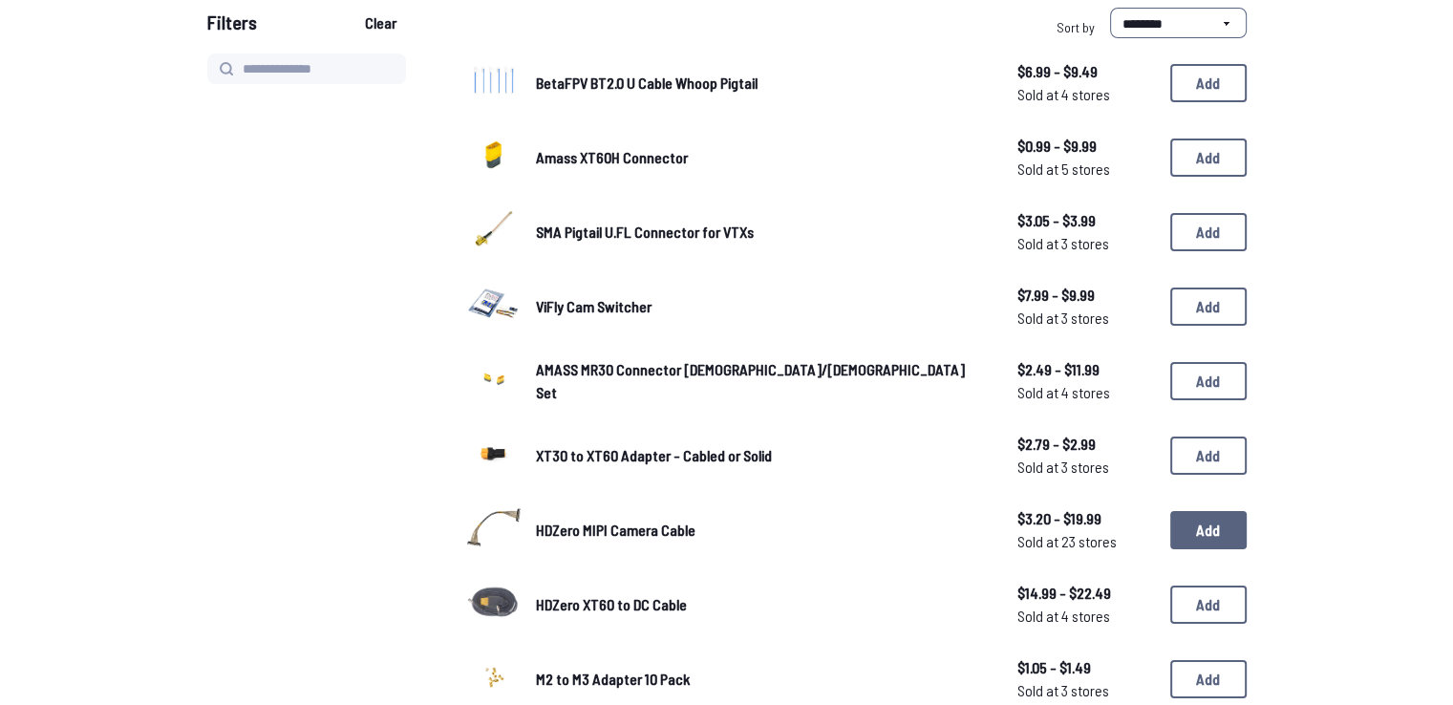
click at [1207, 512] on button "Add" at bounding box center [1208, 530] width 76 height 38
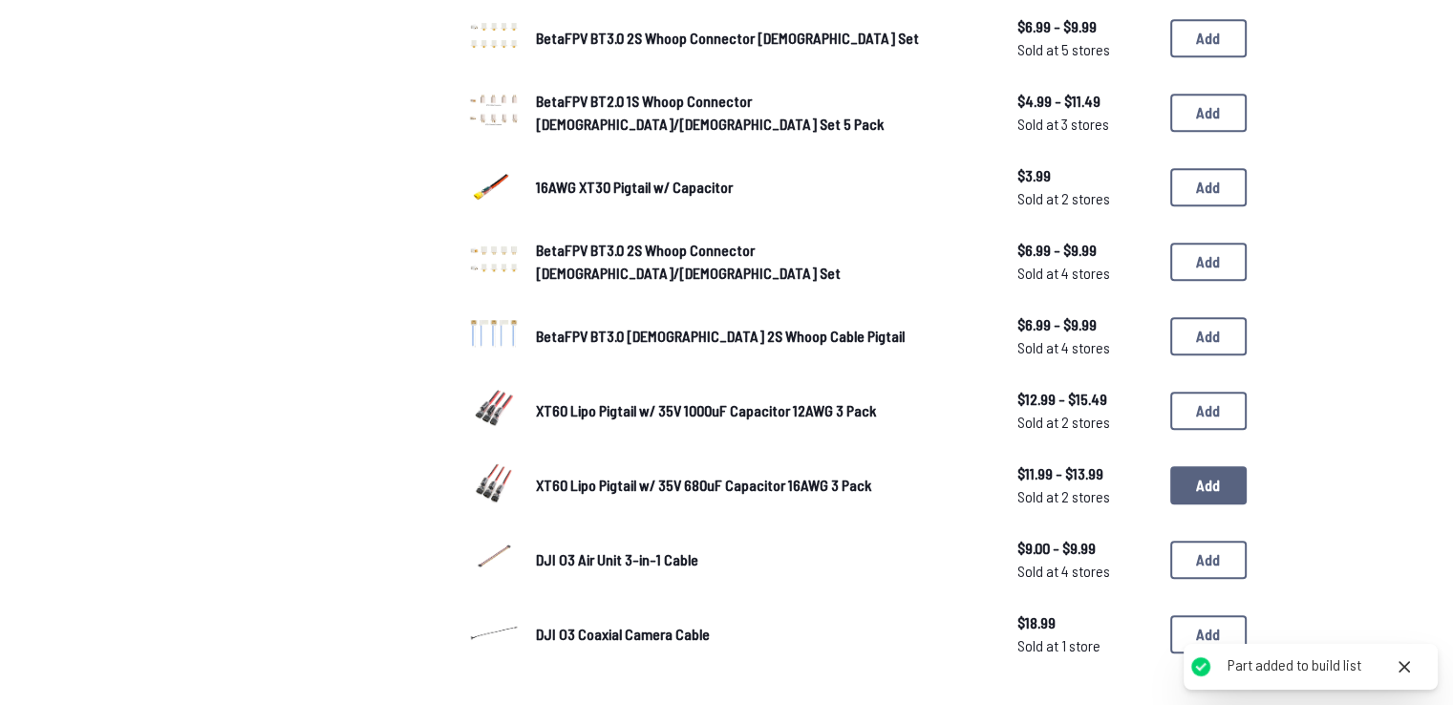
scroll to position [1433, 0]
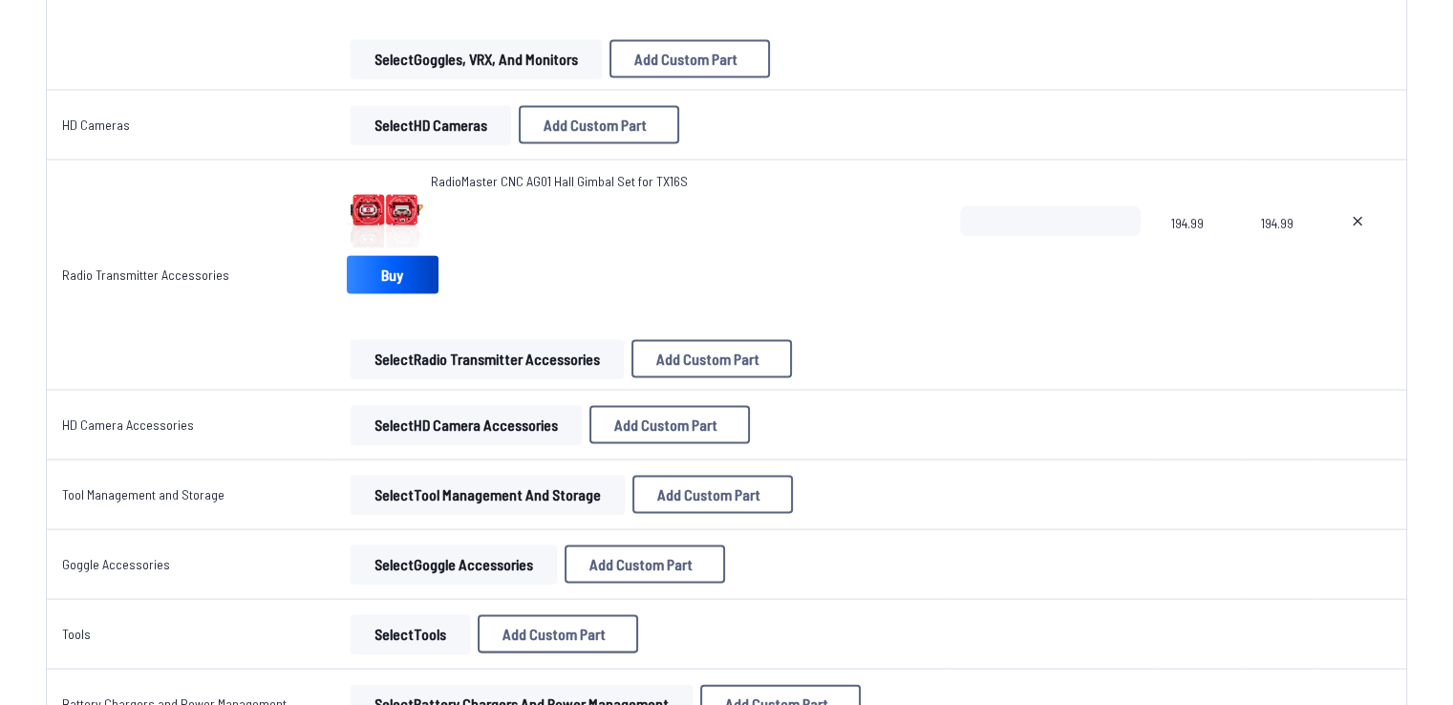
scroll to position [3917, 0]
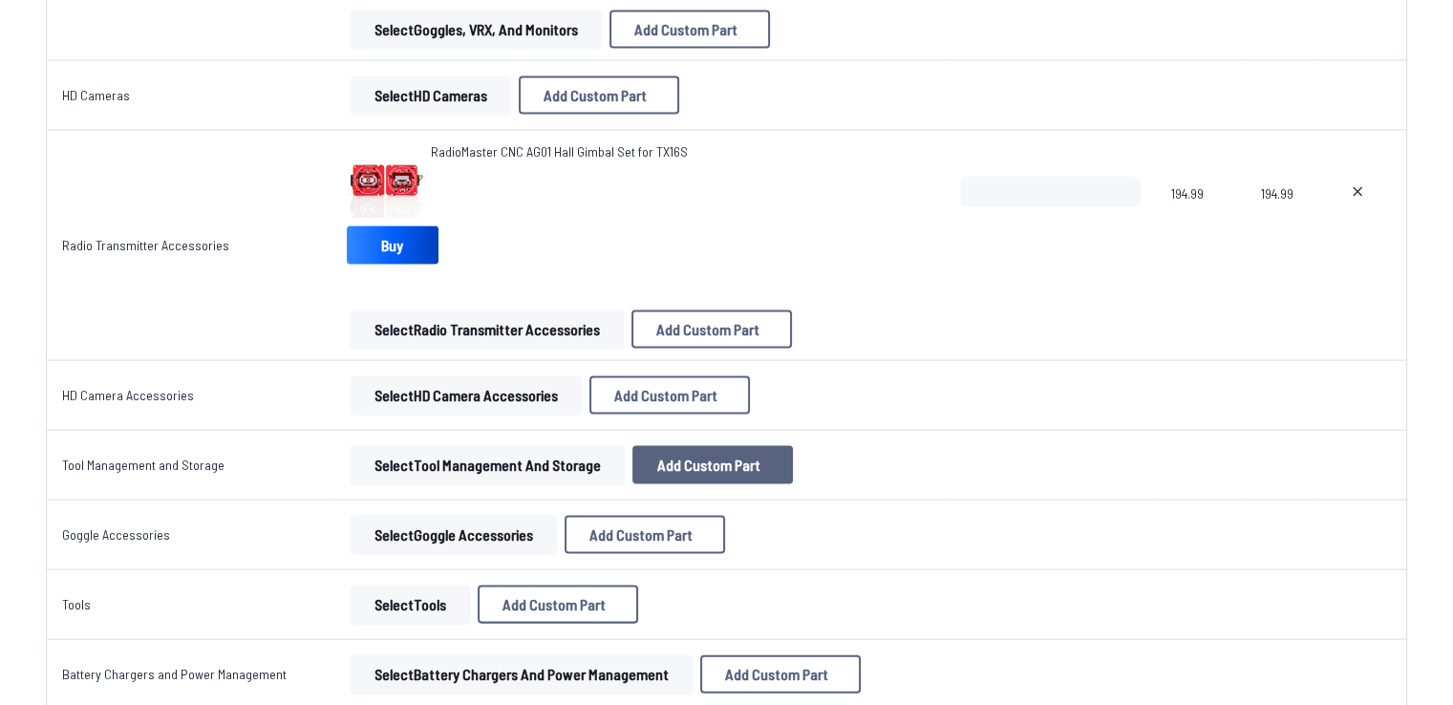
click at [682, 458] on span "Add Custom Part" at bounding box center [708, 465] width 103 height 15
select select "**********"
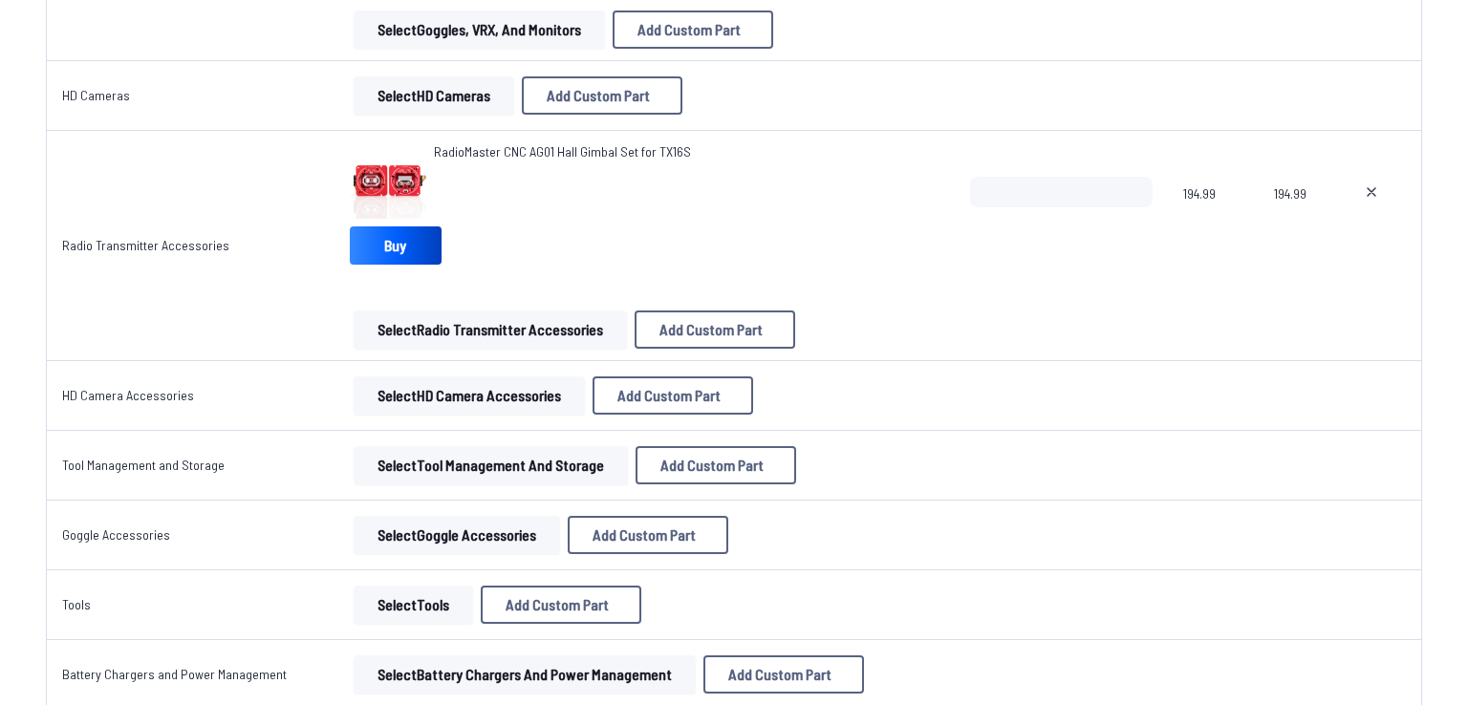
click at [905, 88] on icon at bounding box center [913, 96] width 17 height 17
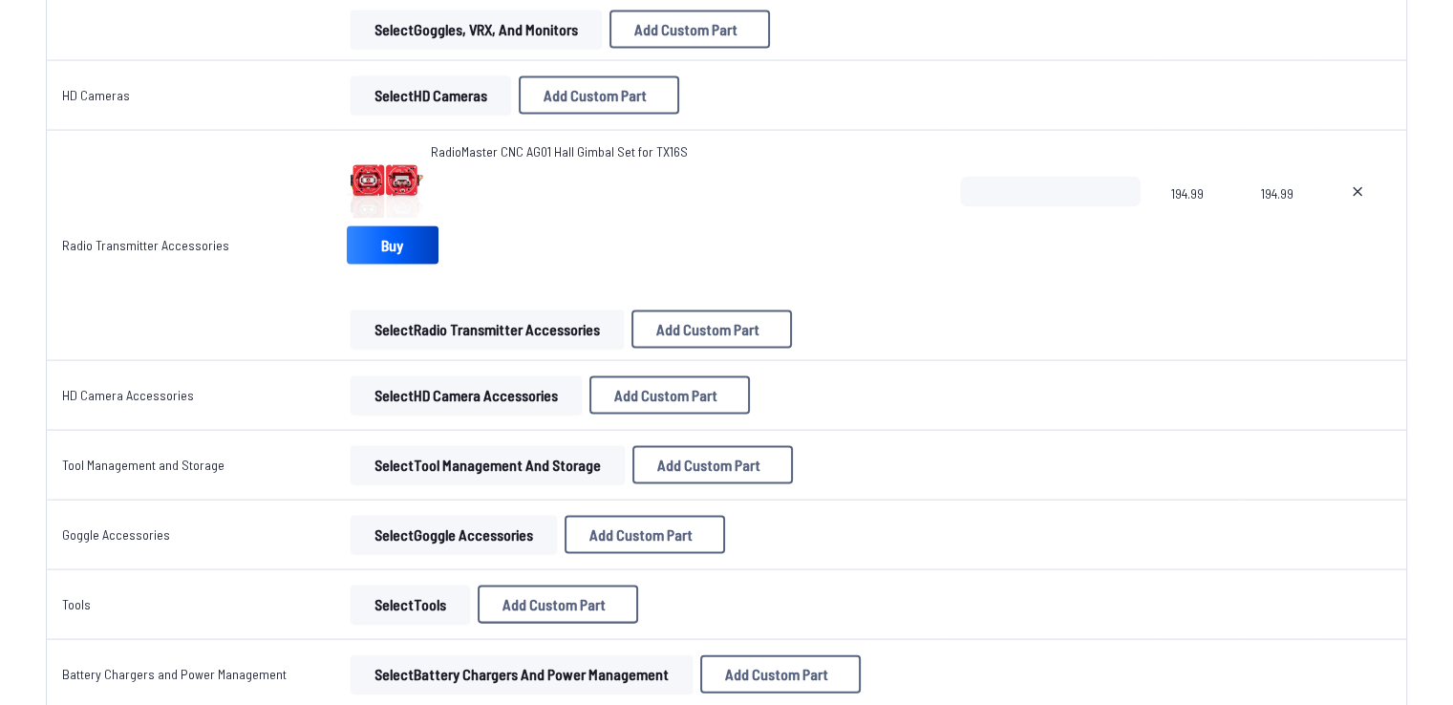
click at [489, 400] on button "Select HD Camera Accessories" at bounding box center [466, 395] width 231 height 38
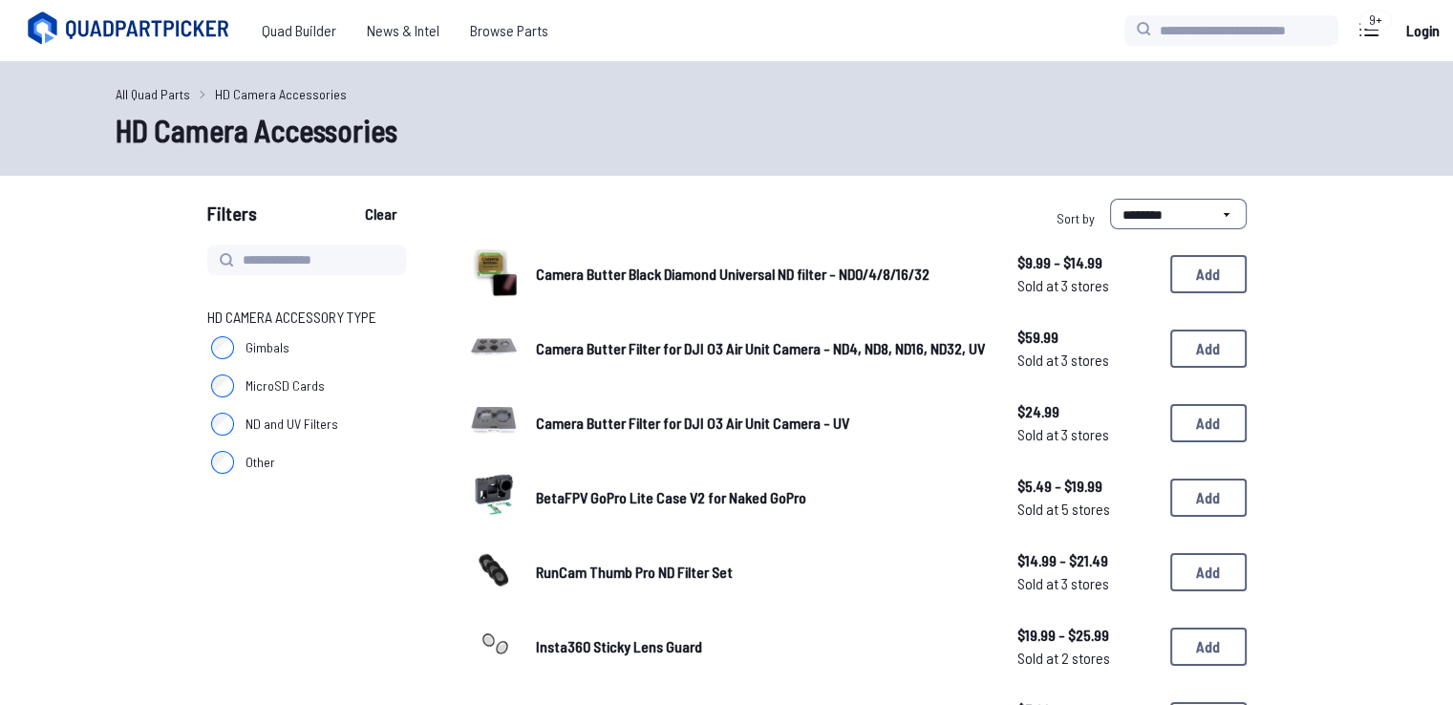
scroll to position [3917, 0]
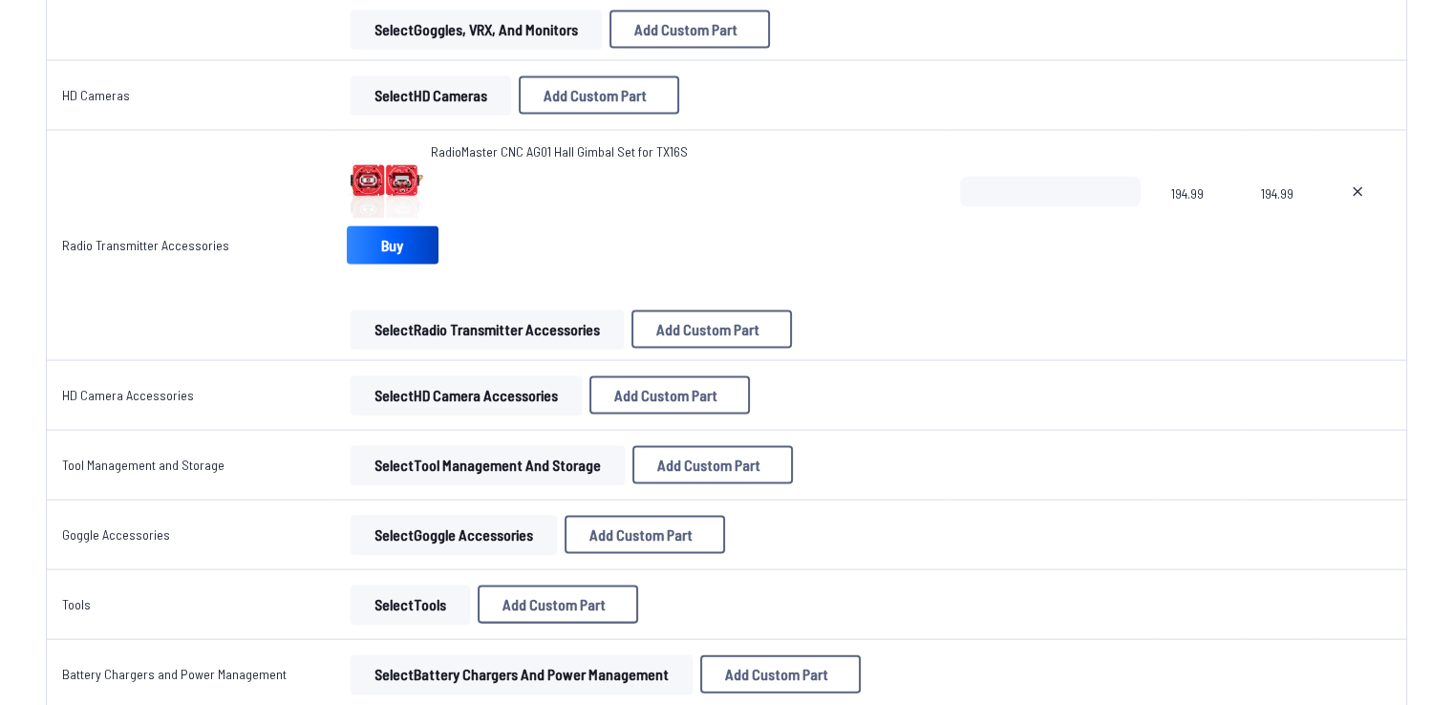
click at [484, 319] on button "Select Radio Transmitter Accessories" at bounding box center [487, 330] width 273 height 38
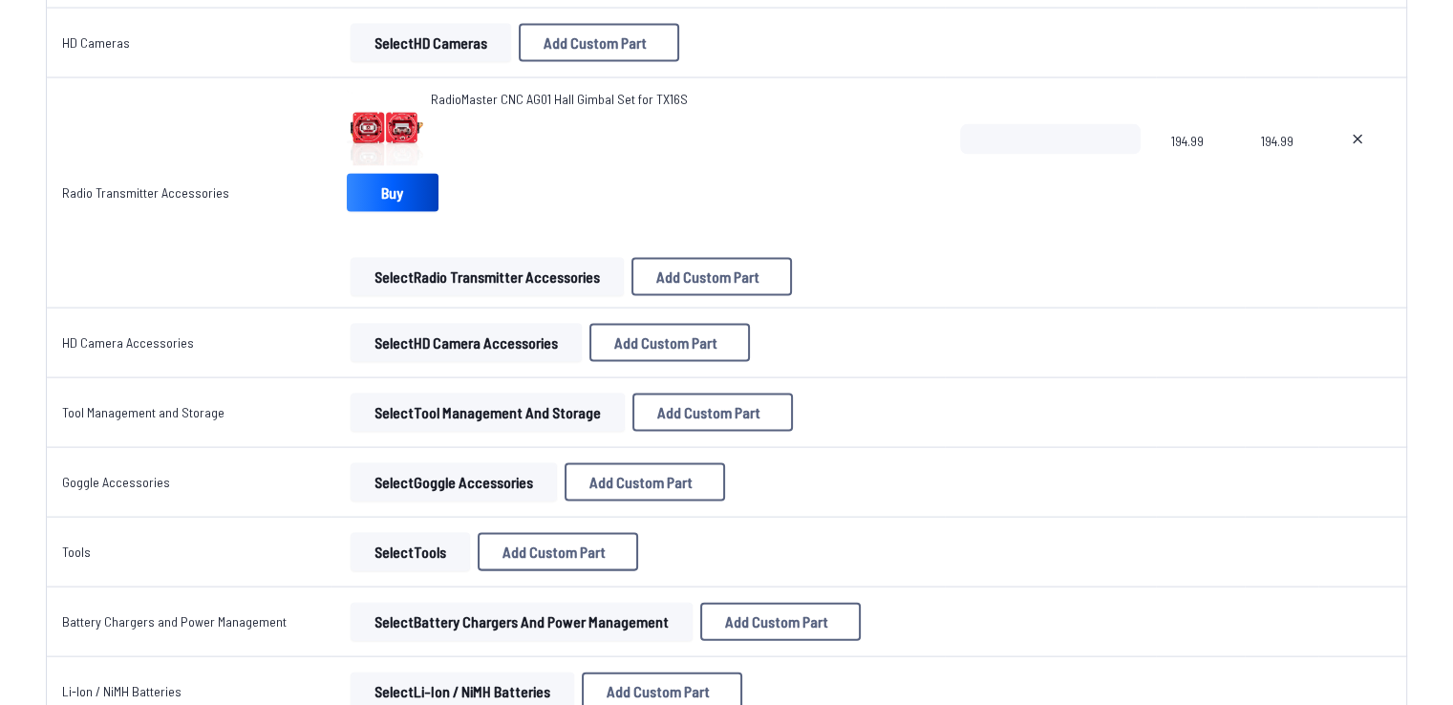
scroll to position [4013, 0]
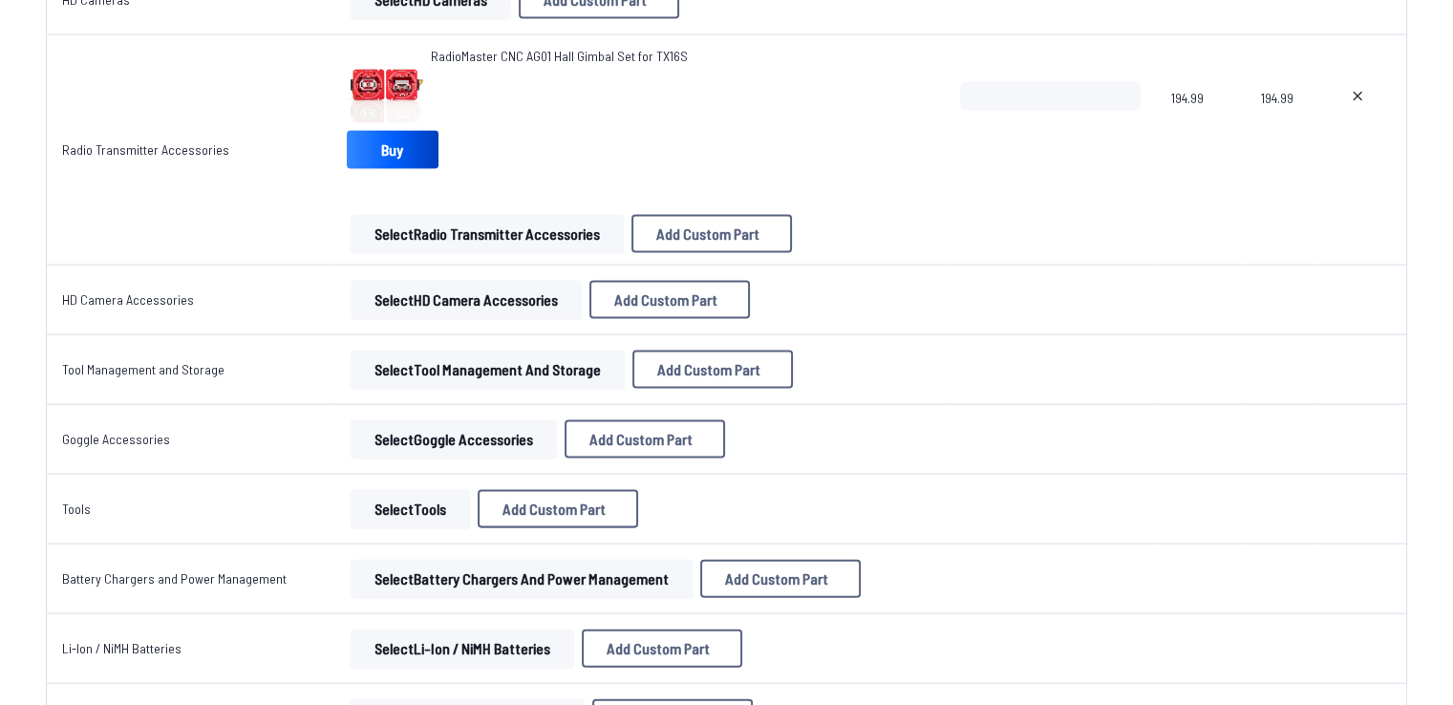
click at [401, 420] on button "Select Goggle Accessories" at bounding box center [454, 439] width 206 height 38
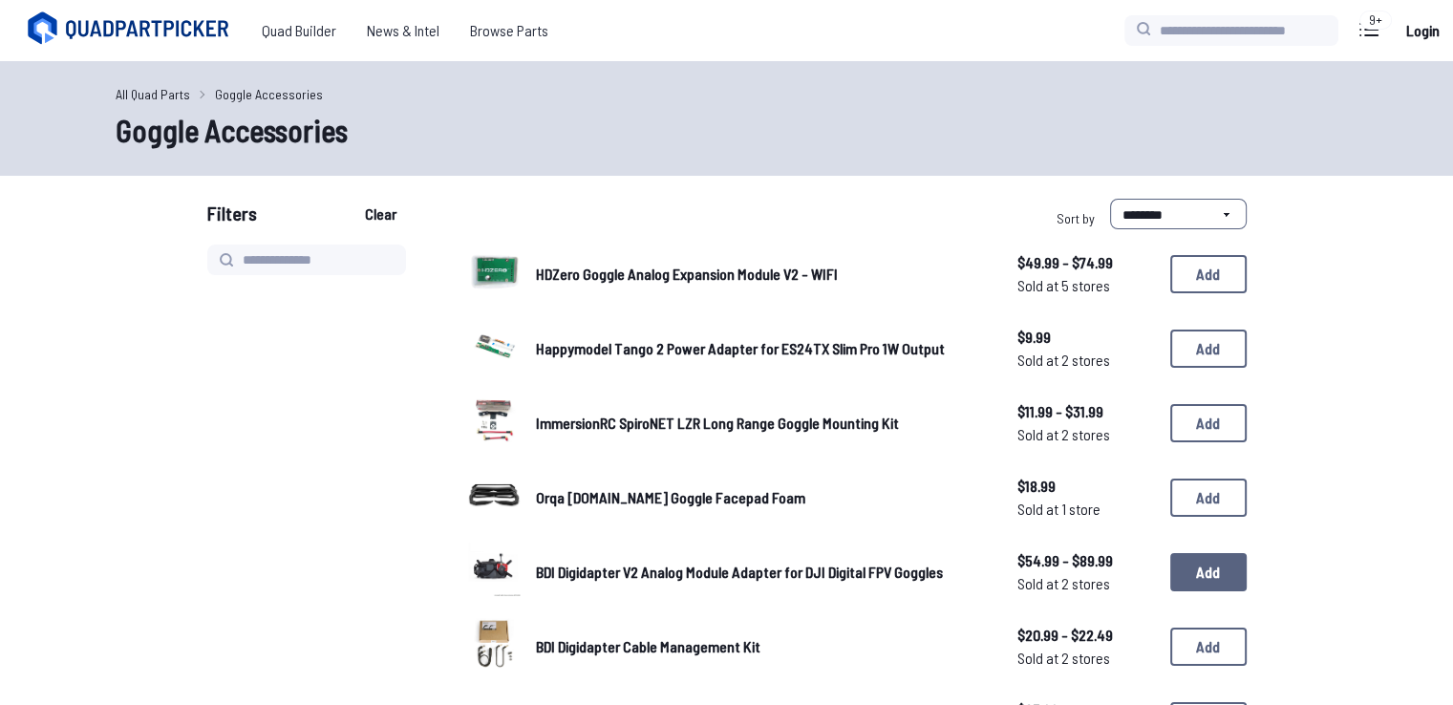
click at [1213, 579] on button "Add" at bounding box center [1208, 572] width 76 height 38
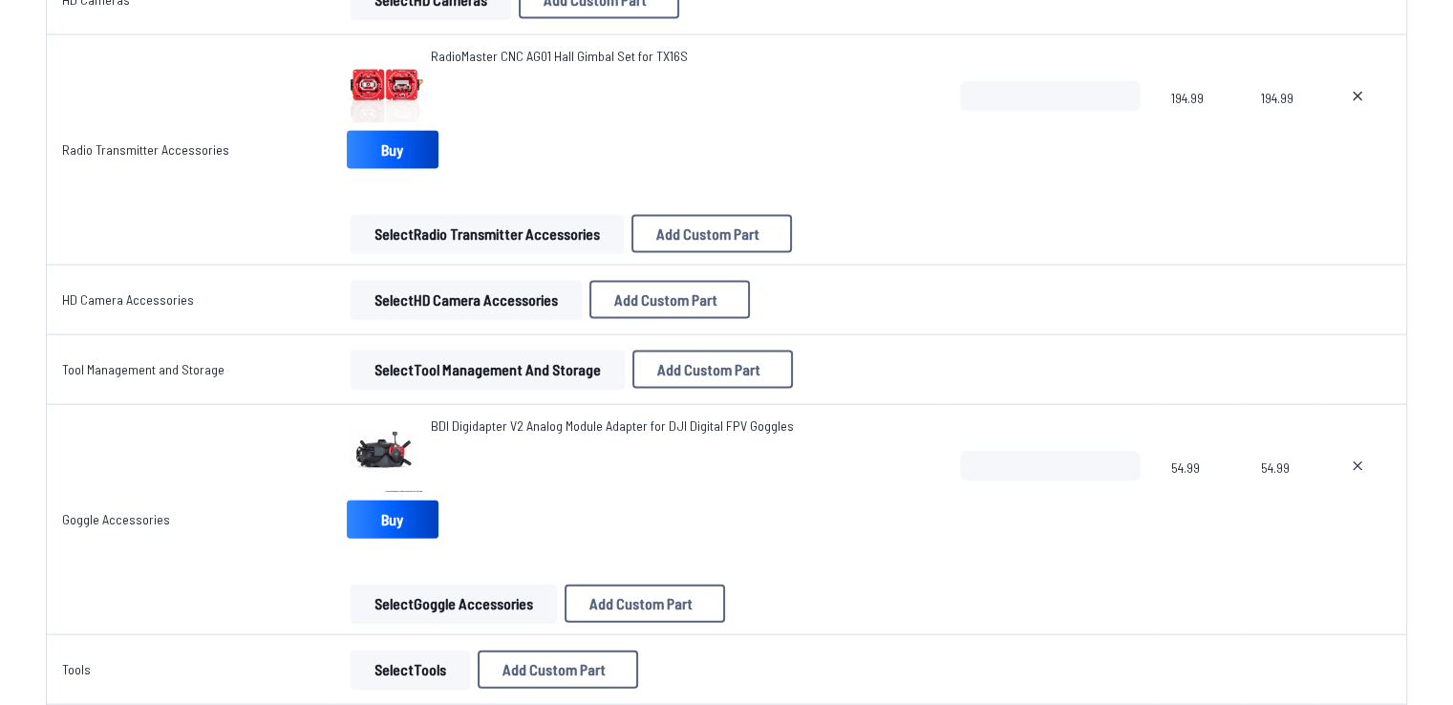
scroll to position [4395, 0]
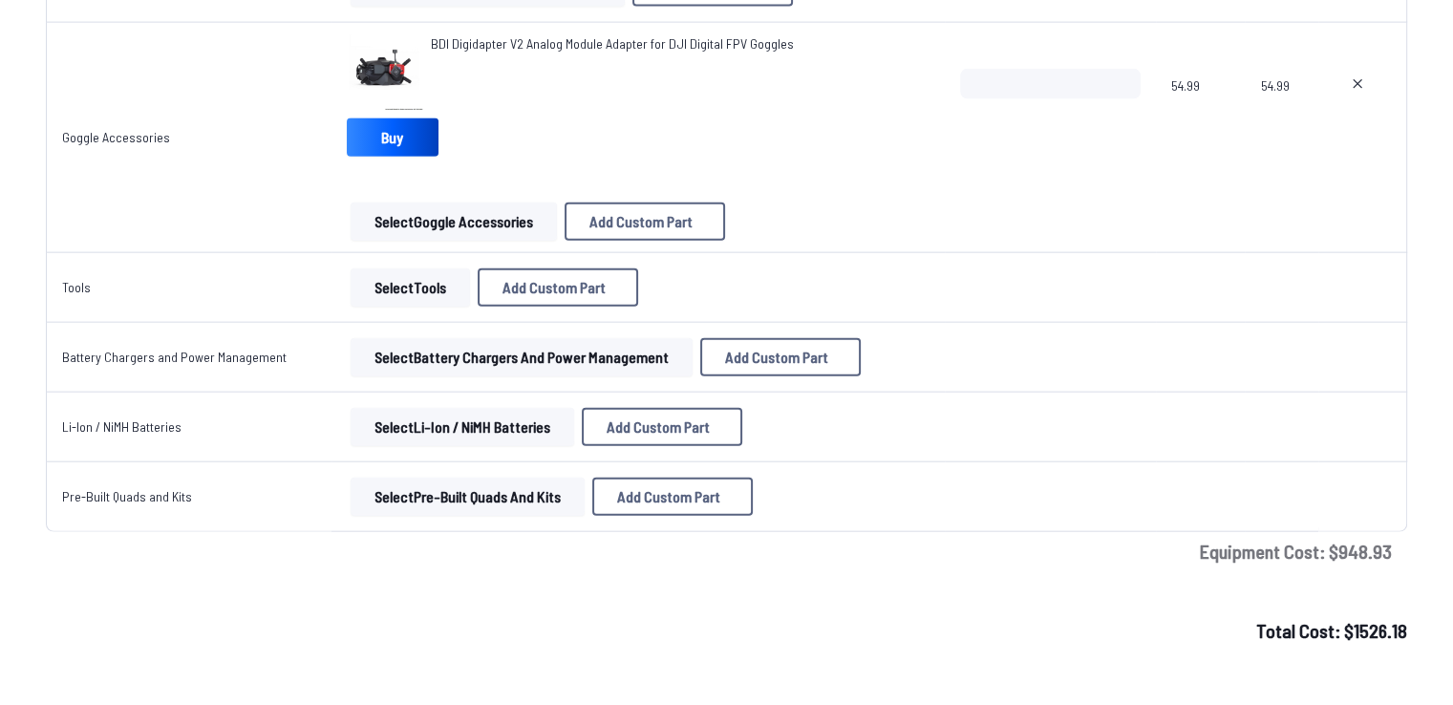
click at [431, 272] on button "Select Tools" at bounding box center [410, 287] width 119 height 38
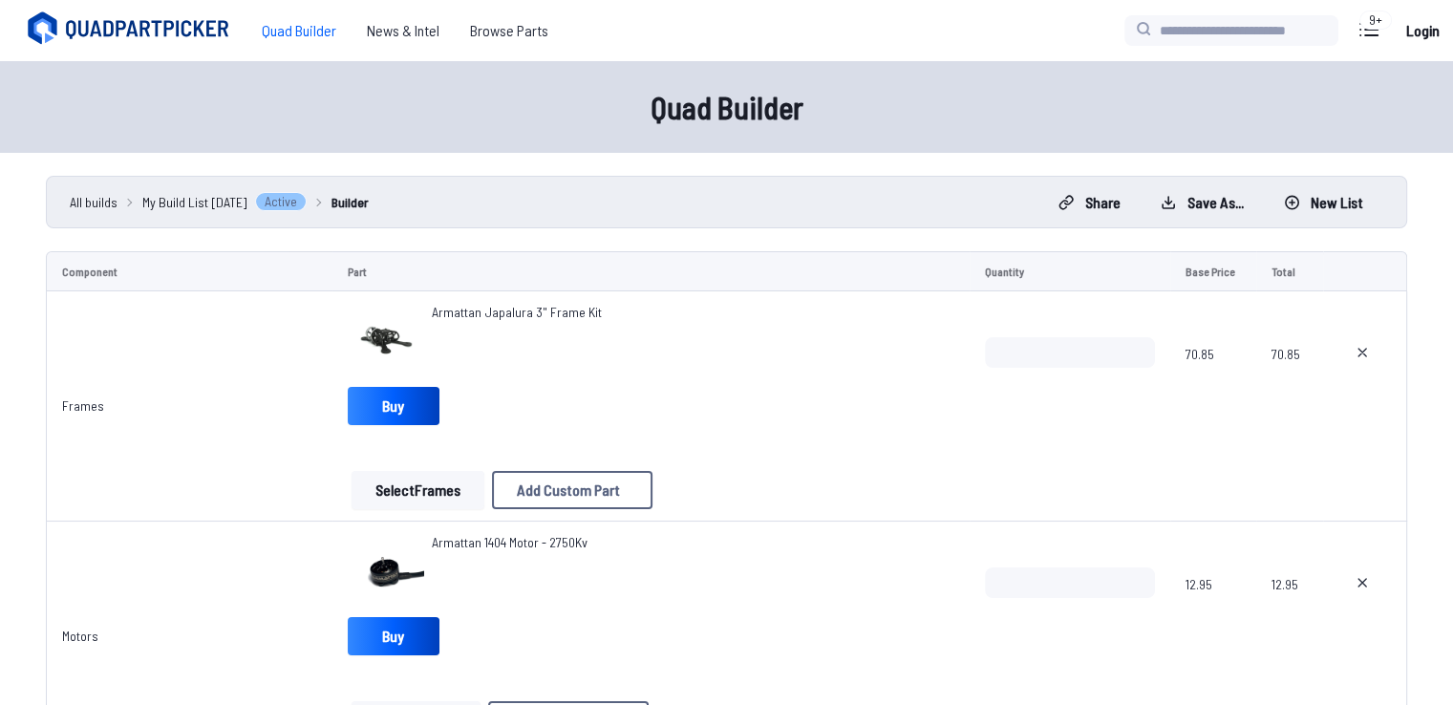
scroll to position [4395, 0]
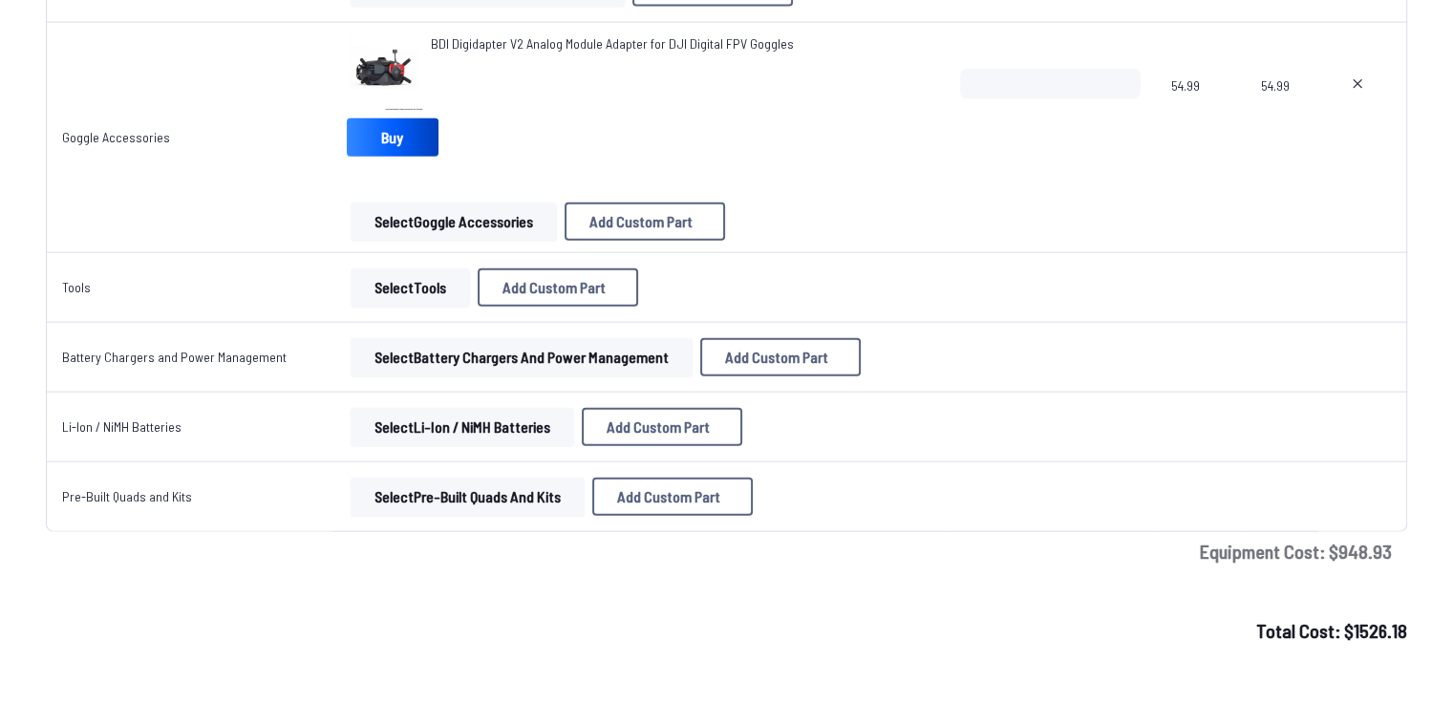
click at [442, 419] on button "Select Li-Ion / NiMH Batteries" at bounding box center [463, 427] width 224 height 38
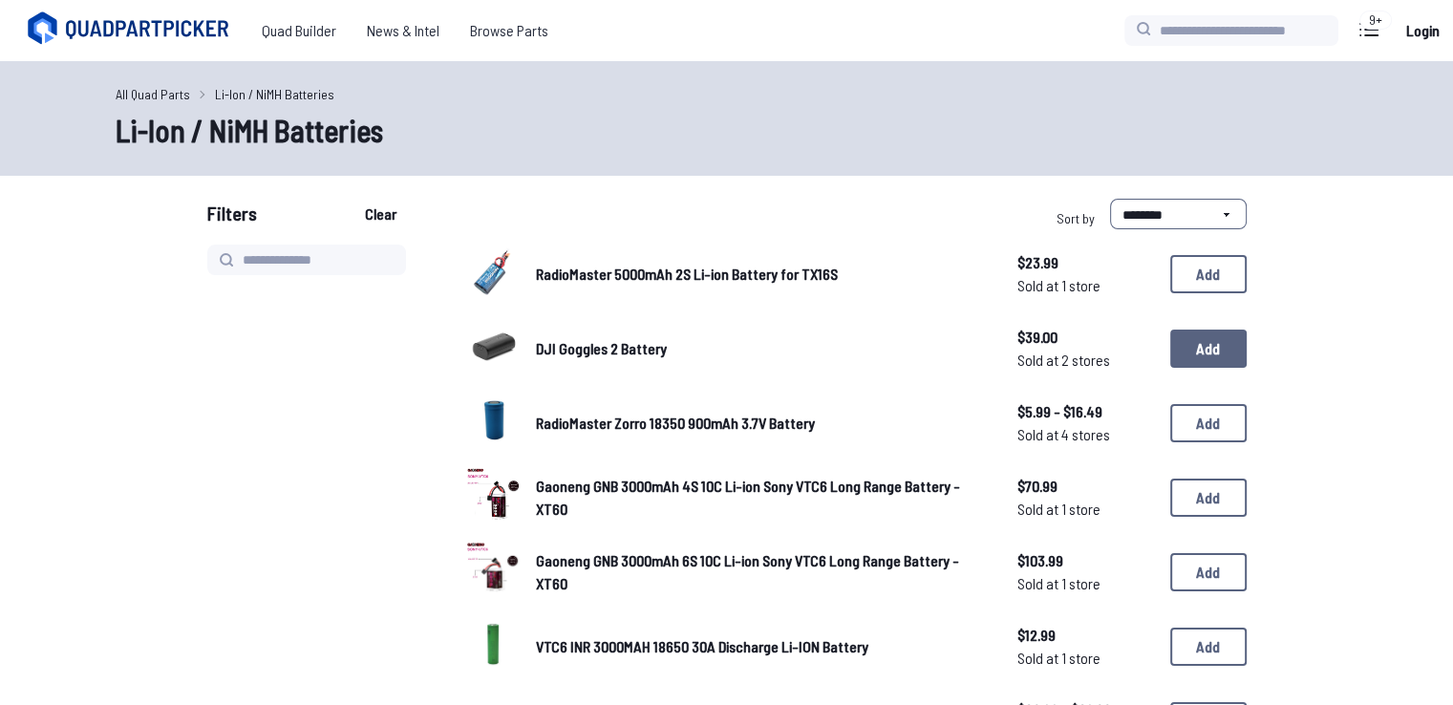
click at [1233, 337] on button "Add" at bounding box center [1208, 349] width 76 height 38
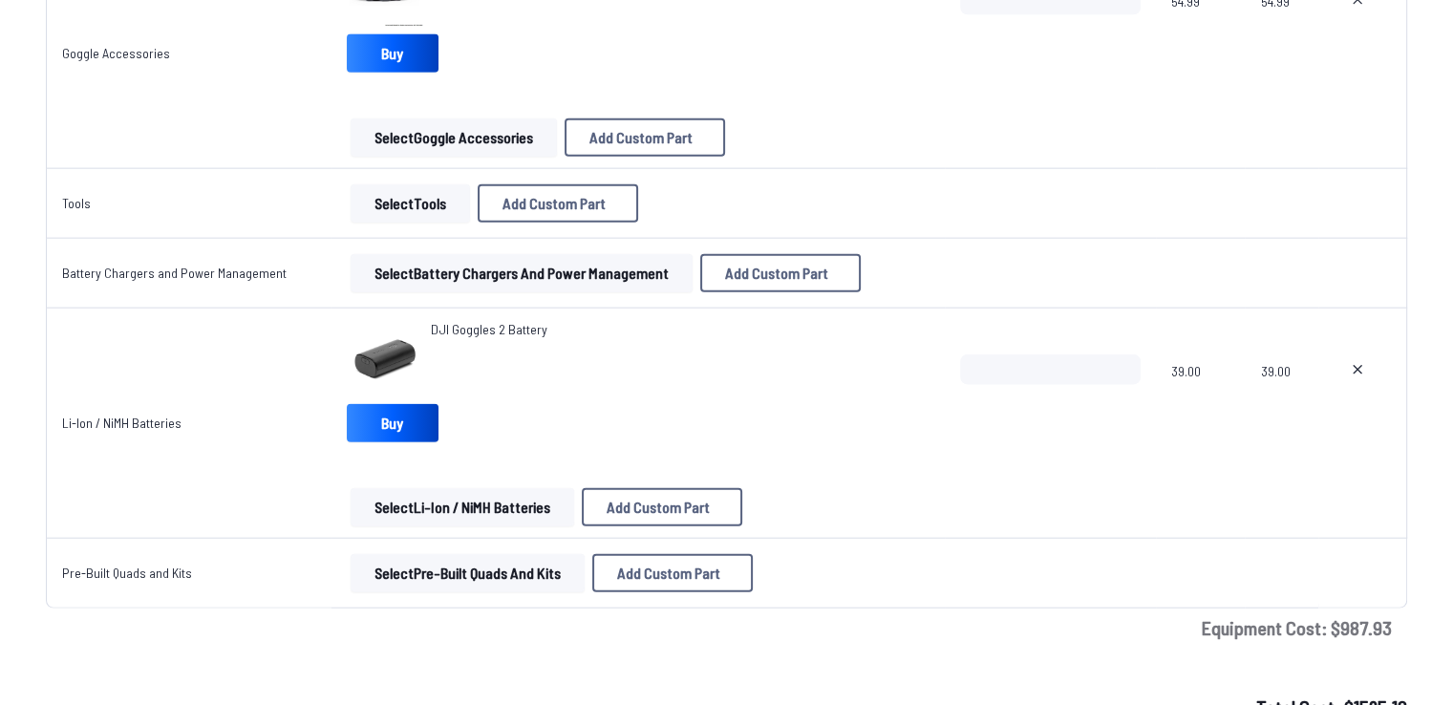
scroll to position [4627, 0]
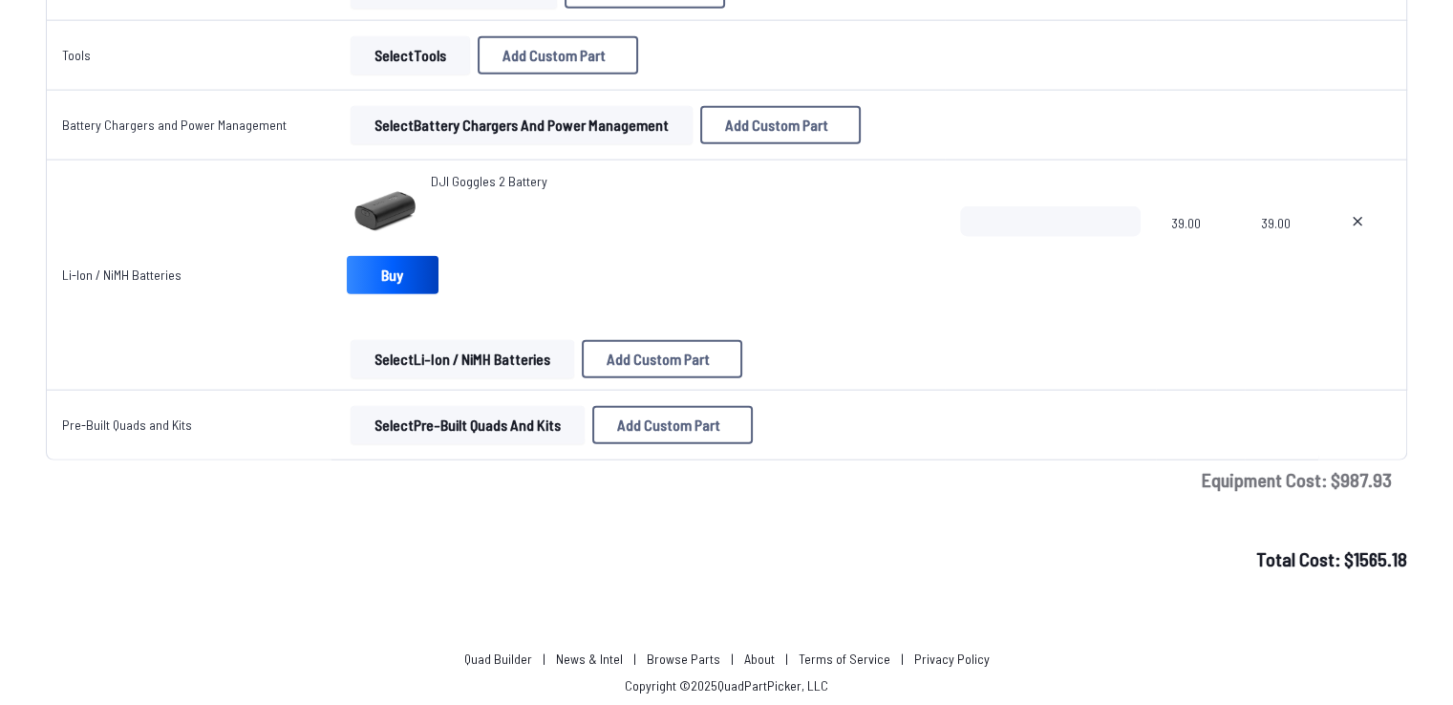
click at [461, 429] on button "Select Pre-Built Quads and Kits" at bounding box center [468, 425] width 234 height 38
